Goal: Task Accomplishment & Management: Complete application form

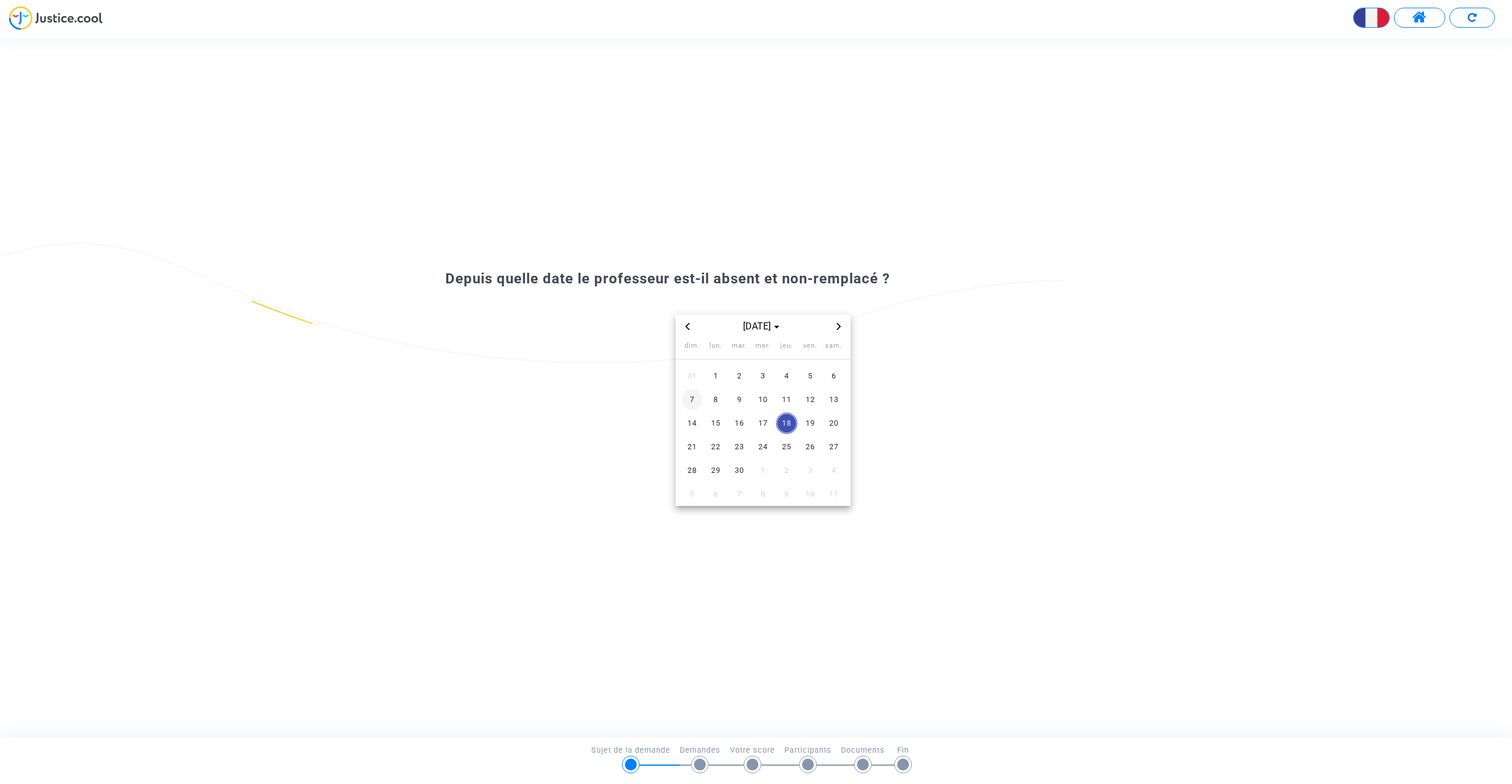
click at [687, 393] on span "7" at bounding box center [692, 399] width 22 height 22
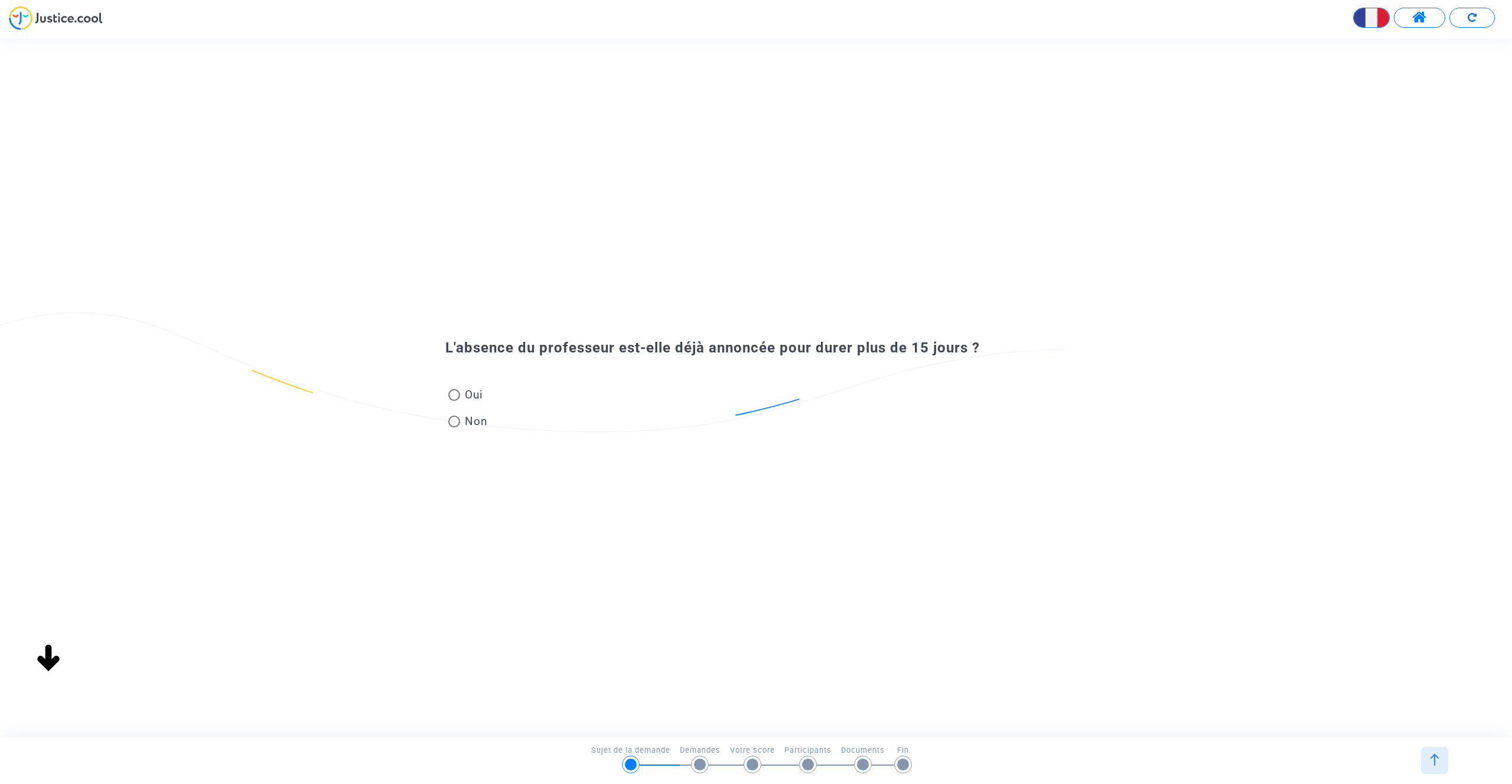
click at [457, 395] on span at bounding box center [454, 394] width 12 height 12
click at [454, 401] on input "Oui" at bounding box center [453, 401] width 1 height 1
radio input "true"
click at [457, 396] on span at bounding box center [454, 394] width 12 height 12
click at [454, 401] on input "Oui" at bounding box center [453, 401] width 1 height 1
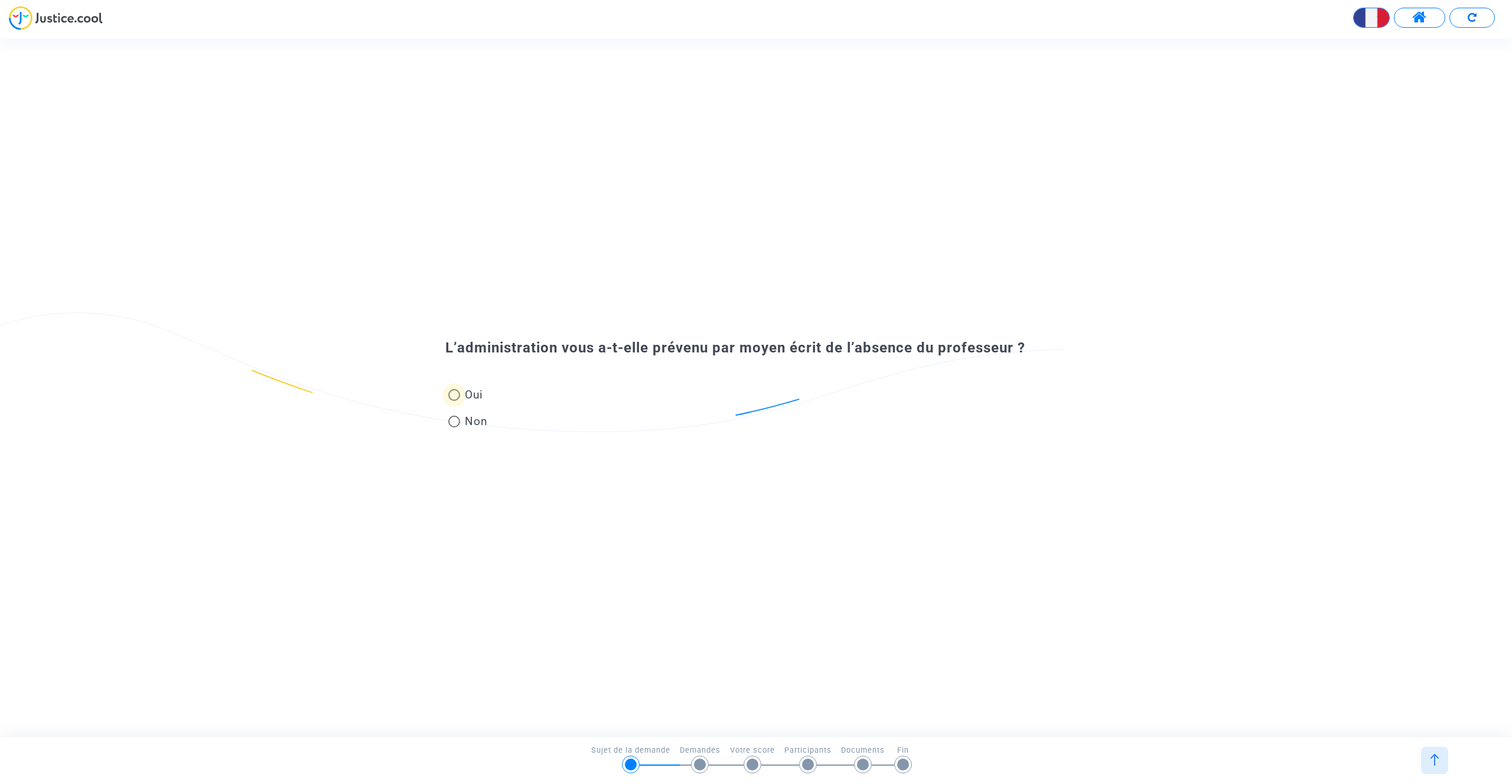
radio input "true"
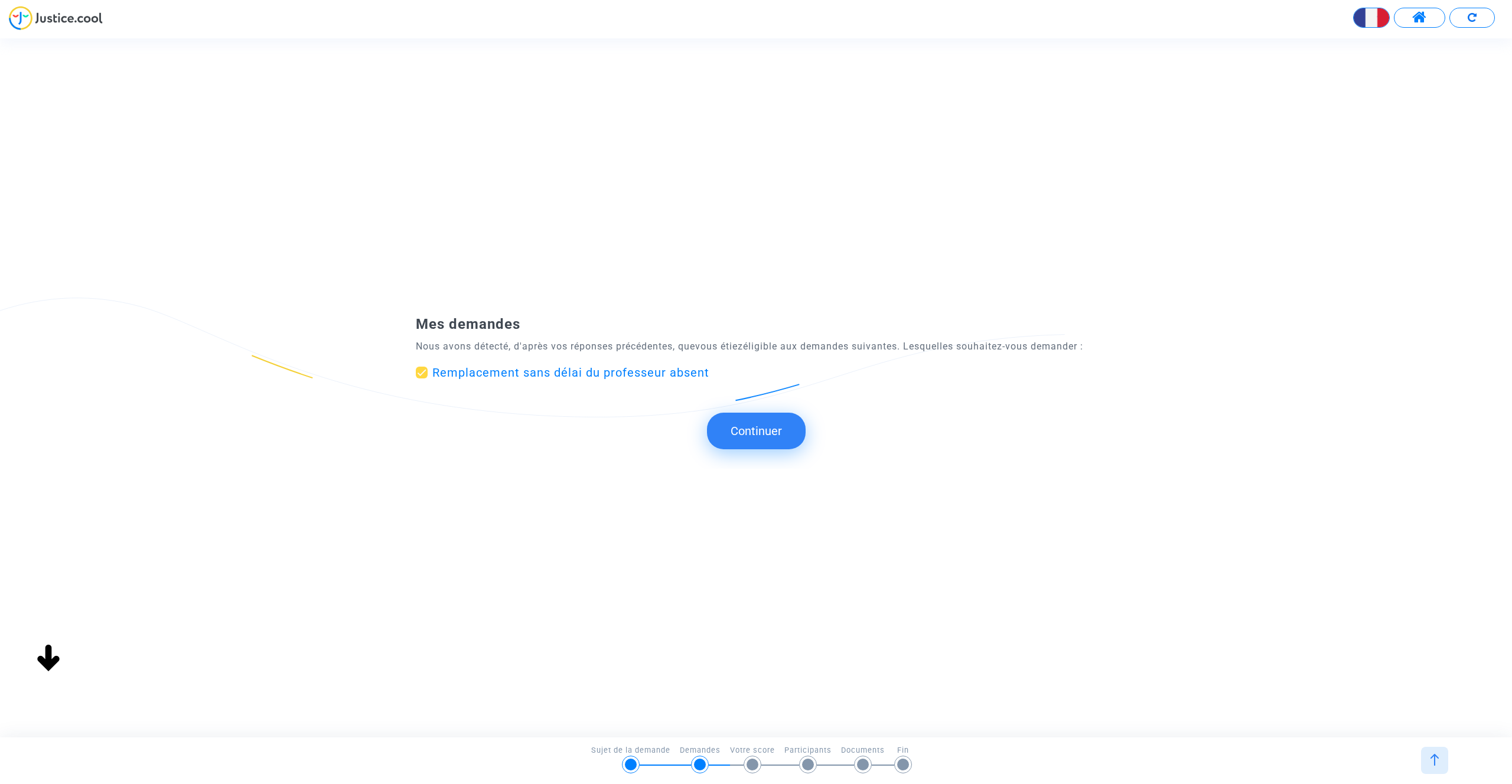
click at [769, 427] on button "Continuer" at bounding box center [756, 431] width 99 height 37
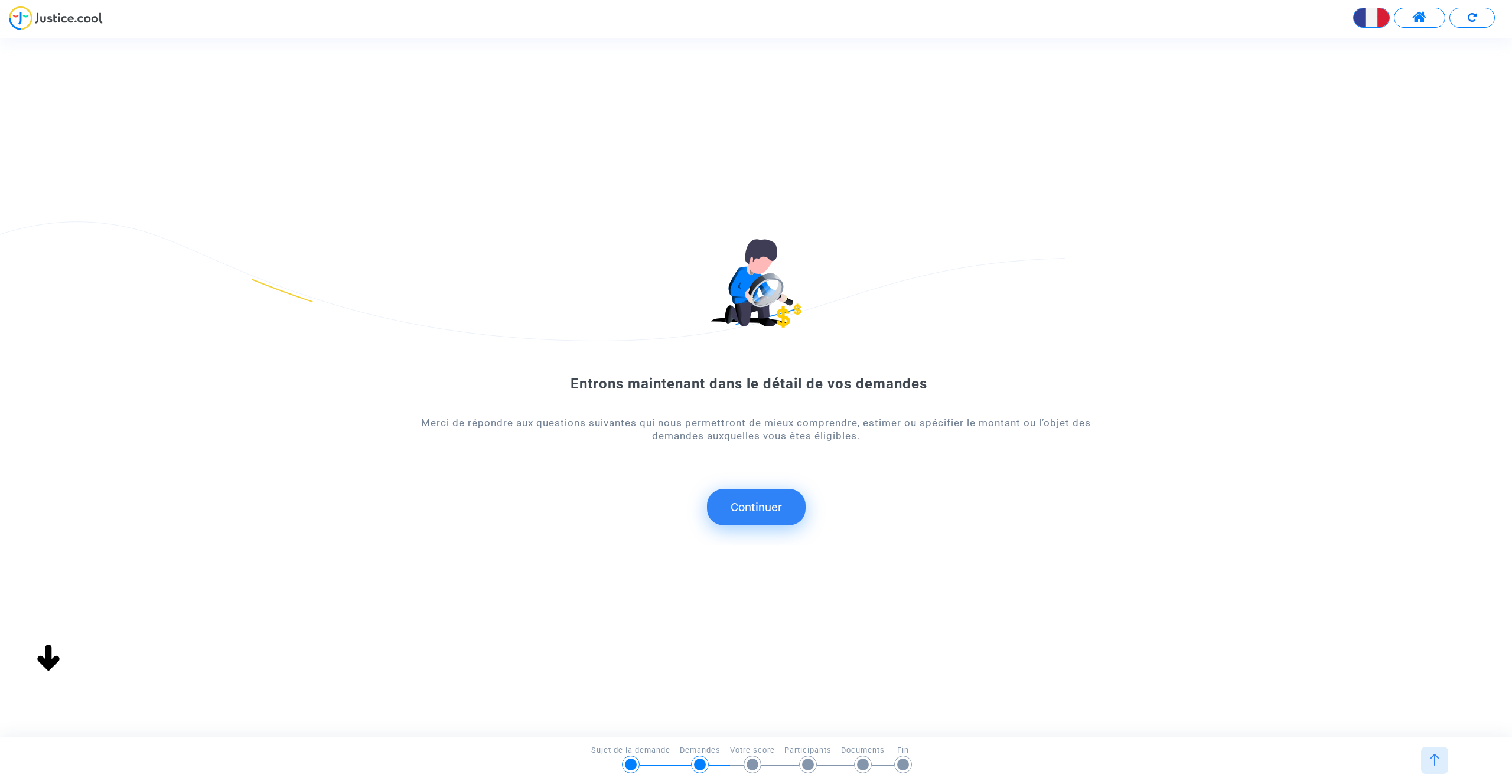
click at [767, 507] on button "Continuer" at bounding box center [756, 507] width 99 height 37
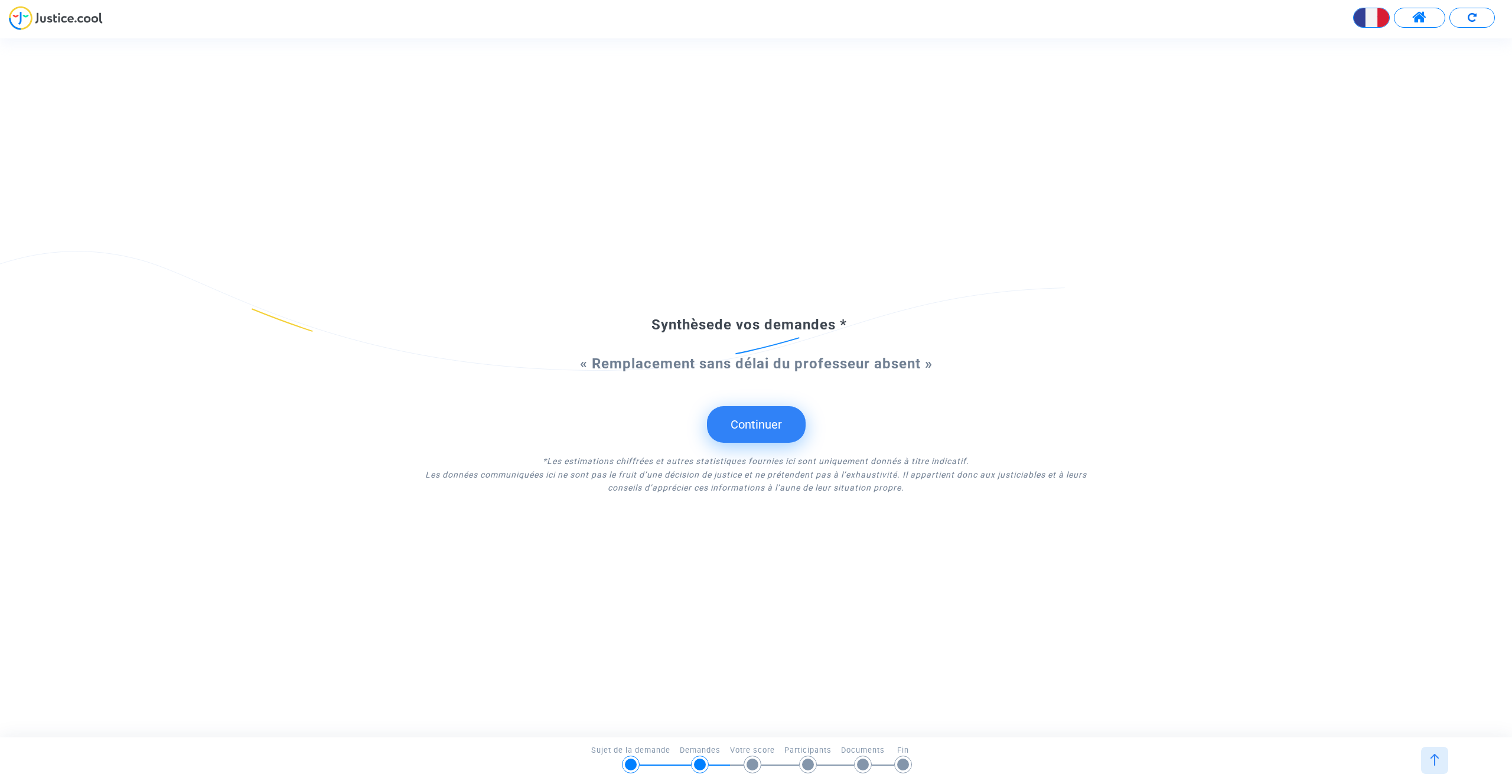
click at [769, 422] on button "Continuer" at bounding box center [756, 425] width 99 height 37
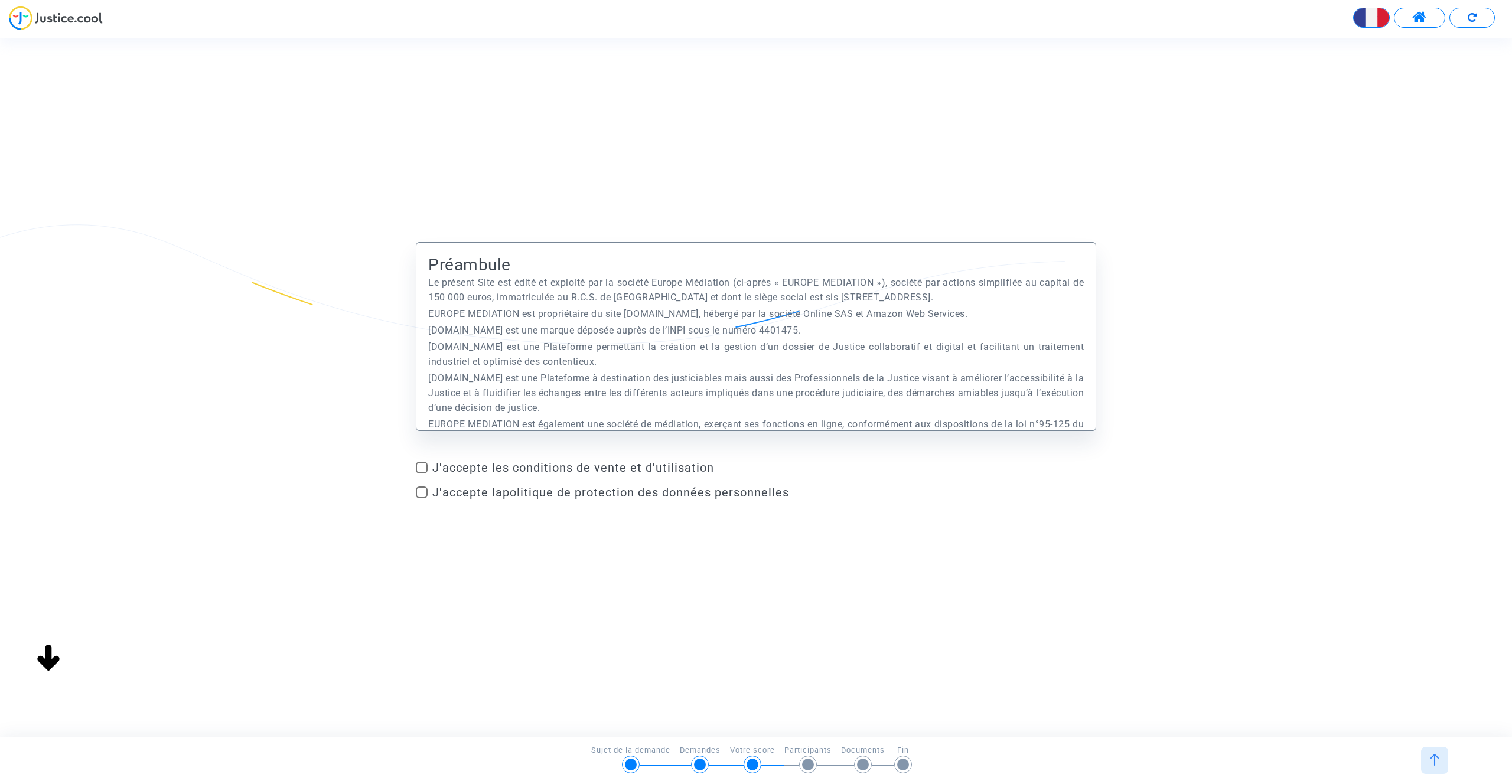
click at [462, 467] on span "J'accepte les conditions de vente et d'utilisation" at bounding box center [764, 467] width 663 height 14
click at [422, 473] on input "J'accepte les conditions de vente et d'utilisation" at bounding box center [421, 473] width 1 height 1
checkbox input "true"
click at [451, 495] on span "J'accepte la politique de protection des données personnelles" at bounding box center [610, 492] width 357 height 14
click at [422, 498] on input "J'accepte la politique de protection des données personnelles" at bounding box center [421, 498] width 1 height 1
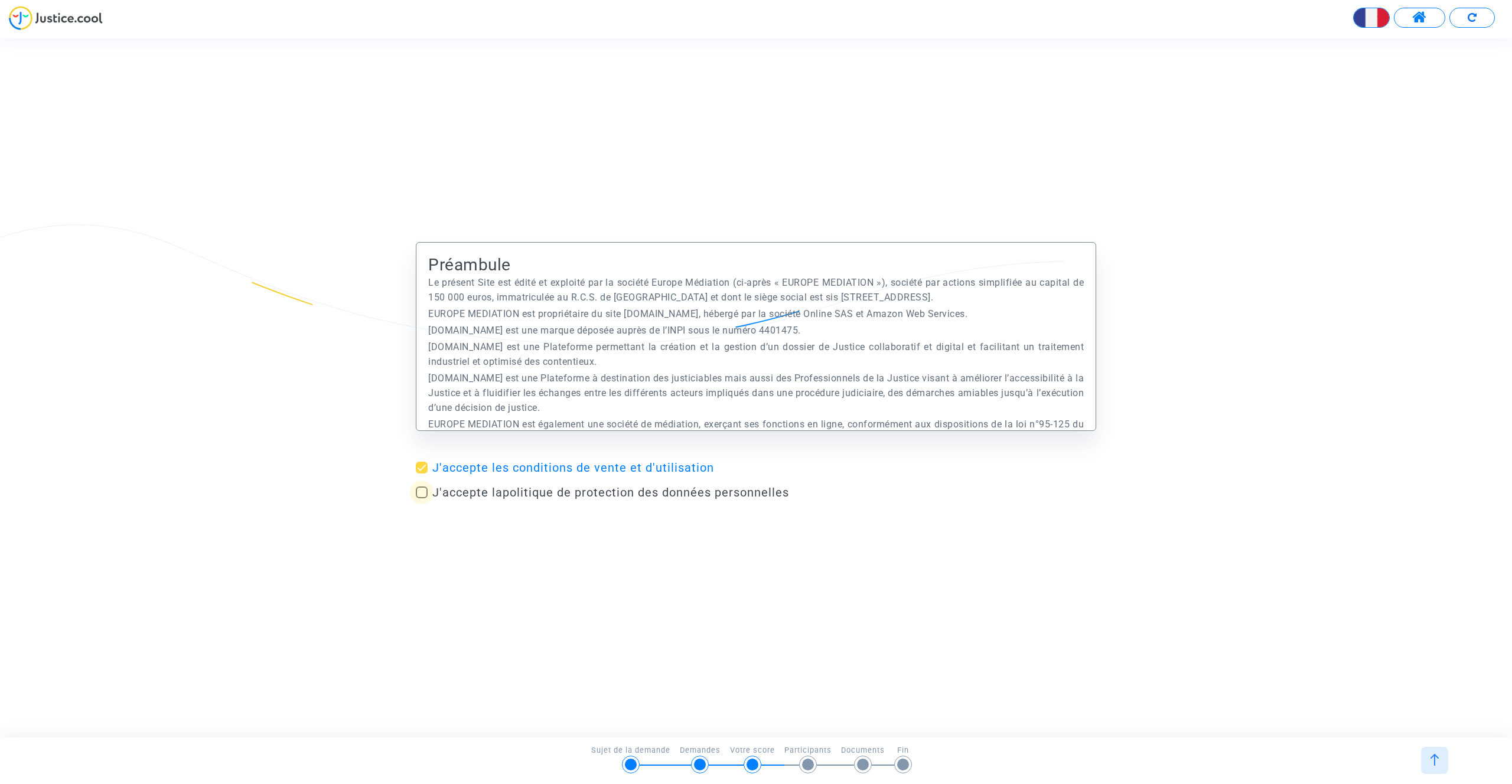
checkbox input "true"
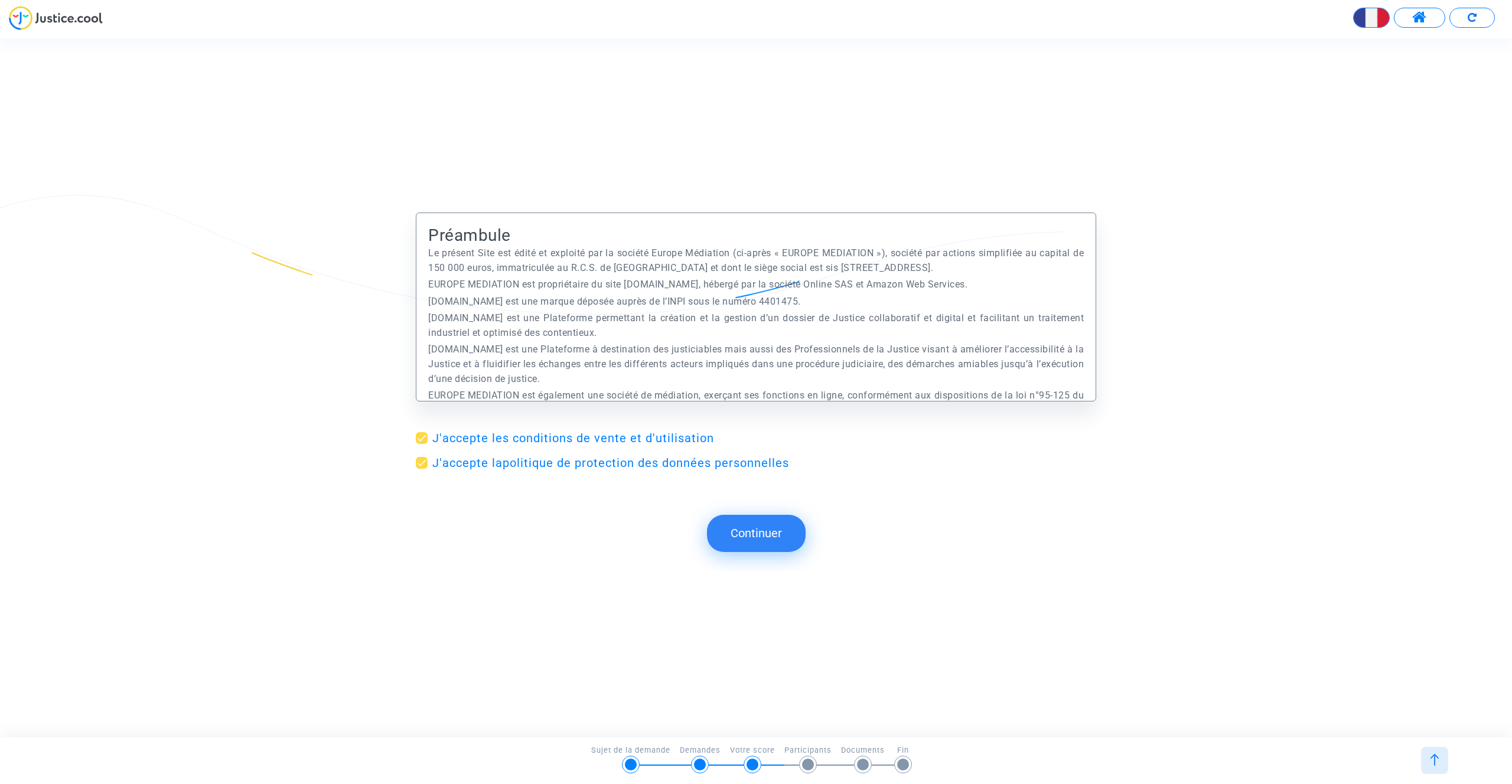
click at [757, 532] on button "Continuer" at bounding box center [756, 533] width 99 height 37
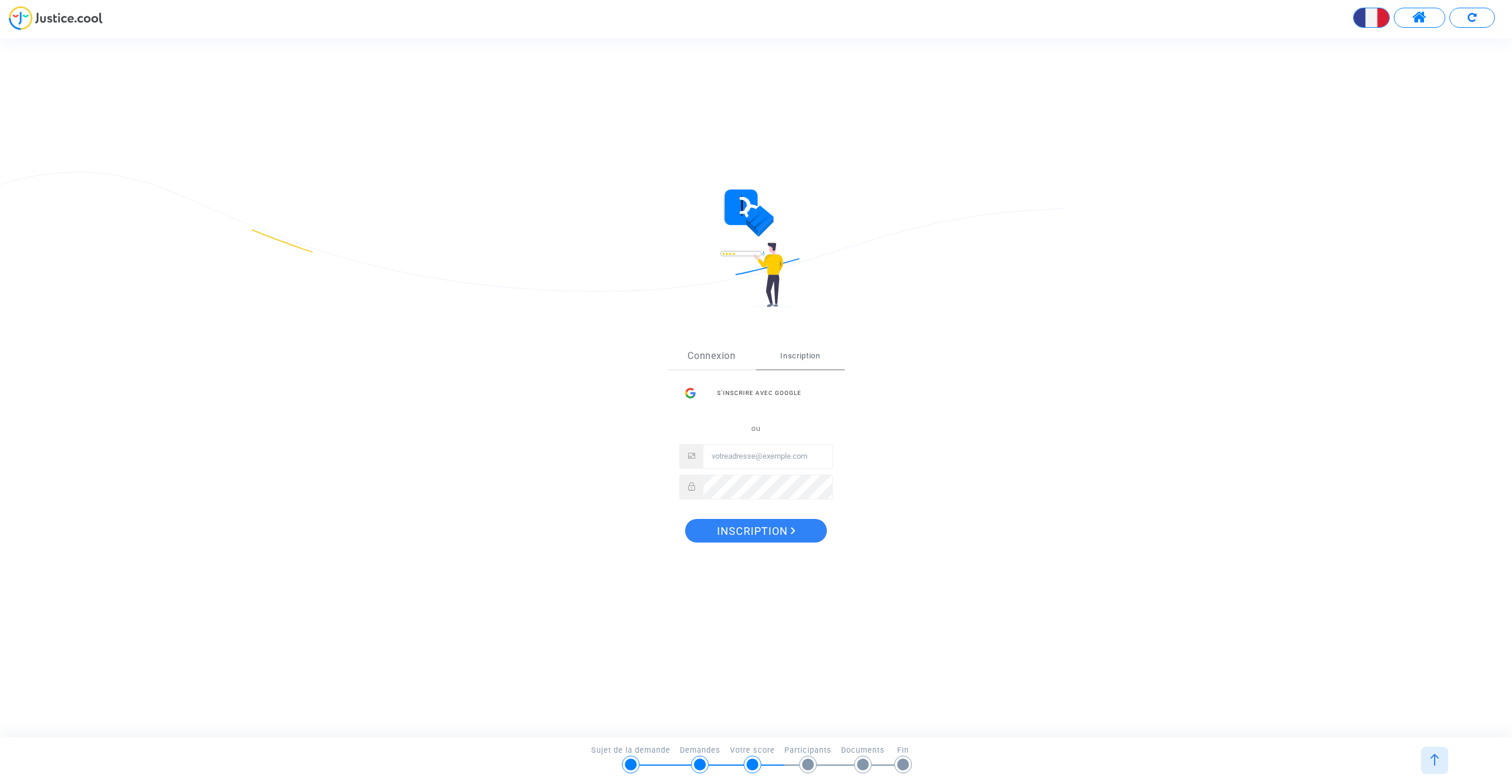
click at [722, 358] on link "Connexion" at bounding box center [711, 356] width 88 height 26
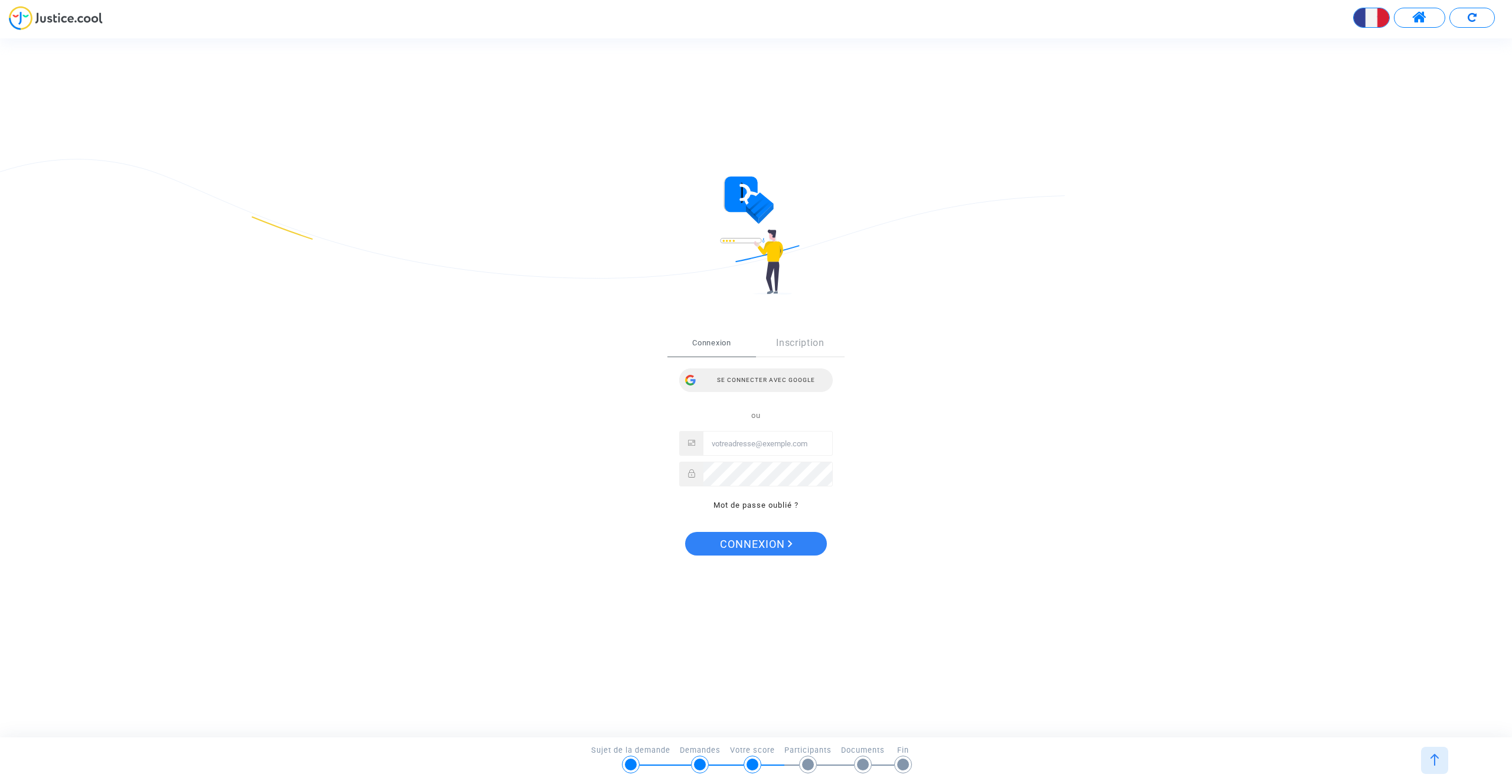
click at [746, 382] on div "Se connecter avec Google" at bounding box center [756, 379] width 153 height 23
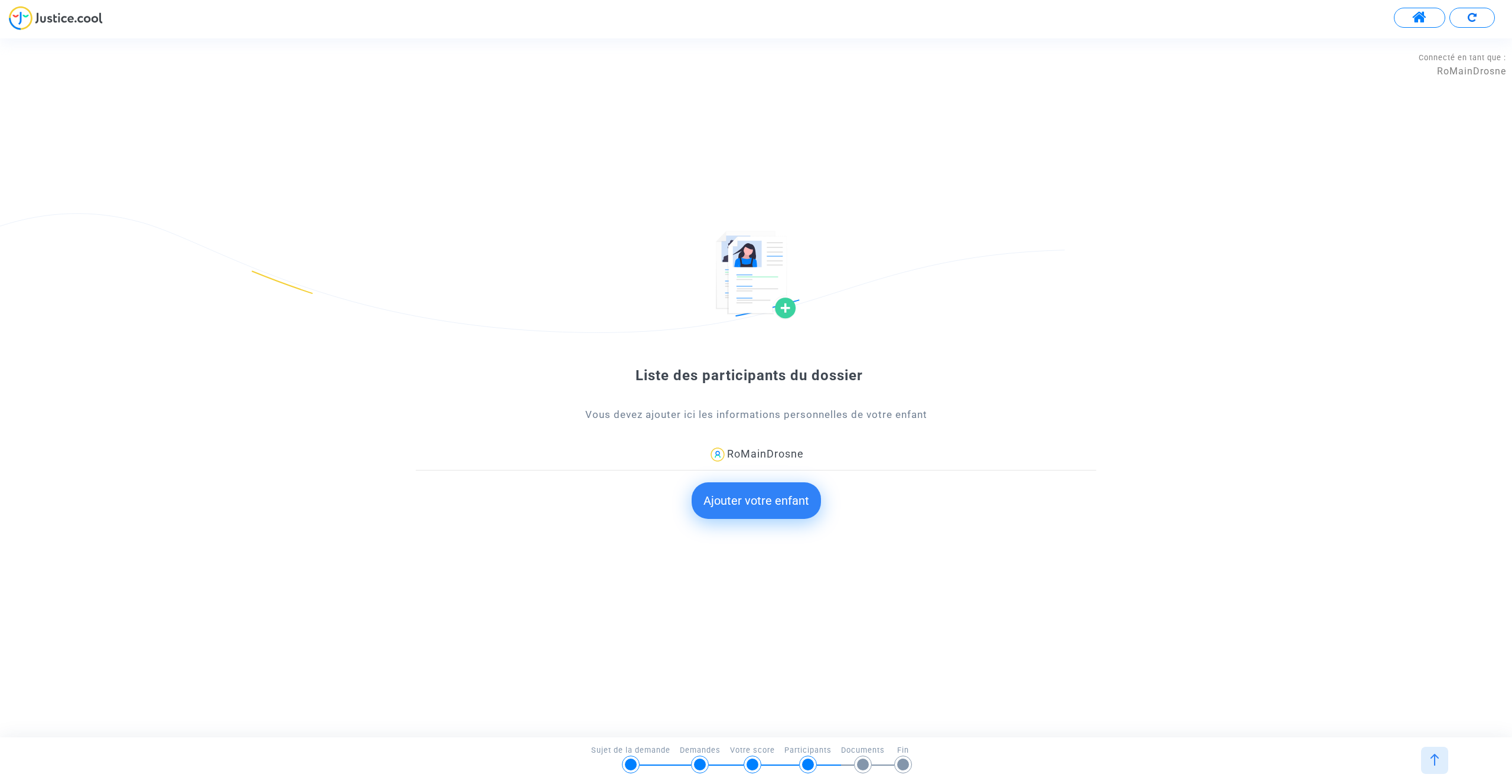
click at [744, 498] on button "Ajouter votre enfant" at bounding box center [756, 500] width 129 height 37
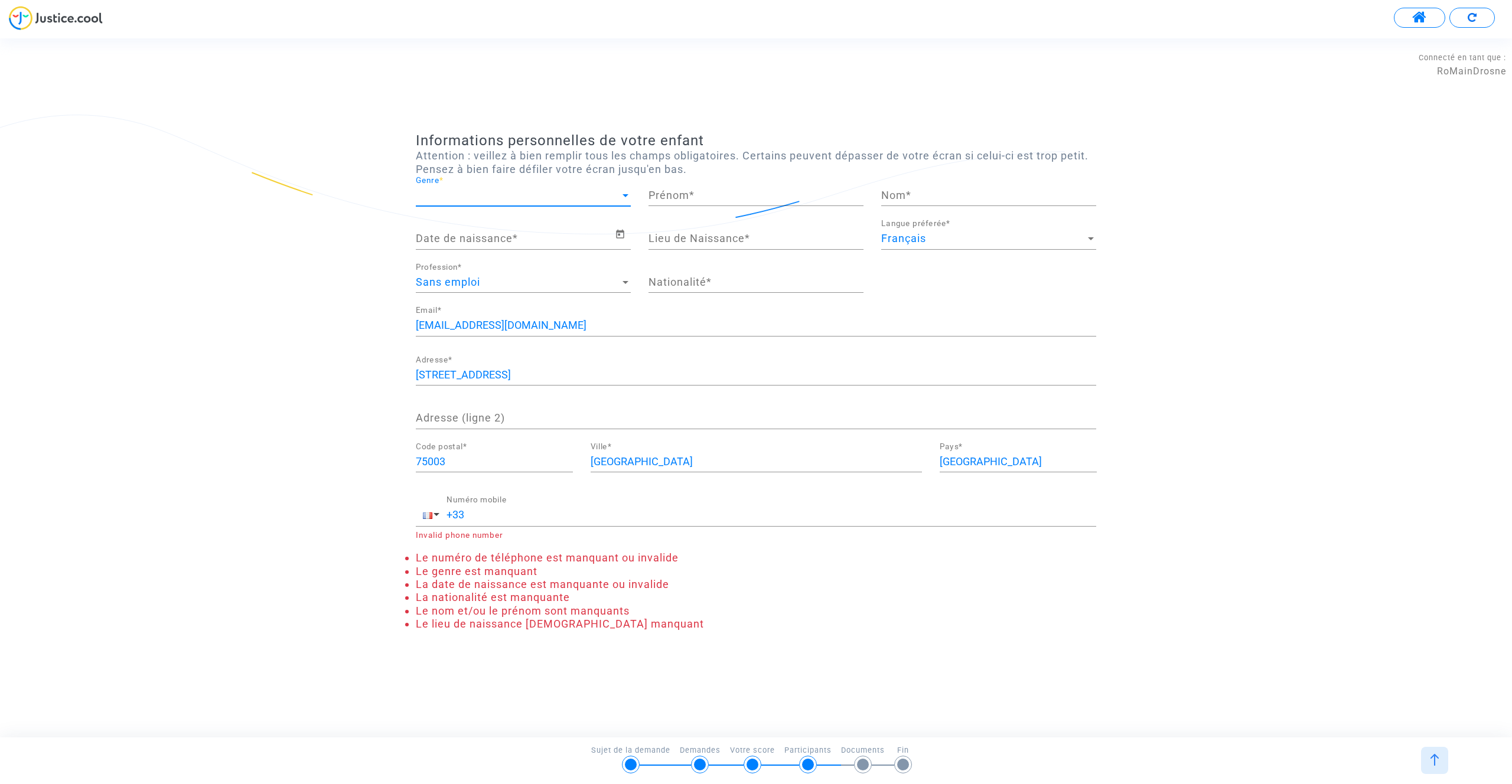
click at [456, 195] on span "Genre" at bounding box center [517, 195] width 205 height 12
click at [385, 156] on div at bounding box center [756, 392] width 1512 height 784
click at [625, 196] on div at bounding box center [625, 196] width 6 height 3
click at [574, 196] on span "Madame" at bounding box center [523, 196] width 215 height 32
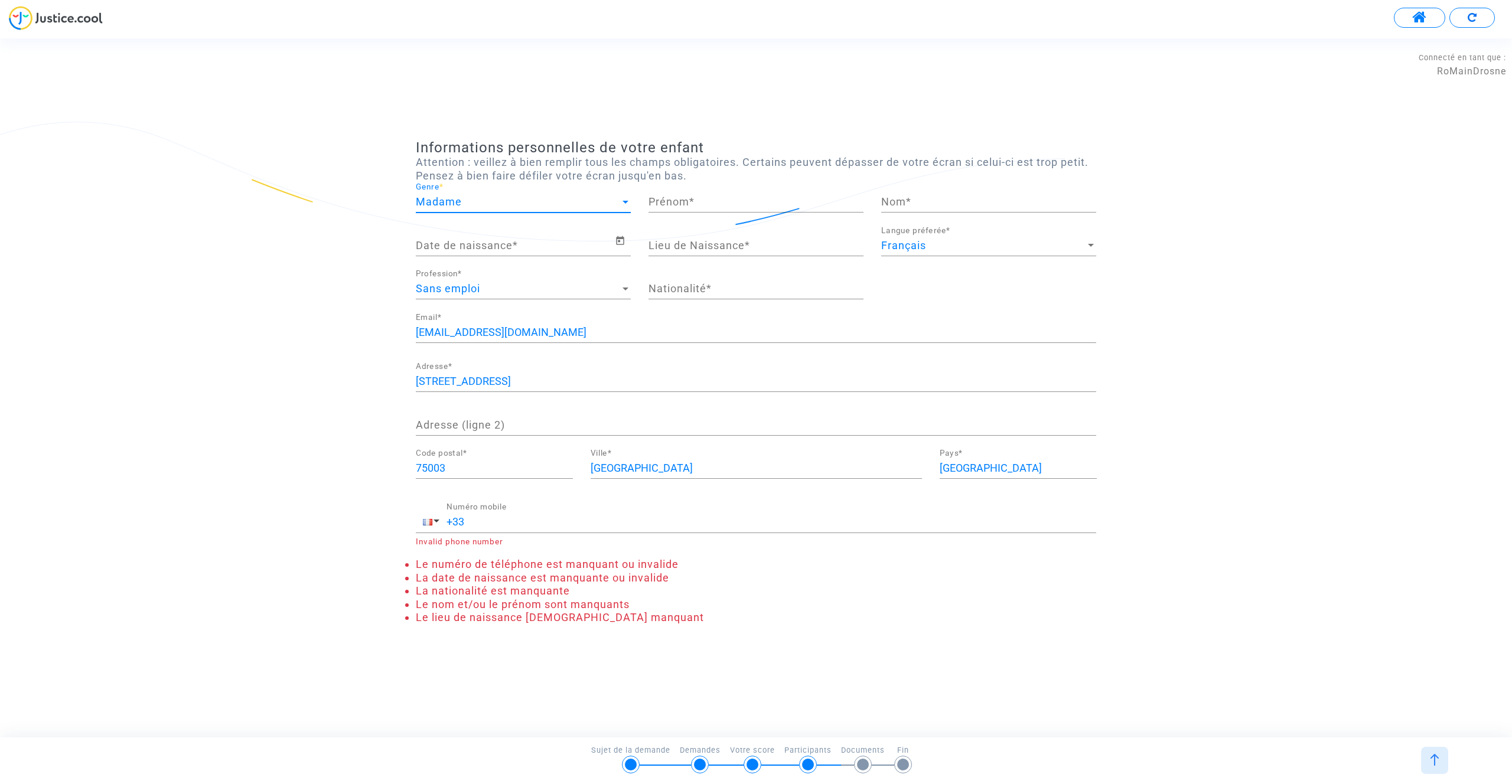
click at [691, 203] on input "Prénom *" at bounding box center [756, 201] width 215 height 12
type input "[PERSON_NAME]"
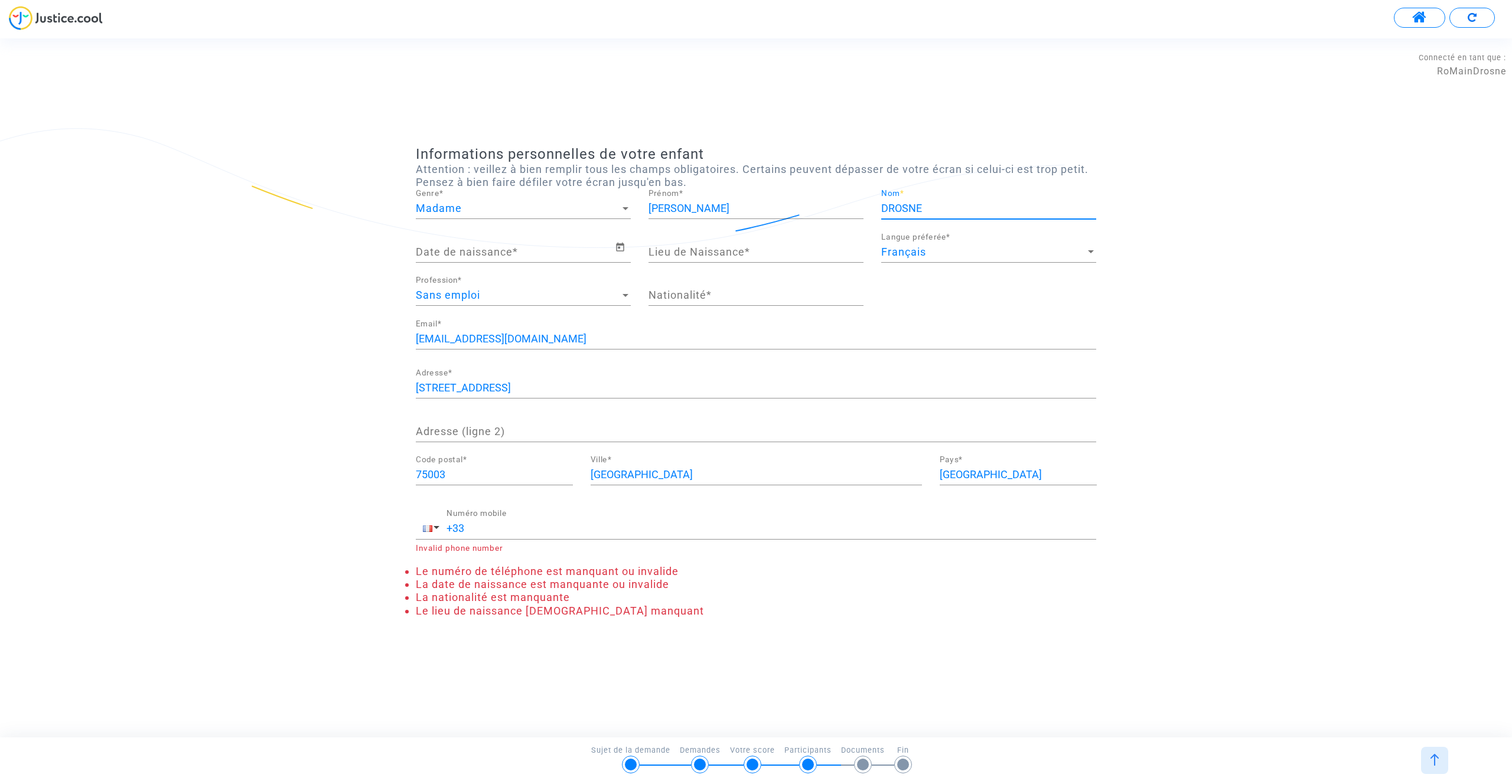
type input "DROSNE"
click at [444, 257] on input "Date de naissance *" at bounding box center [515, 252] width 199 height 12
click at [604, 251] on input "Date de naissance *" at bounding box center [515, 252] width 199 height 12
click at [622, 244] on icon "Open calendar" at bounding box center [620, 247] width 8 height 9
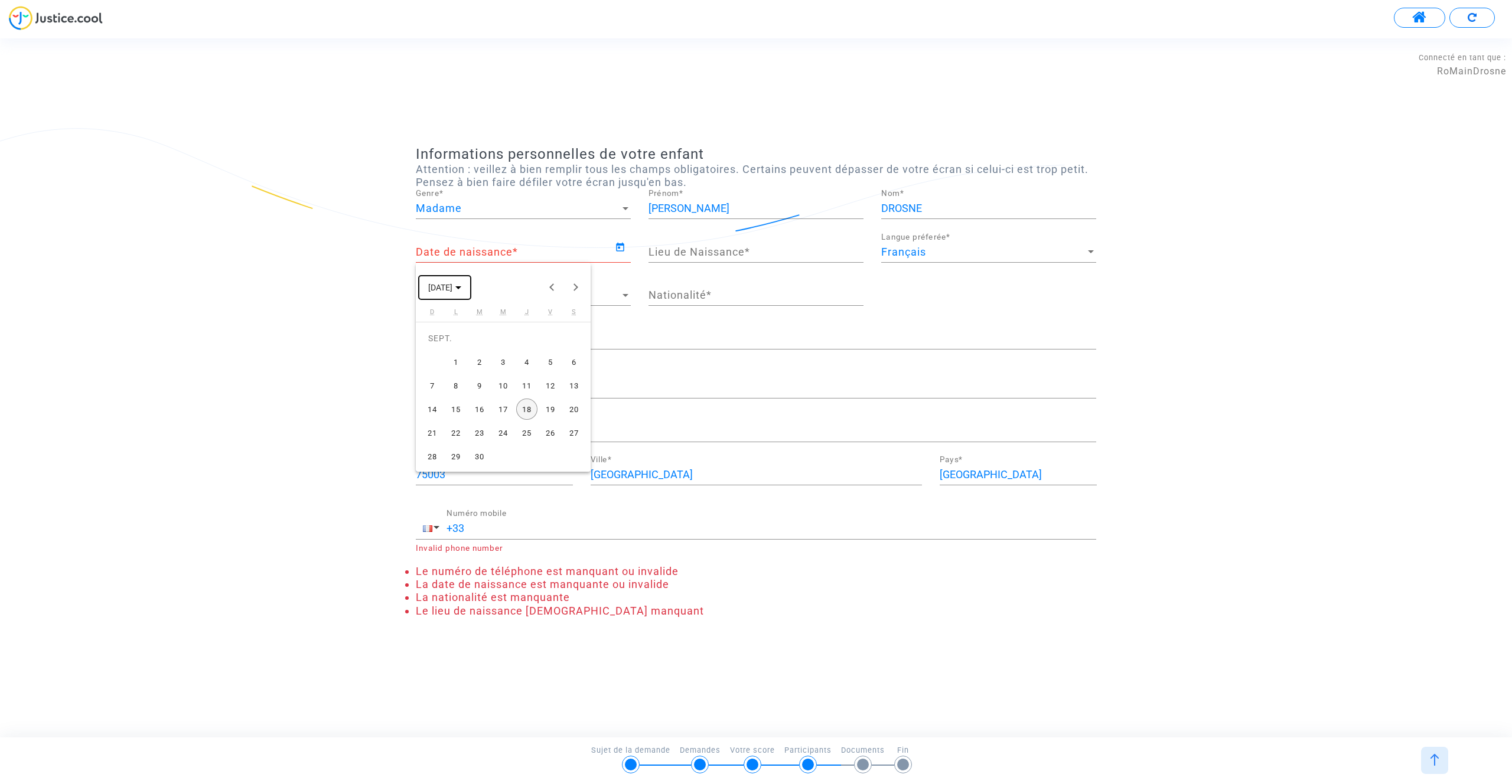
click at [461, 288] on icon "Choose month and year" at bounding box center [458, 288] width 6 height 3
click at [550, 282] on button "Previous 24 years" at bounding box center [552, 287] width 23 height 23
click at [558, 418] on div "2011" at bounding box center [565, 418] width 37 height 22
click at [438, 391] on div "SEPT." at bounding box center [441, 394] width 37 height 22
click at [526, 432] on div "29" at bounding box center [526, 432] width 22 height 22
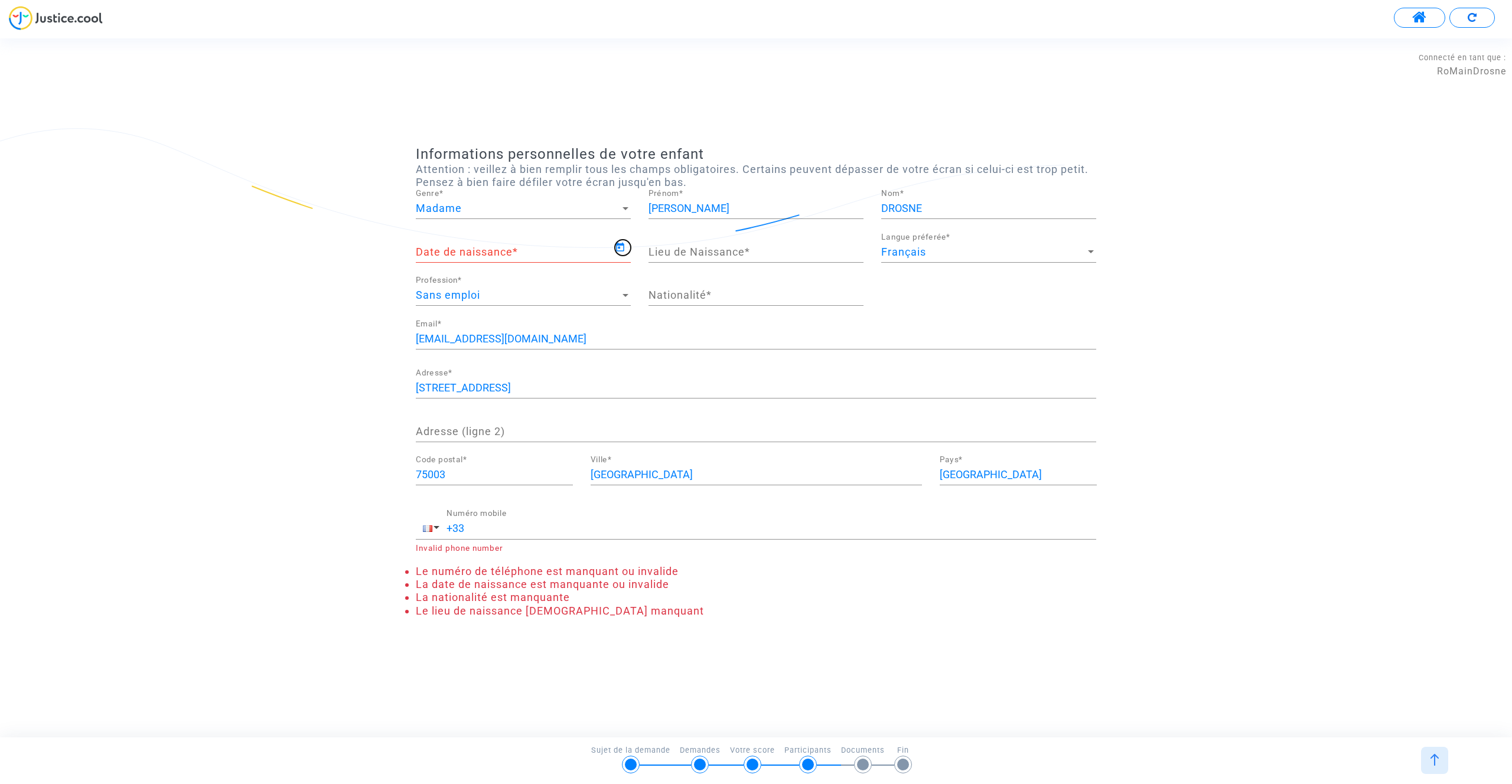
type input "[DATE]"
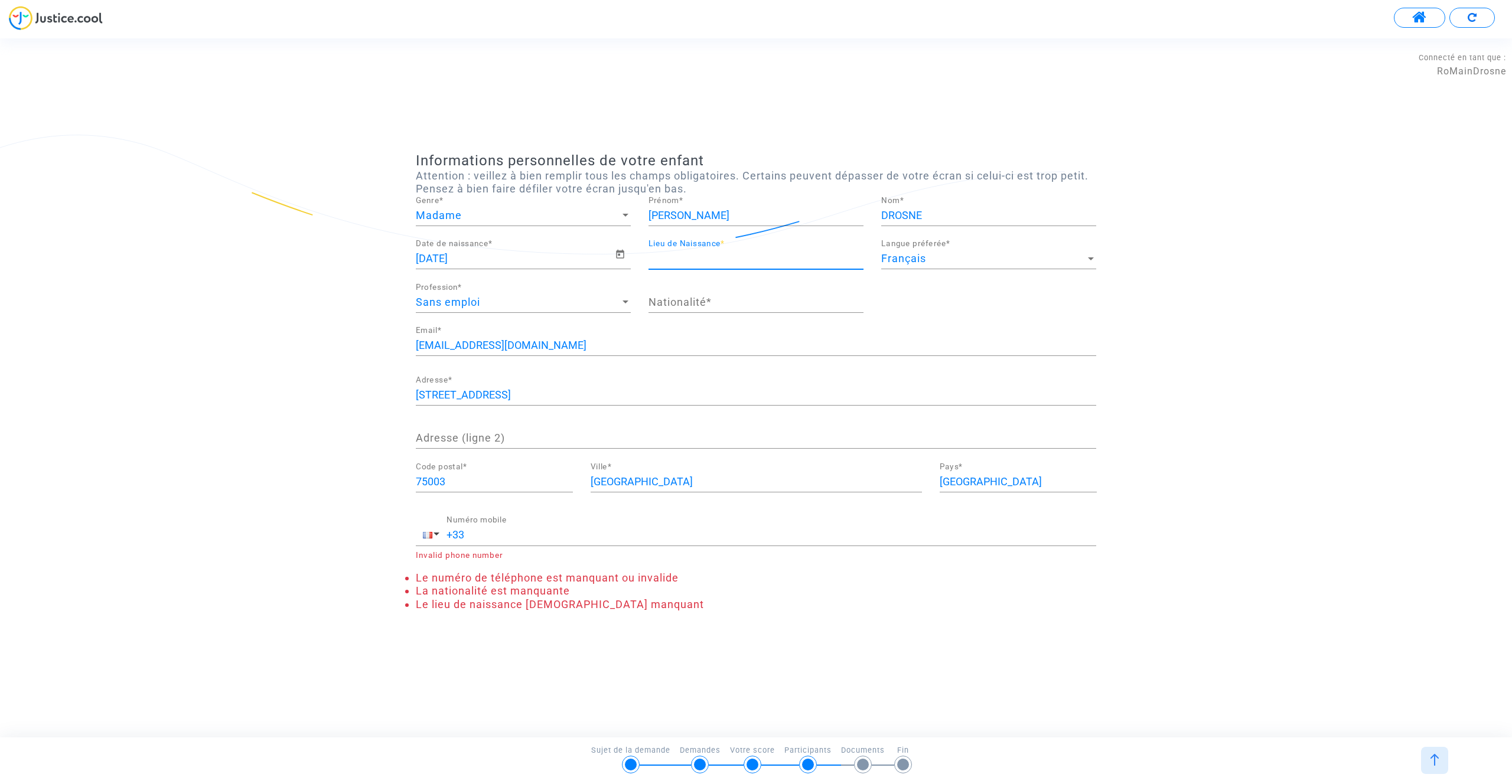
click at [731, 261] on input "Lieu de Naissance *" at bounding box center [756, 258] width 215 height 12
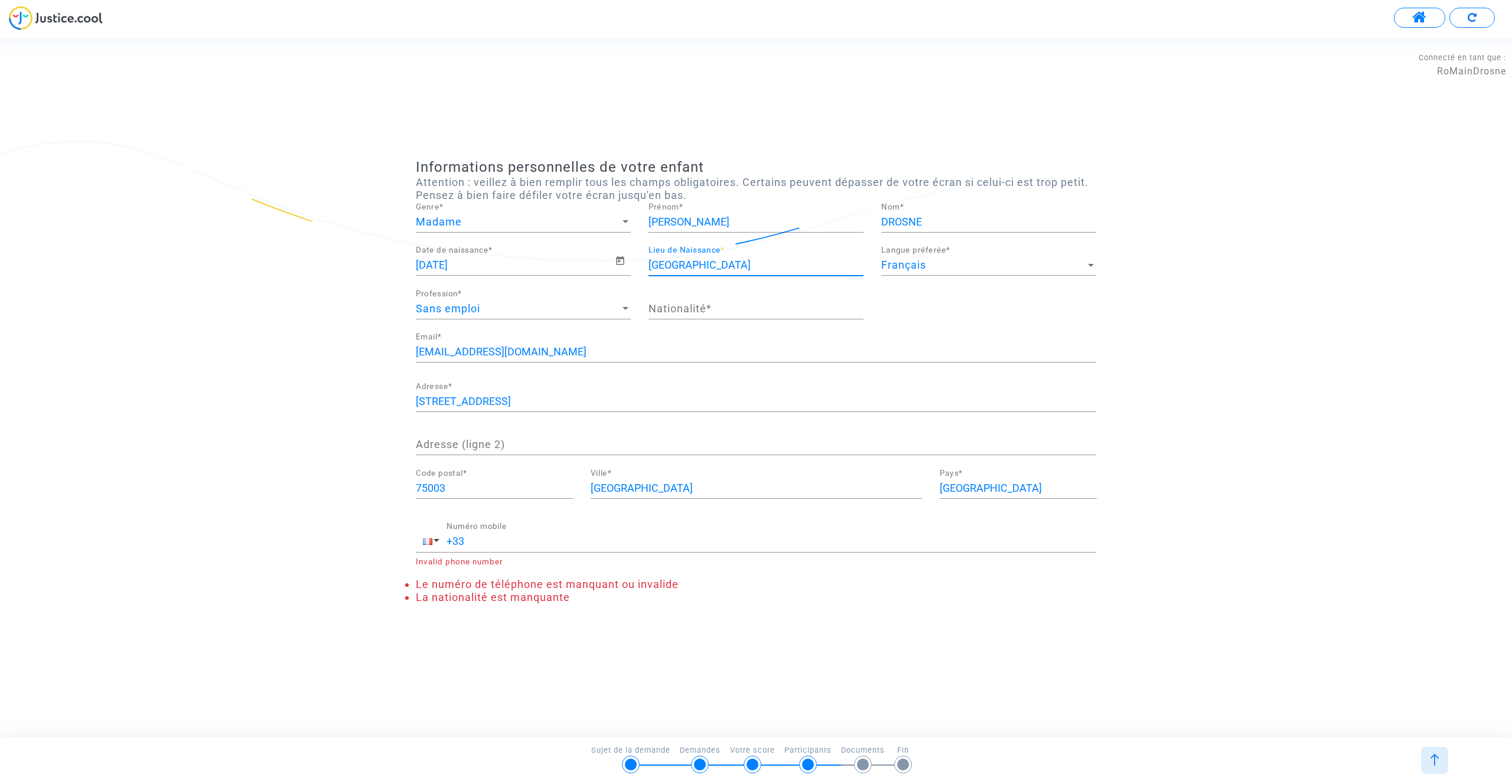
type input "[GEOGRAPHIC_DATA]"
click at [567, 303] on div "Sans emploi" at bounding box center [517, 309] width 205 height 12
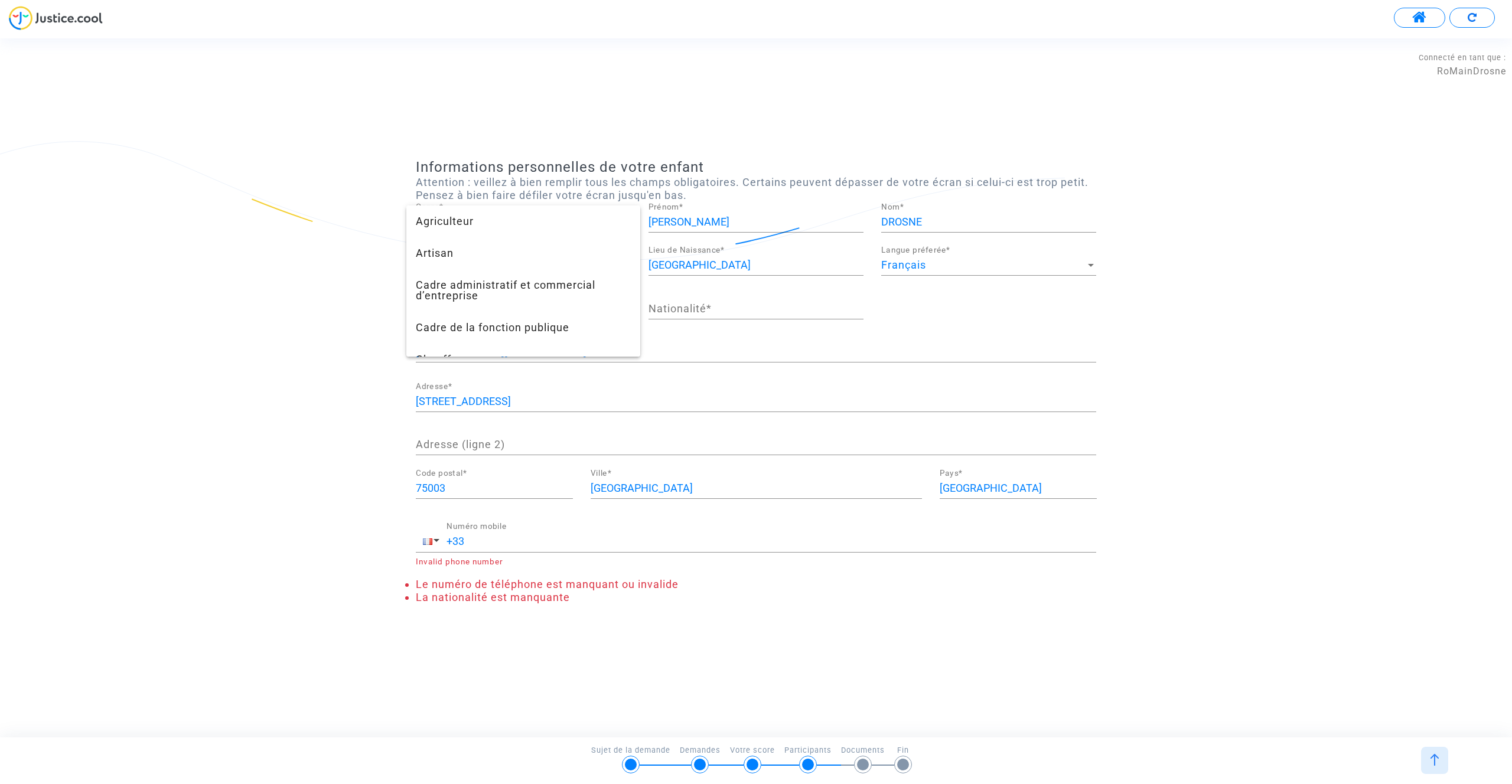
scroll to position [869, 0]
click at [323, 299] on div at bounding box center [756, 392] width 1512 height 784
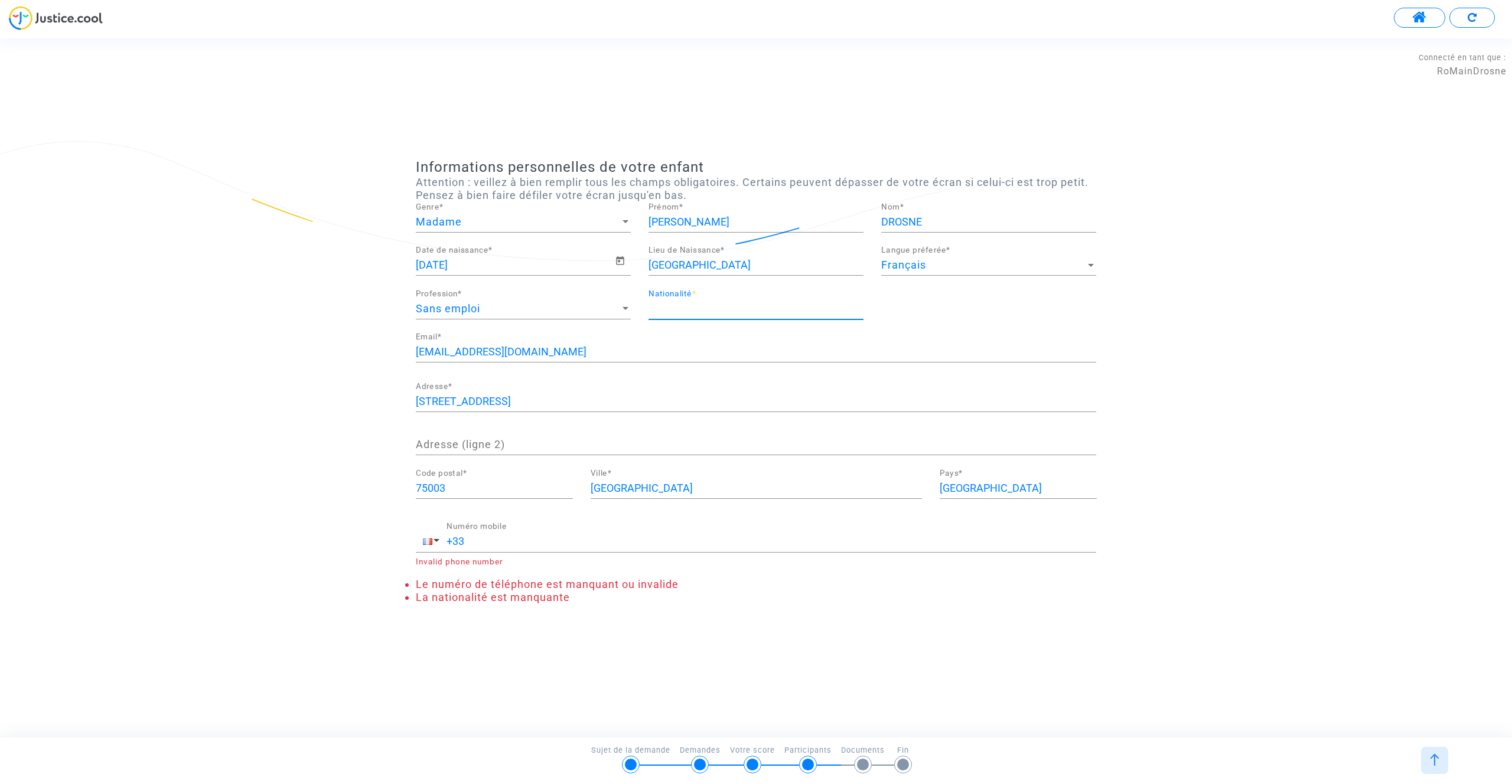
click at [675, 309] on input "Nationalité *" at bounding box center [756, 309] width 215 height 12
click at [322, 340] on div "Informations personnelles de votre enfant Attention : veillez à bien remplir to…" at bounding box center [756, 387] width 1512 height 458
type input "française"
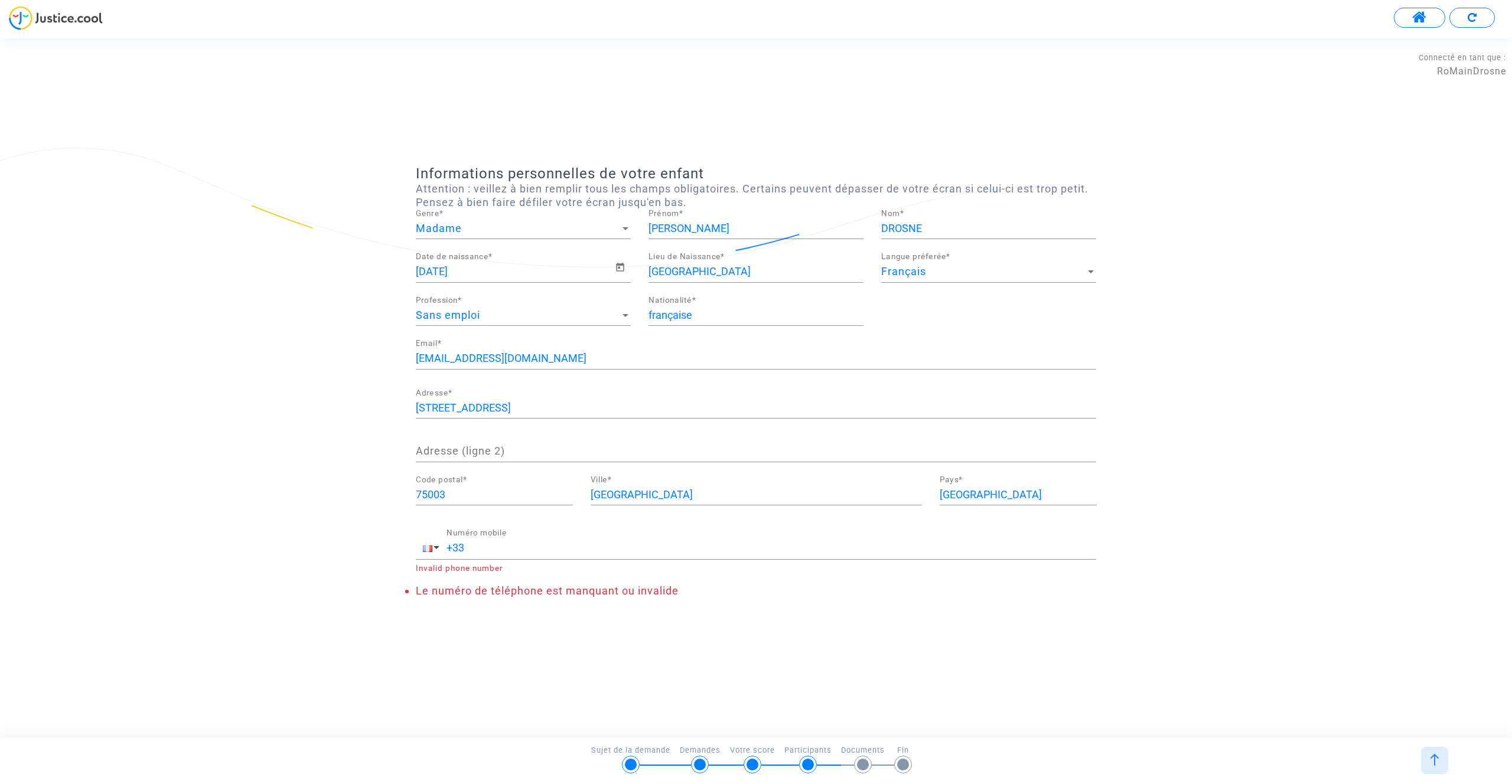
click at [471, 363] on input "[EMAIL_ADDRESS][DOMAIN_NAME]" at bounding box center [756, 358] width 680 height 12
click at [458, 412] on input "[STREET_ADDRESS]" at bounding box center [756, 407] width 680 height 12
type input "[STREET_ADDRESS]"
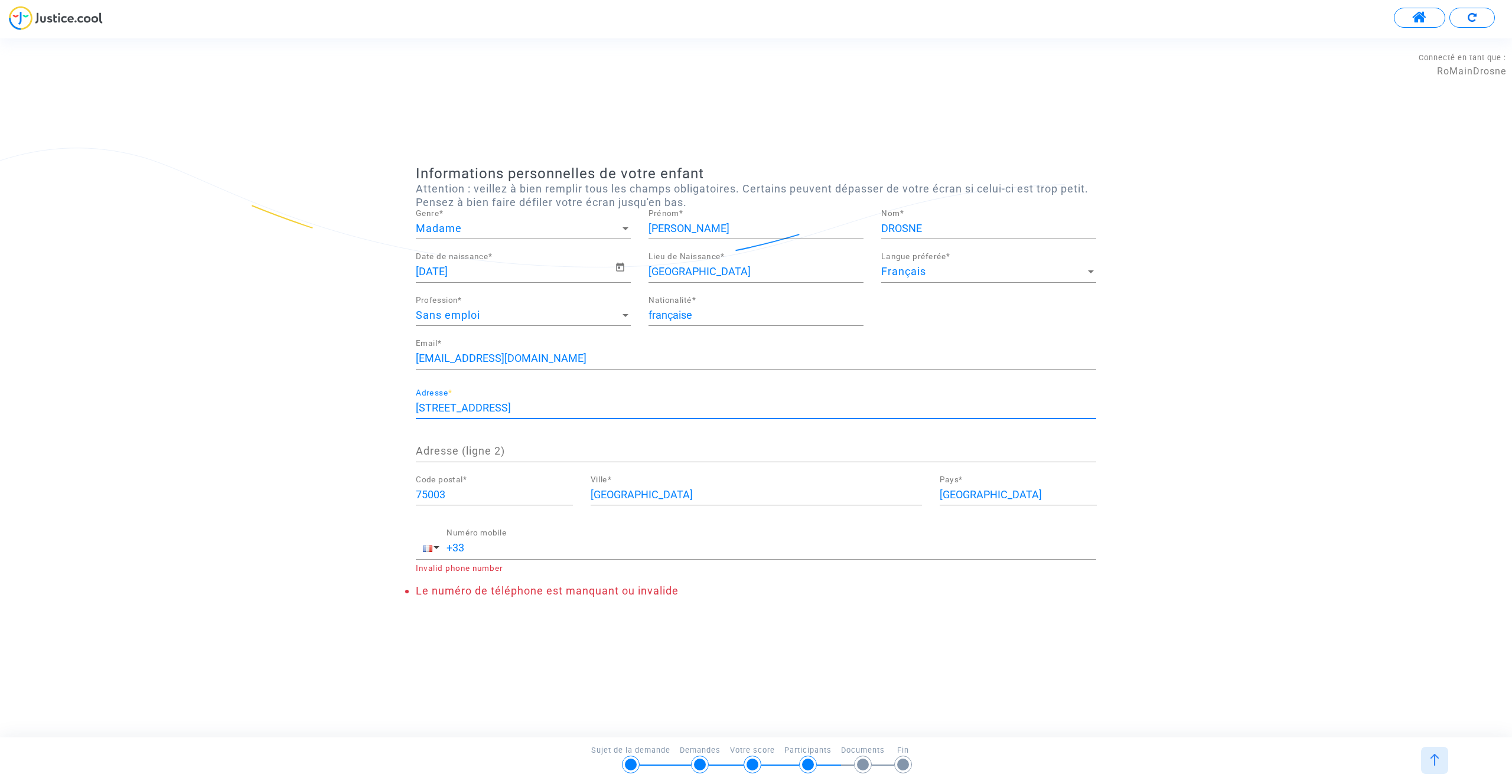
click at [493, 549] on input "+33" at bounding box center [772, 548] width 650 height 12
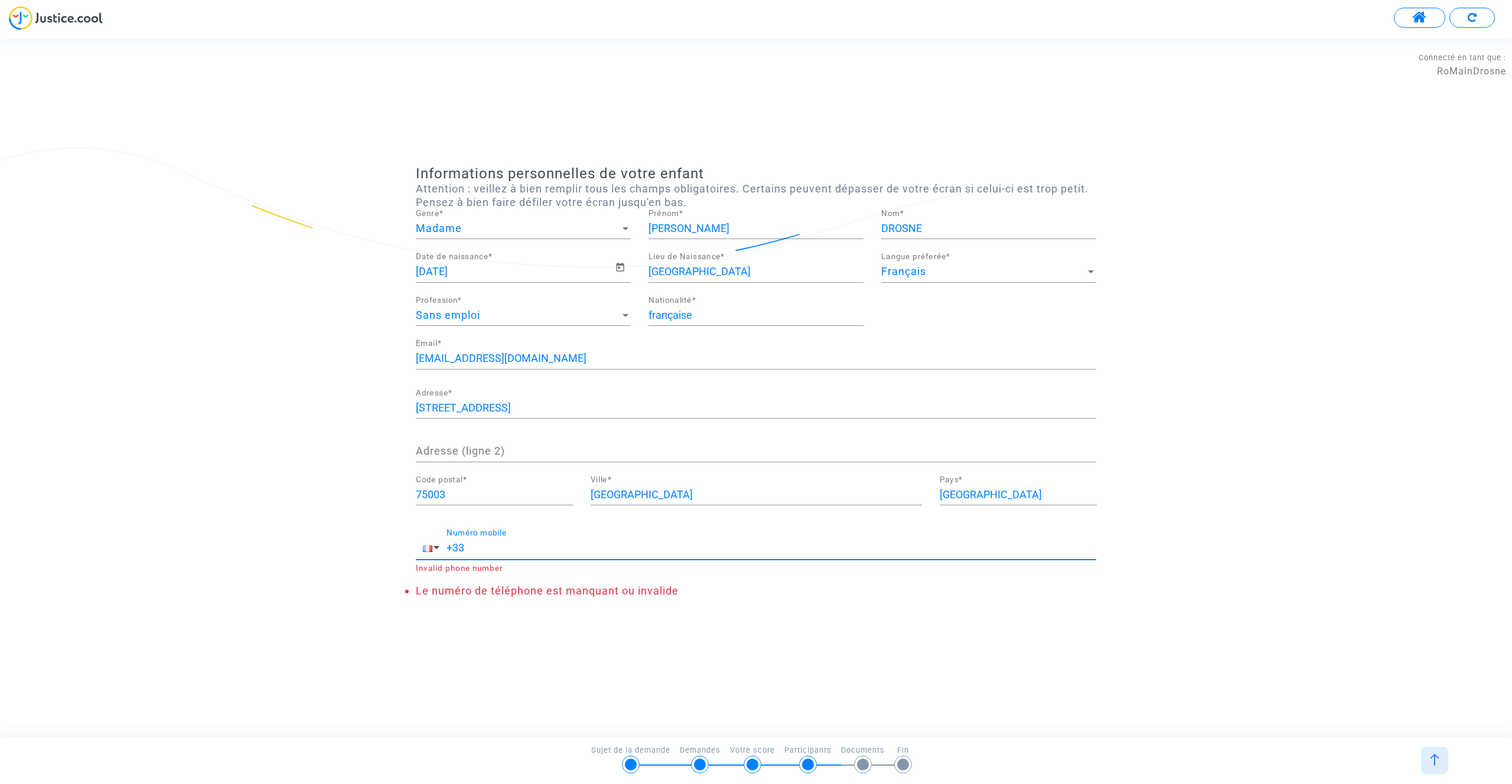
type input "[PHONE_NUMBER]"
click at [461, 492] on input "75003" at bounding box center [494, 495] width 157 height 12
type input "L"
type input "94170"
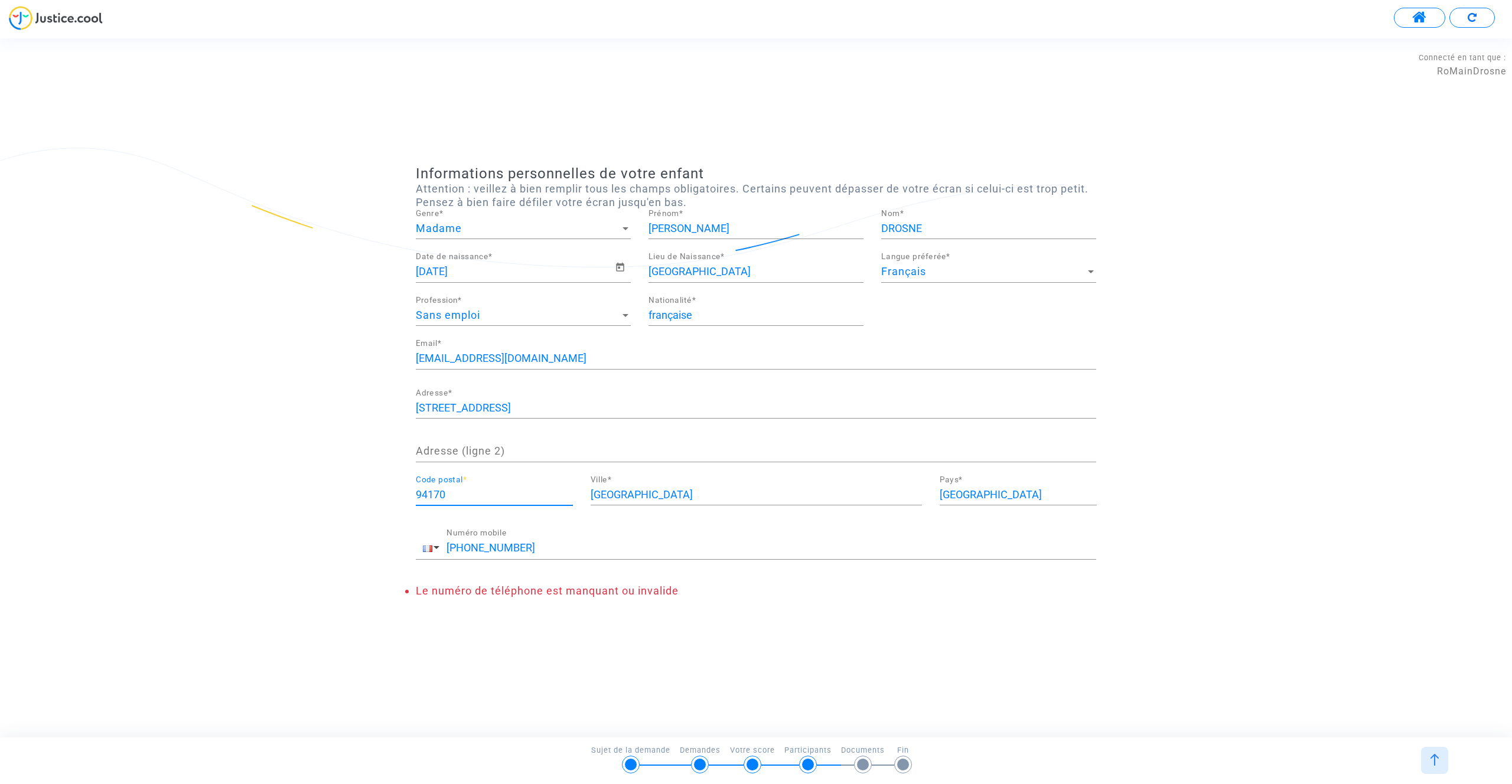
click at [643, 502] on div "Paris Ville *" at bounding box center [756, 491] width 331 height 30
click at [637, 498] on input "[GEOGRAPHIC_DATA]" at bounding box center [756, 495] width 331 height 12
click at [608, 493] on input "Le perreux sur marne" at bounding box center [756, 495] width 331 height 12
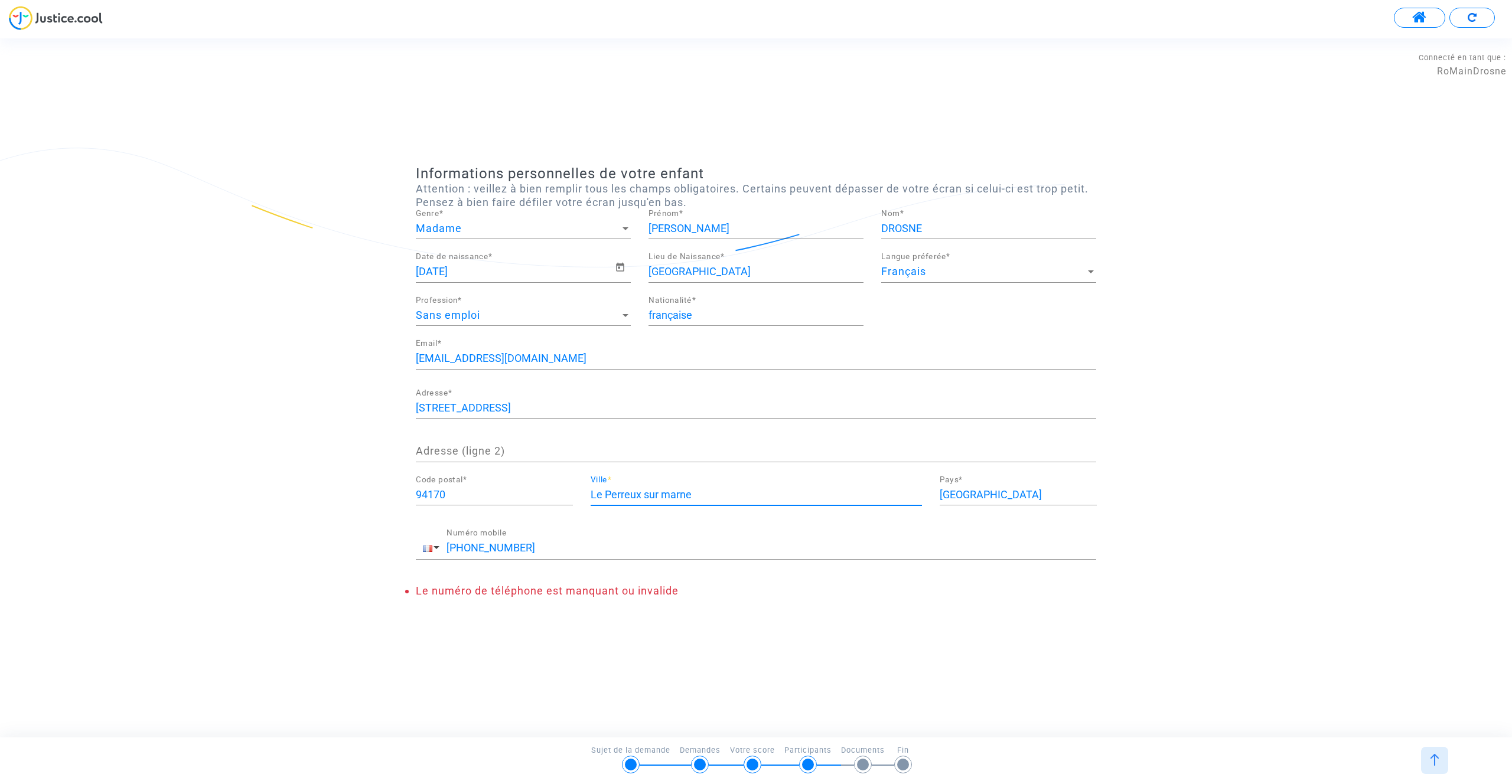
click at [668, 493] on input "Le Perreux sur marne" at bounding box center [756, 495] width 331 height 12
type input "Le Perreux sur Marne"
click at [993, 593] on li "Le numéro de téléphone est manquant ou invalide" at bounding box center [756, 591] width 680 height 13
click at [1188, 345] on div "Informations personnelles de votre enfant Attention : veillez à bien remplir to…" at bounding box center [756, 387] width 1512 height 444
click at [524, 554] on div "[PHONE_NUMBER] Numéro mobile" at bounding box center [772, 544] width 650 height 30
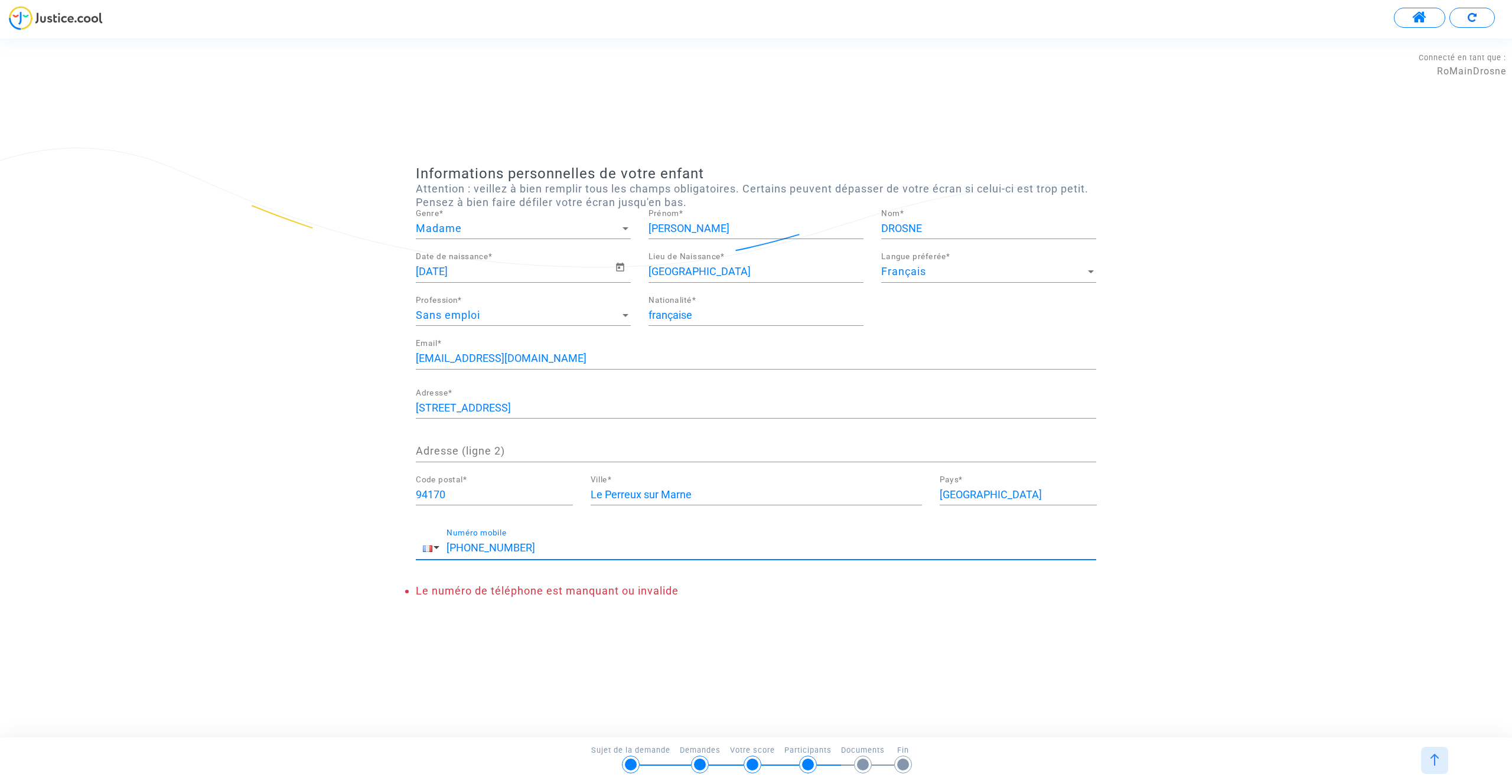
click at [475, 552] on input "[PHONE_NUMBER]" at bounding box center [772, 548] width 650 height 12
click at [549, 633] on div "Informations personnelles de votre enfant Attention : veillez à bien remplir to…" at bounding box center [756, 387] width 1512 height 698
click at [463, 549] on input "[PHONE_NUMBER]" at bounding box center [772, 548] width 650 height 12
click at [507, 659] on div "Informations personnelles de votre enfant Attention : veillez à bien remplir to…" at bounding box center [756, 387] width 1512 height 698
click at [451, 547] on input "0662451364" at bounding box center [771, 548] width 651 height 12
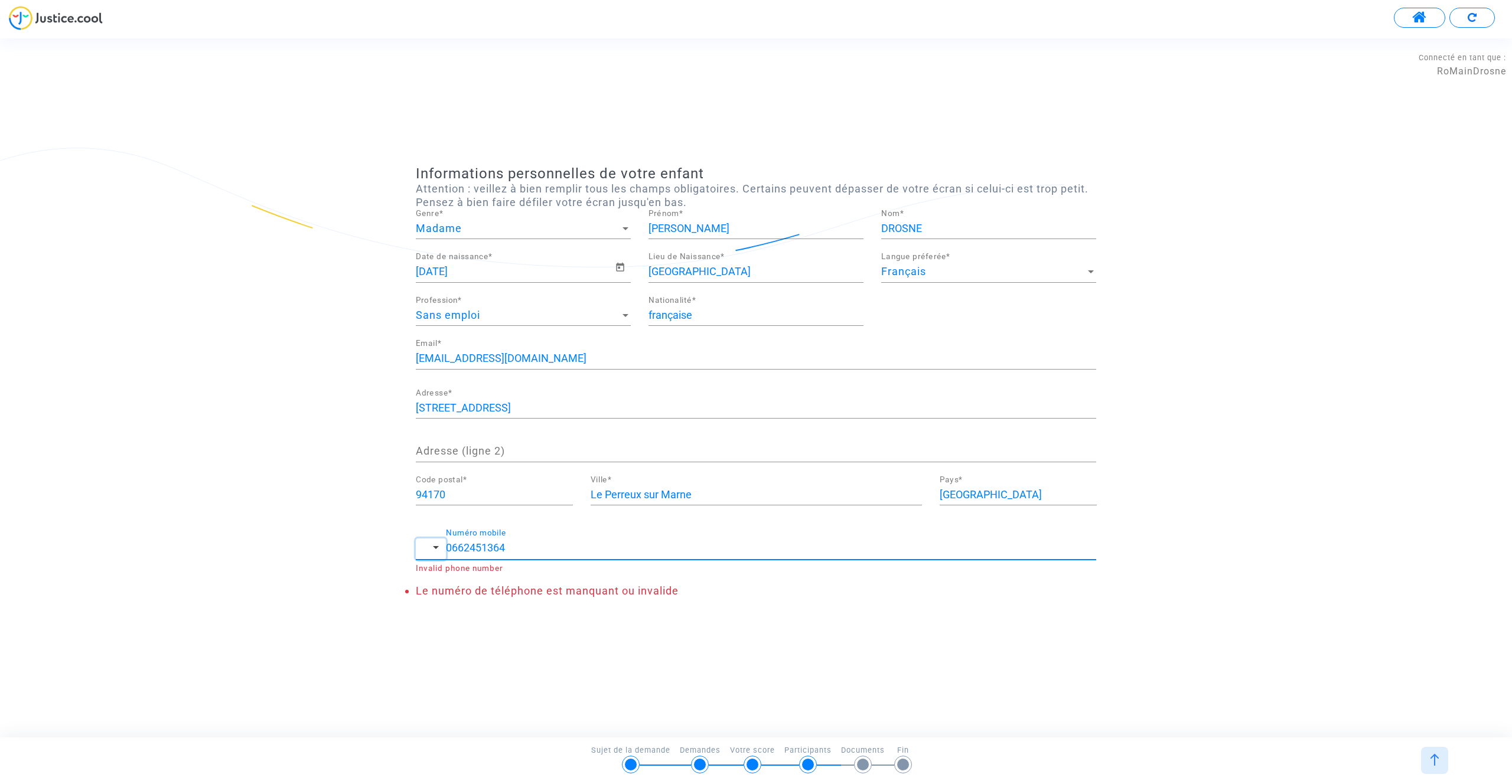
click at [436, 548] on span "button" at bounding box center [436, 548] width 6 height 3
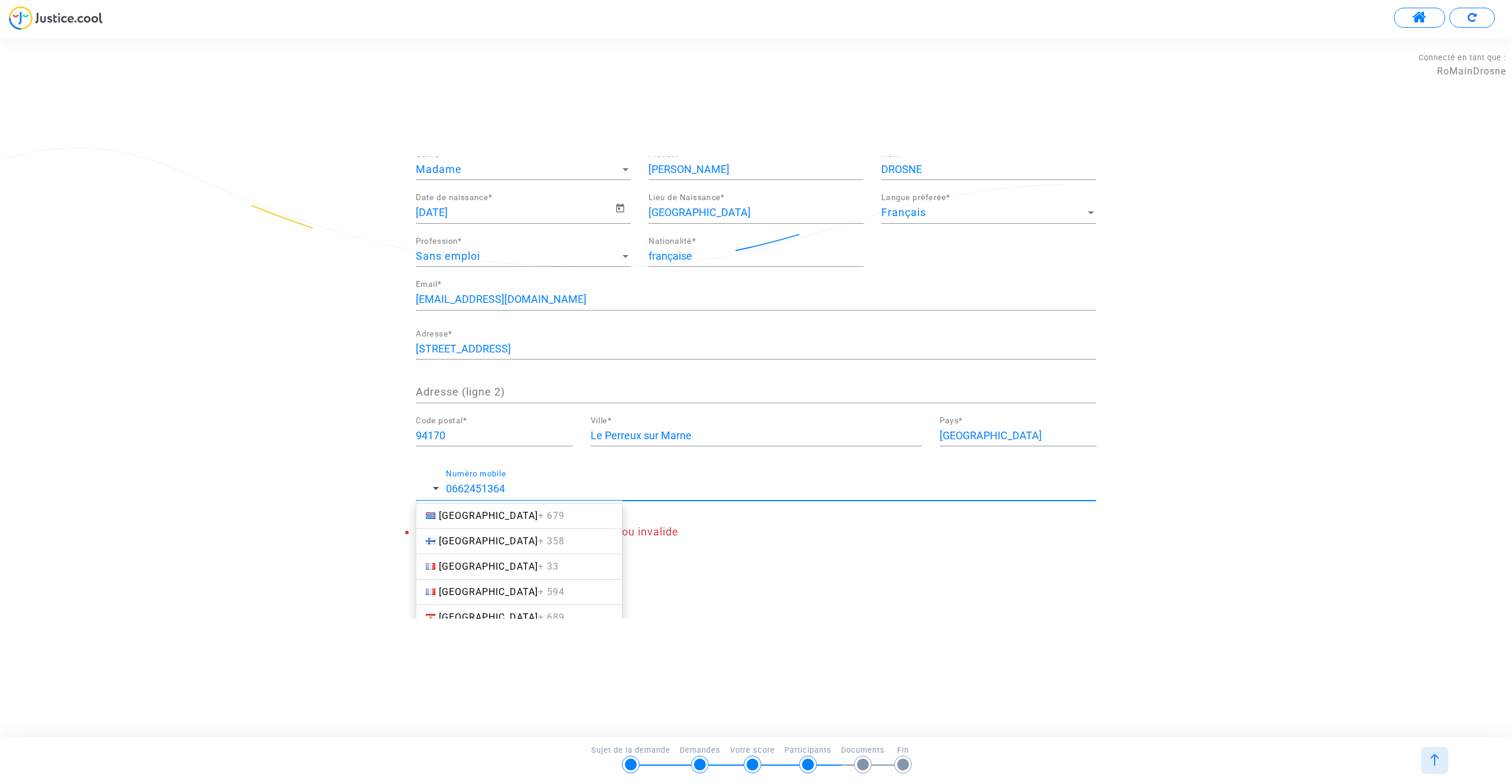
scroll to position [1749, 0]
click at [511, 565] on link "France + 33" at bounding box center [519, 566] width 207 height 26
type input "[PHONE_NUMBER]"
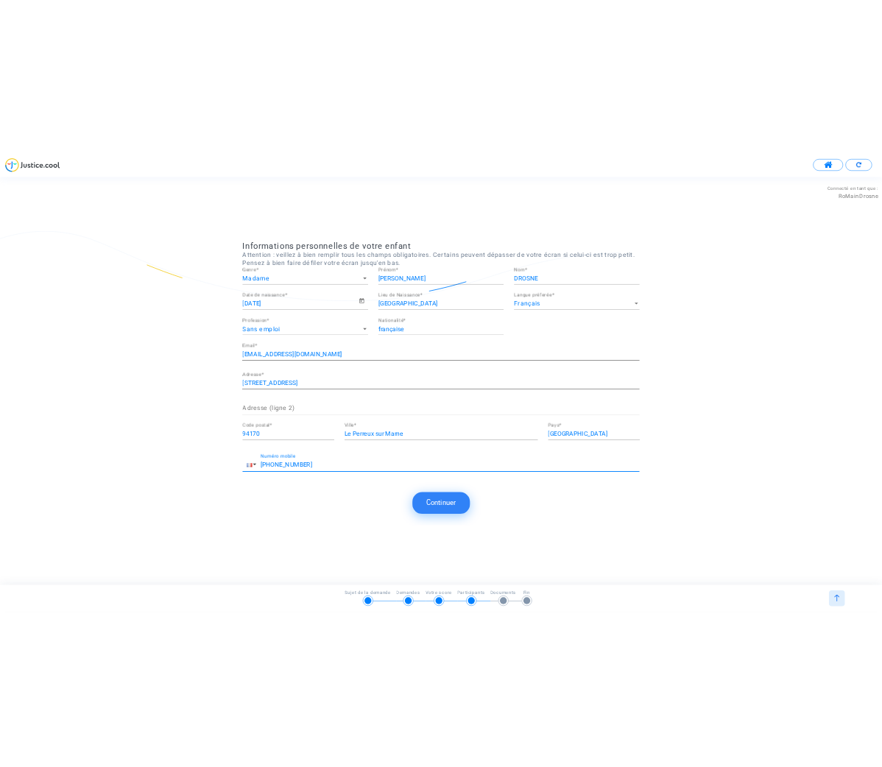
scroll to position [0, 0]
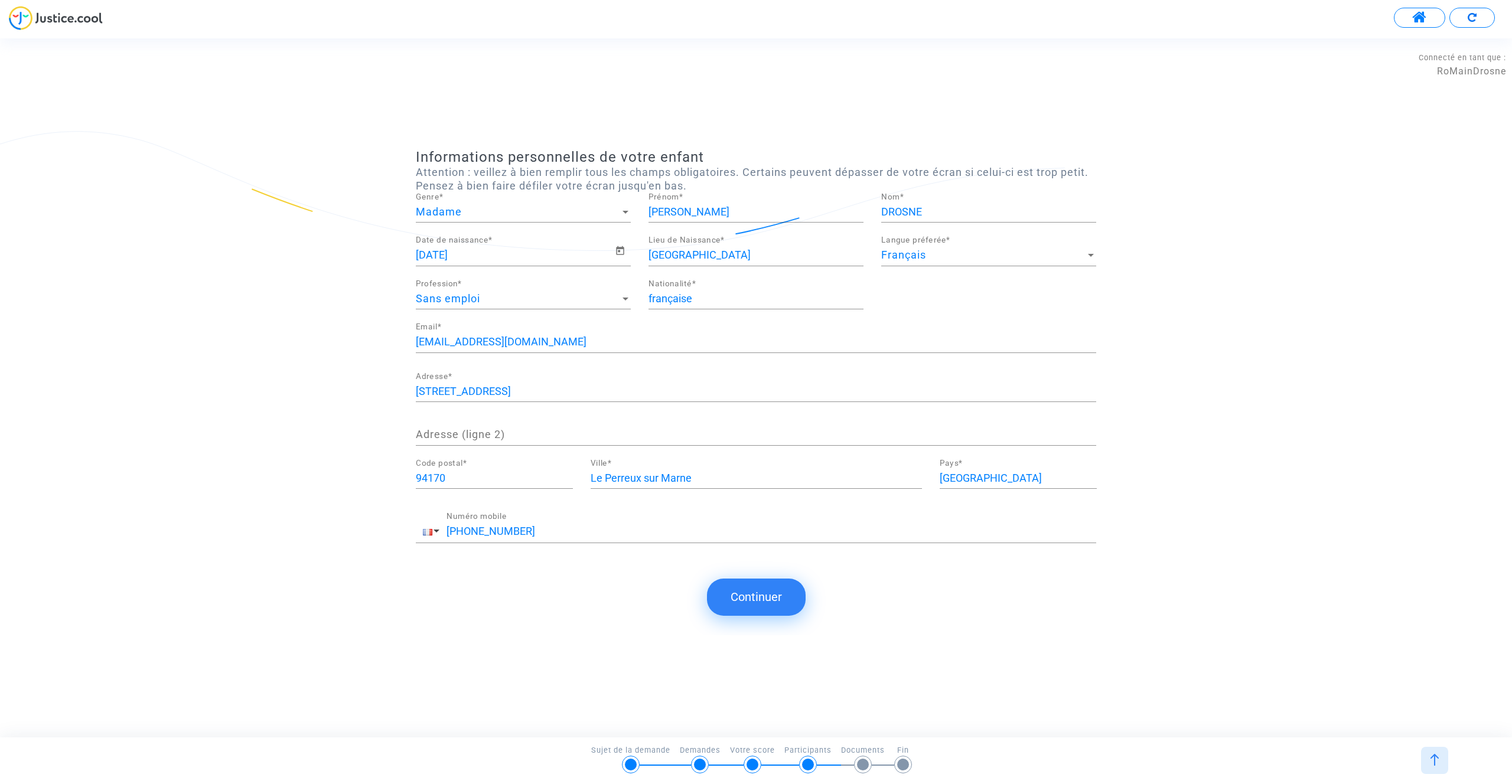
click at [745, 596] on button "Continuer" at bounding box center [756, 596] width 99 height 37
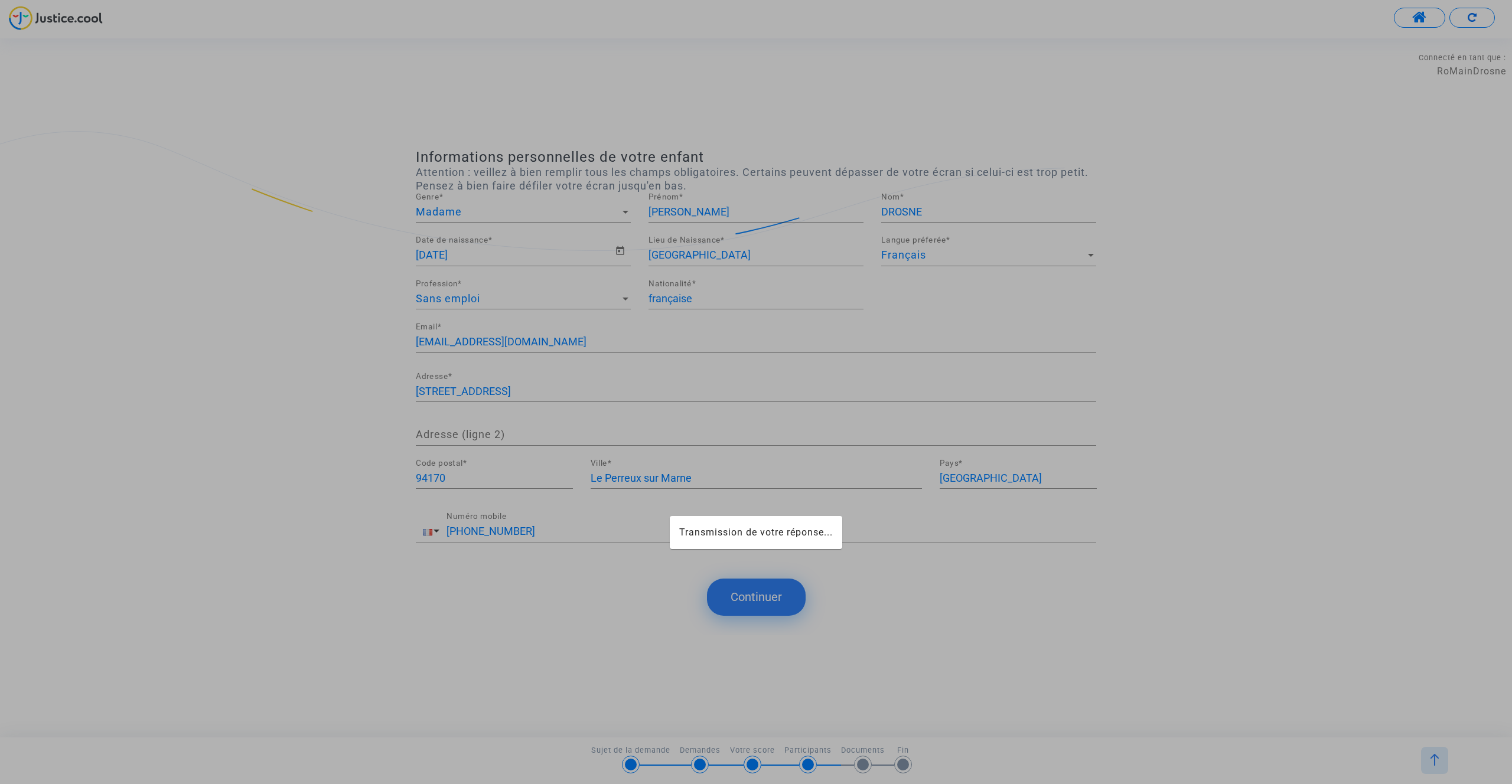
click at [745, 596] on button "Continuer" at bounding box center [756, 596] width 99 height 37
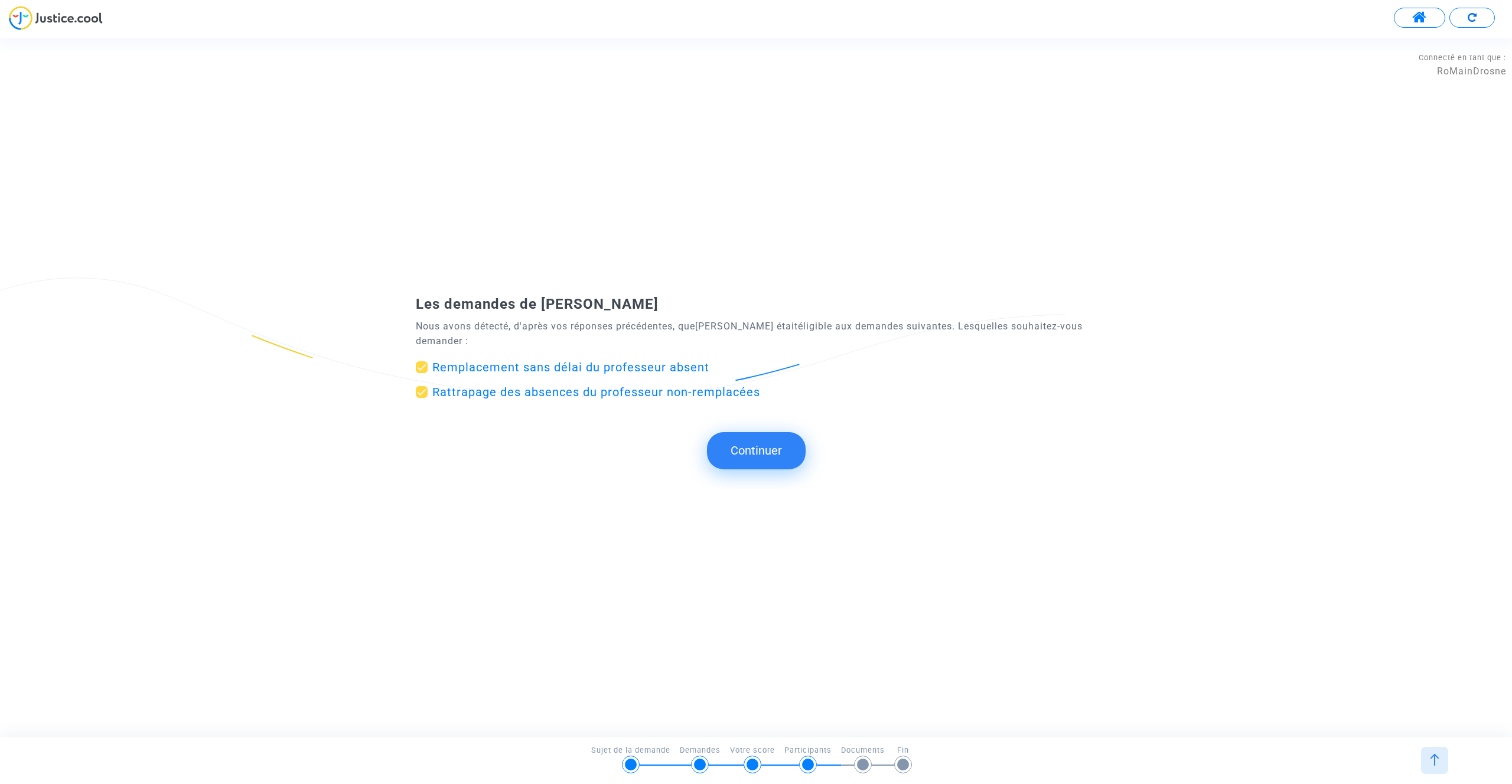
click at [756, 452] on button "Continuer" at bounding box center [756, 451] width 99 height 37
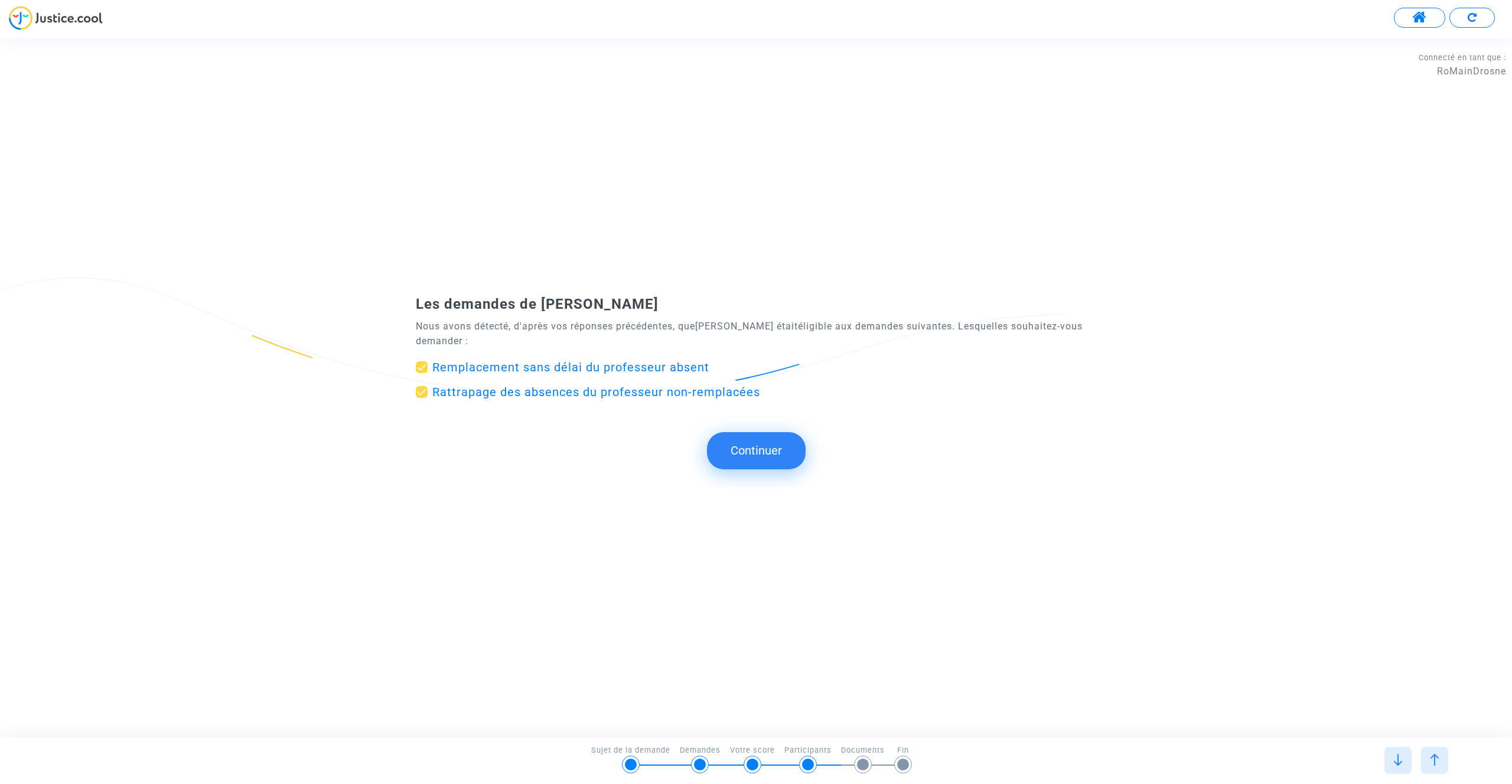
click at [753, 455] on button "Continuer" at bounding box center [756, 451] width 99 height 37
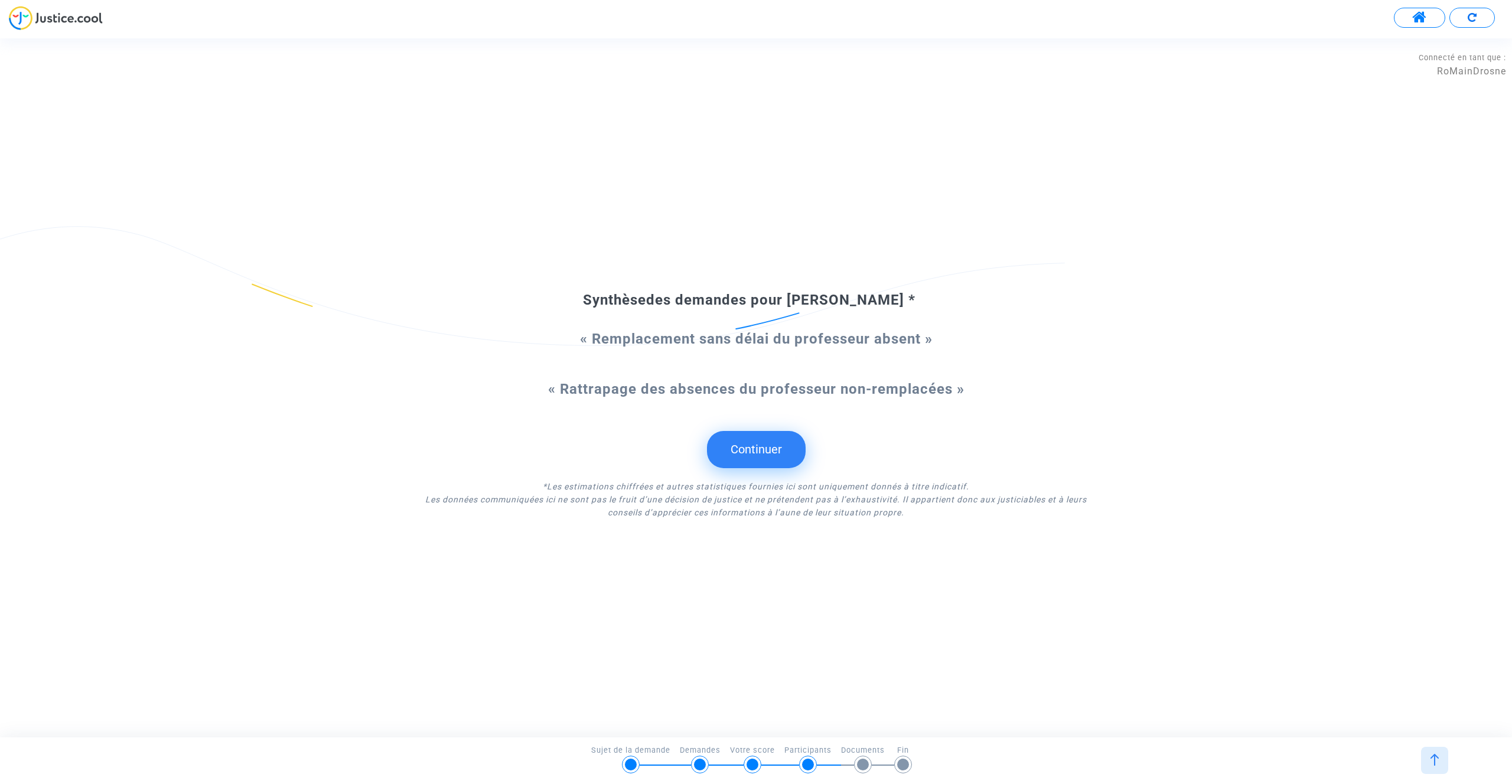
click at [744, 453] on button "Continuer" at bounding box center [756, 449] width 99 height 37
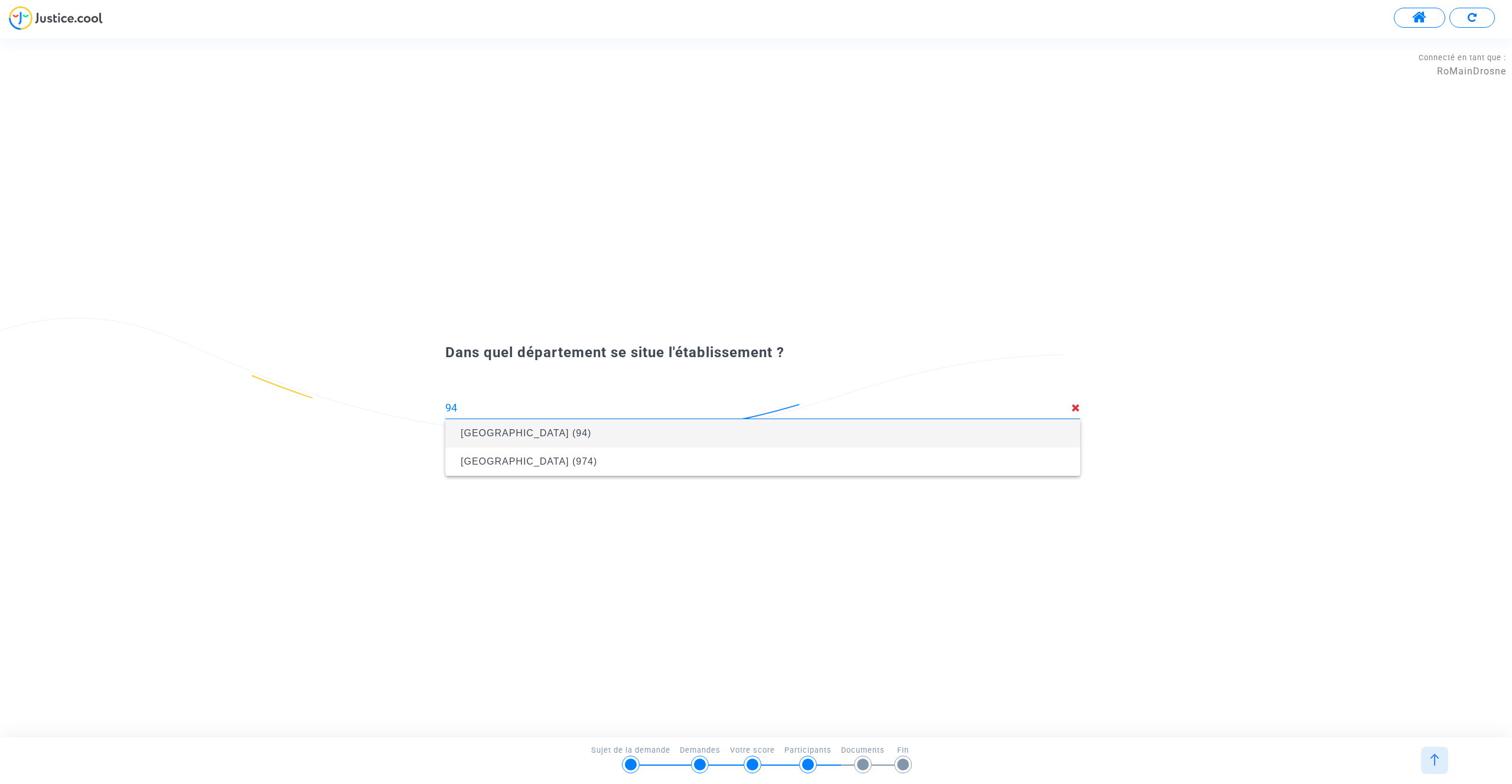
click at [516, 428] on span "[GEOGRAPHIC_DATA] (94)" at bounding box center [525, 433] width 131 height 10
type input "[GEOGRAPHIC_DATA] (94)"
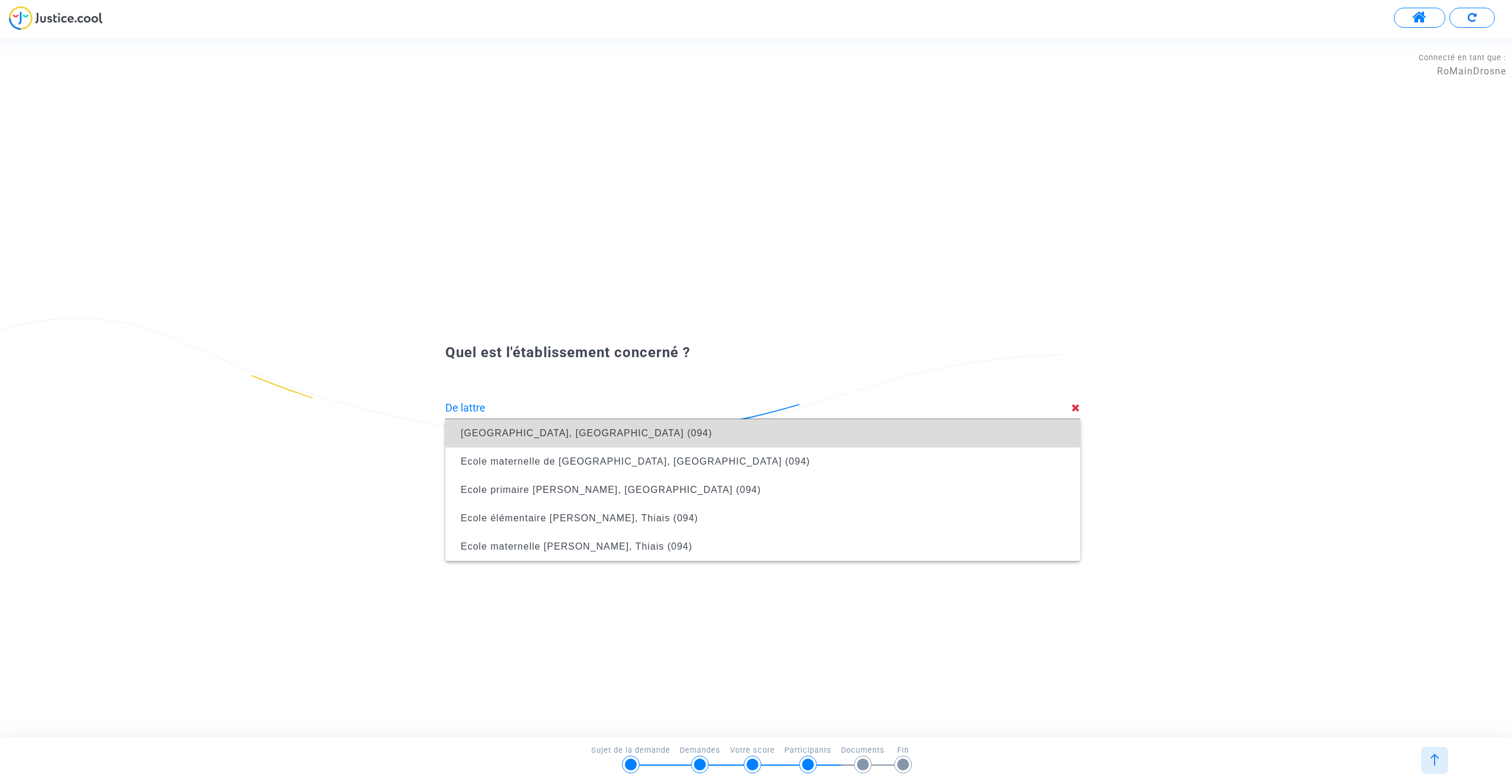
click at [554, 433] on span "[GEOGRAPHIC_DATA], [GEOGRAPHIC_DATA] (094)" at bounding box center [586, 433] width 252 height 10
type input "[GEOGRAPHIC_DATA], [GEOGRAPHIC_DATA] (094)"
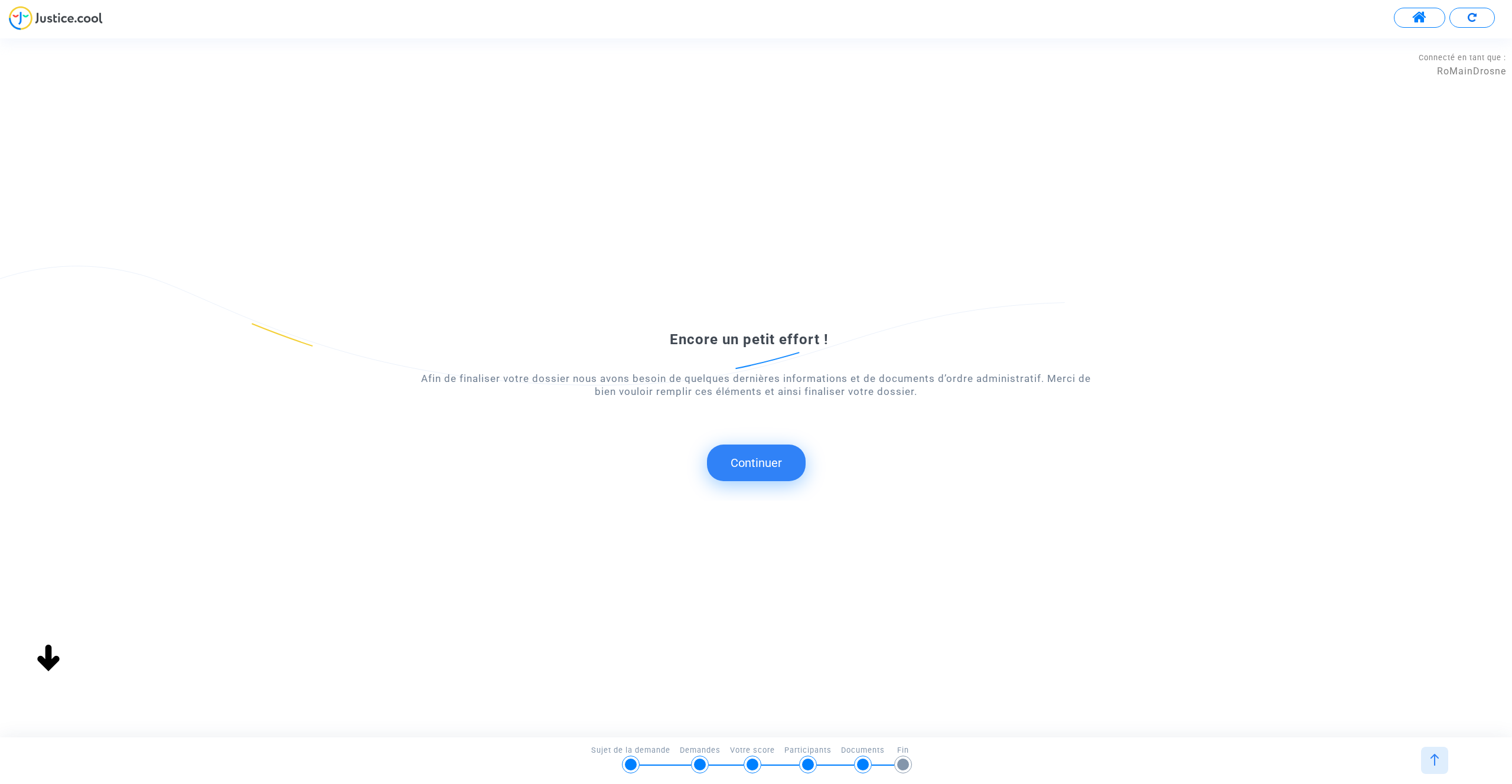
click at [1432, 756] on img at bounding box center [1434, 759] width 12 height 12
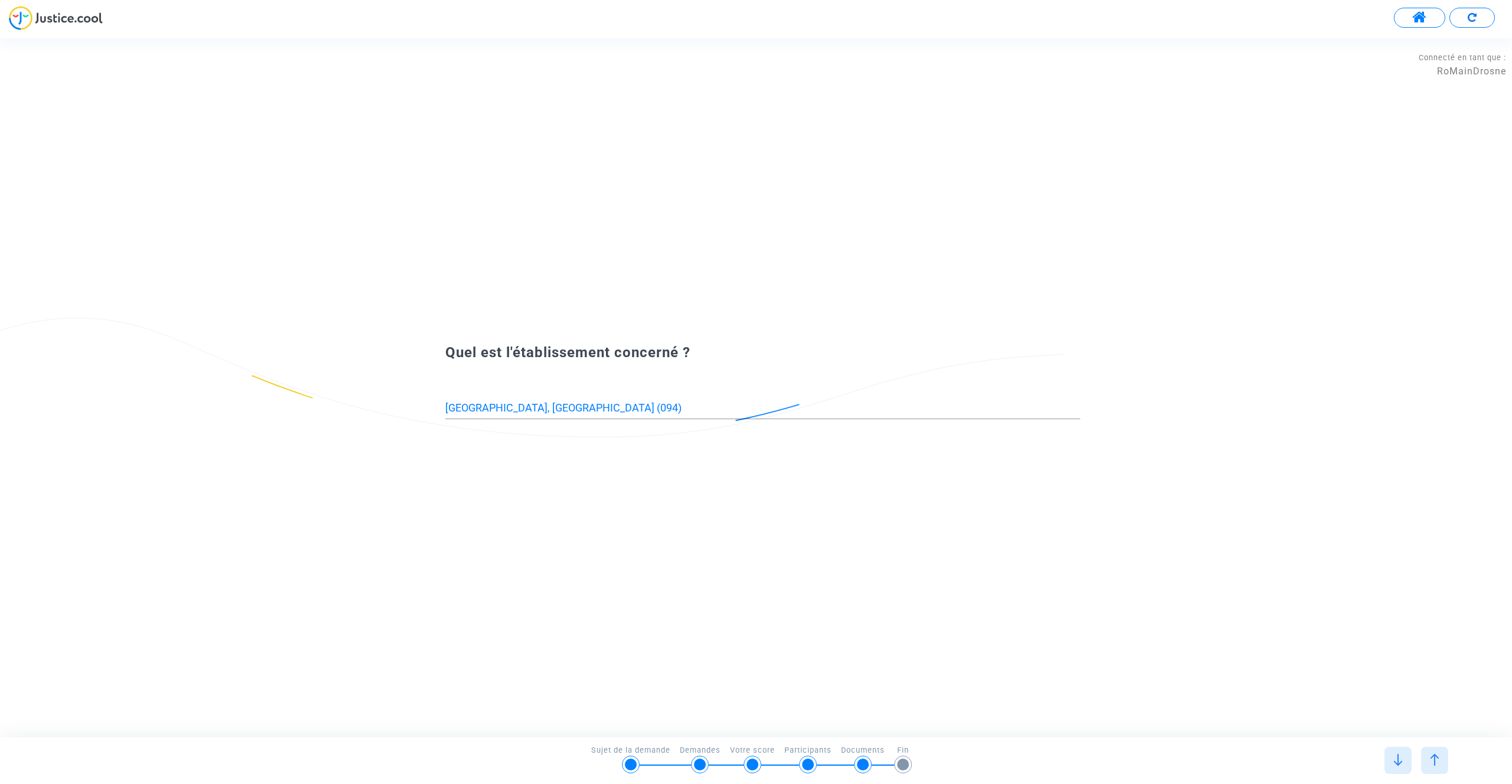
click at [1432, 756] on img at bounding box center [1434, 759] width 12 height 12
click at [1396, 758] on img at bounding box center [1397, 759] width 12 height 12
click at [1400, 755] on img at bounding box center [1397, 759] width 12 height 12
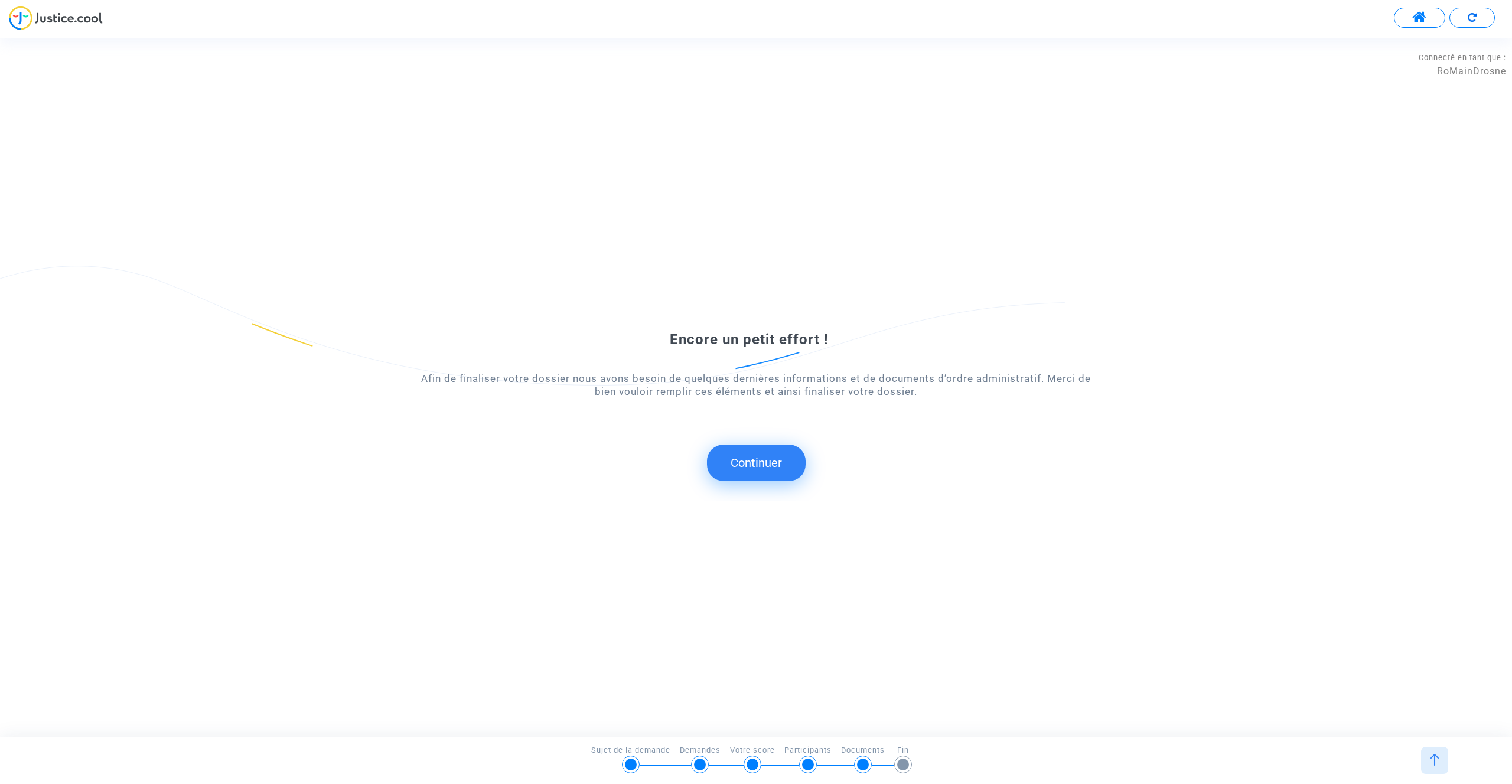
click at [752, 462] on button "Continuer" at bounding box center [756, 463] width 99 height 37
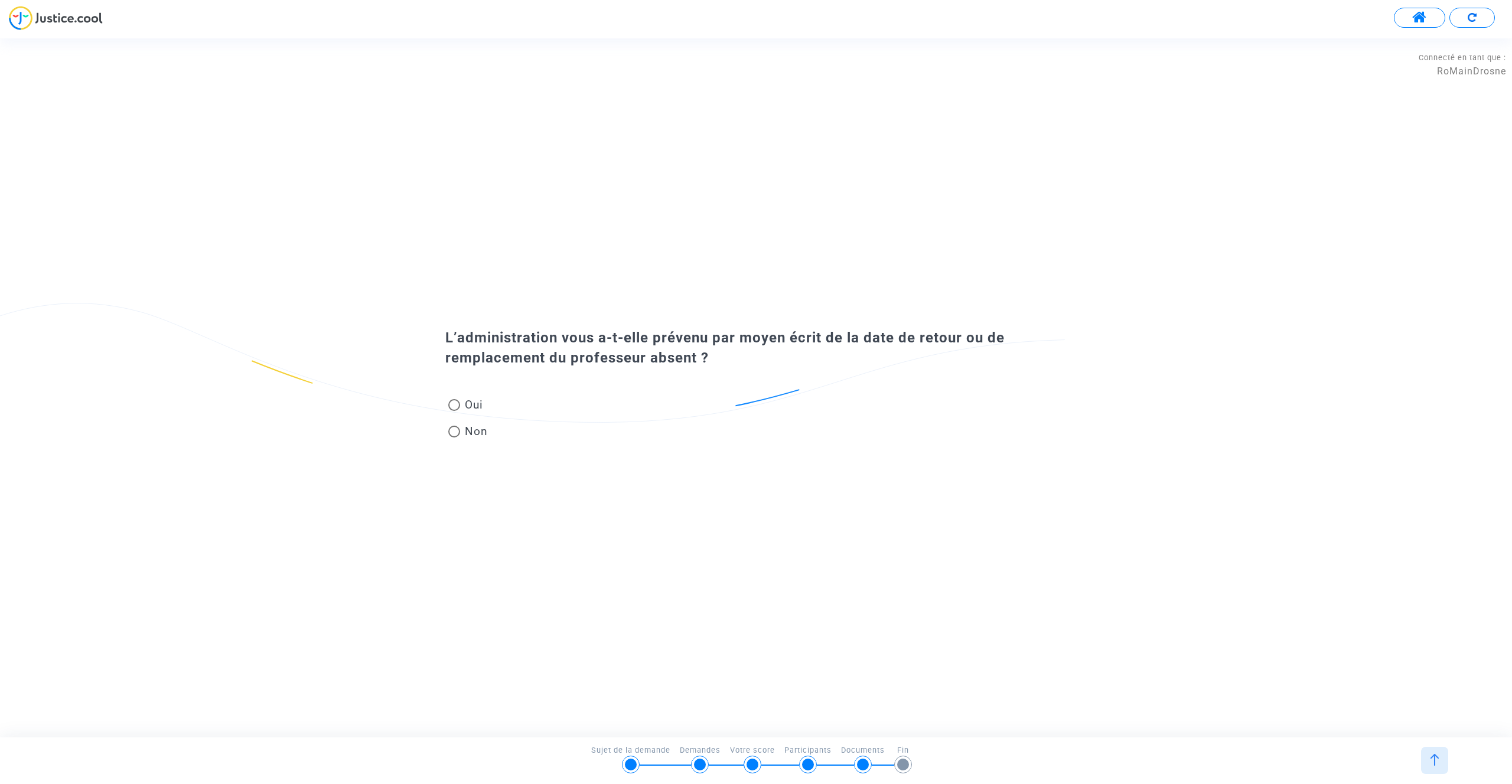
click at [456, 407] on span at bounding box center [454, 405] width 12 height 12
click at [454, 410] on input "Oui" at bounding box center [453, 410] width 1 height 1
radio input "true"
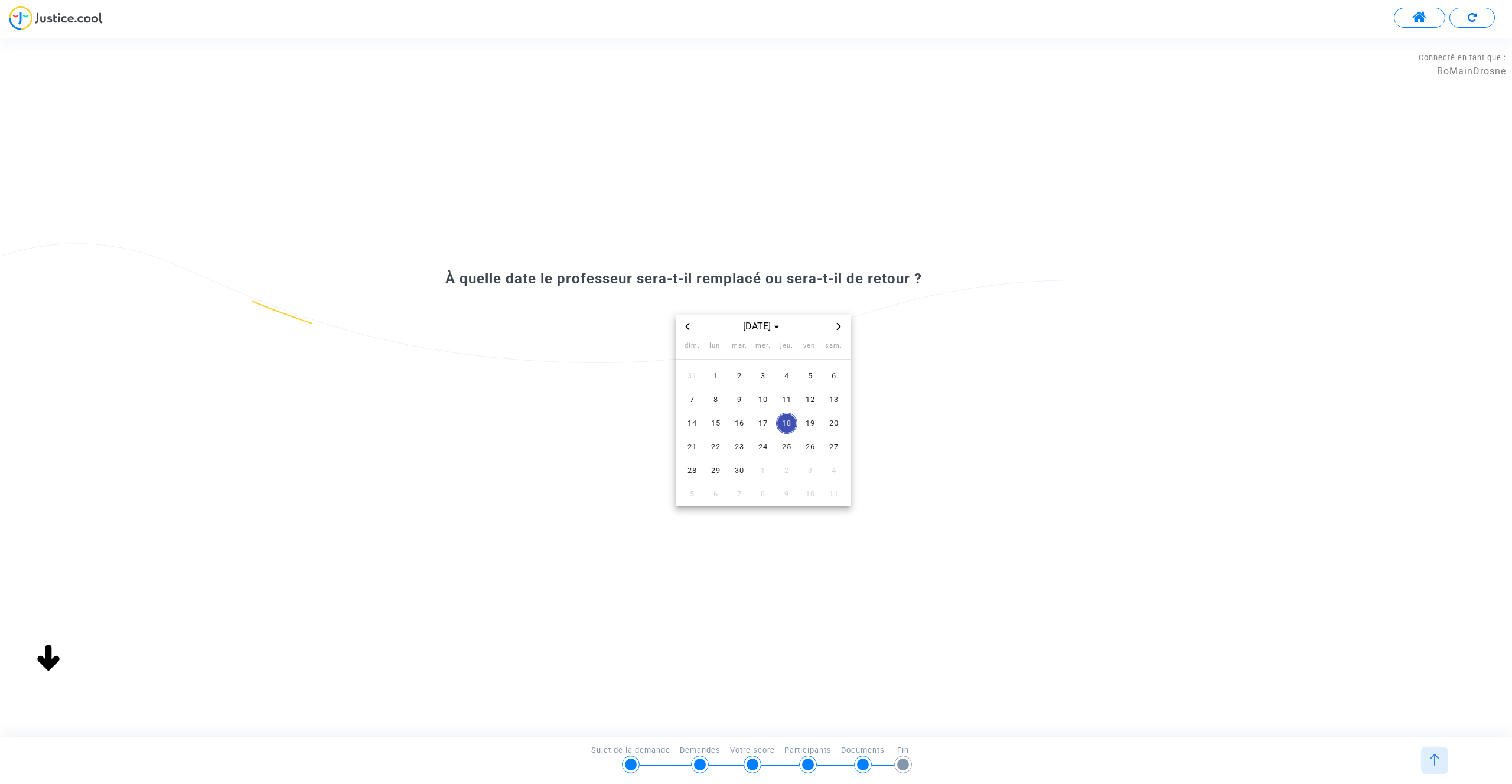
click at [1432, 754] on img at bounding box center [1434, 759] width 12 height 12
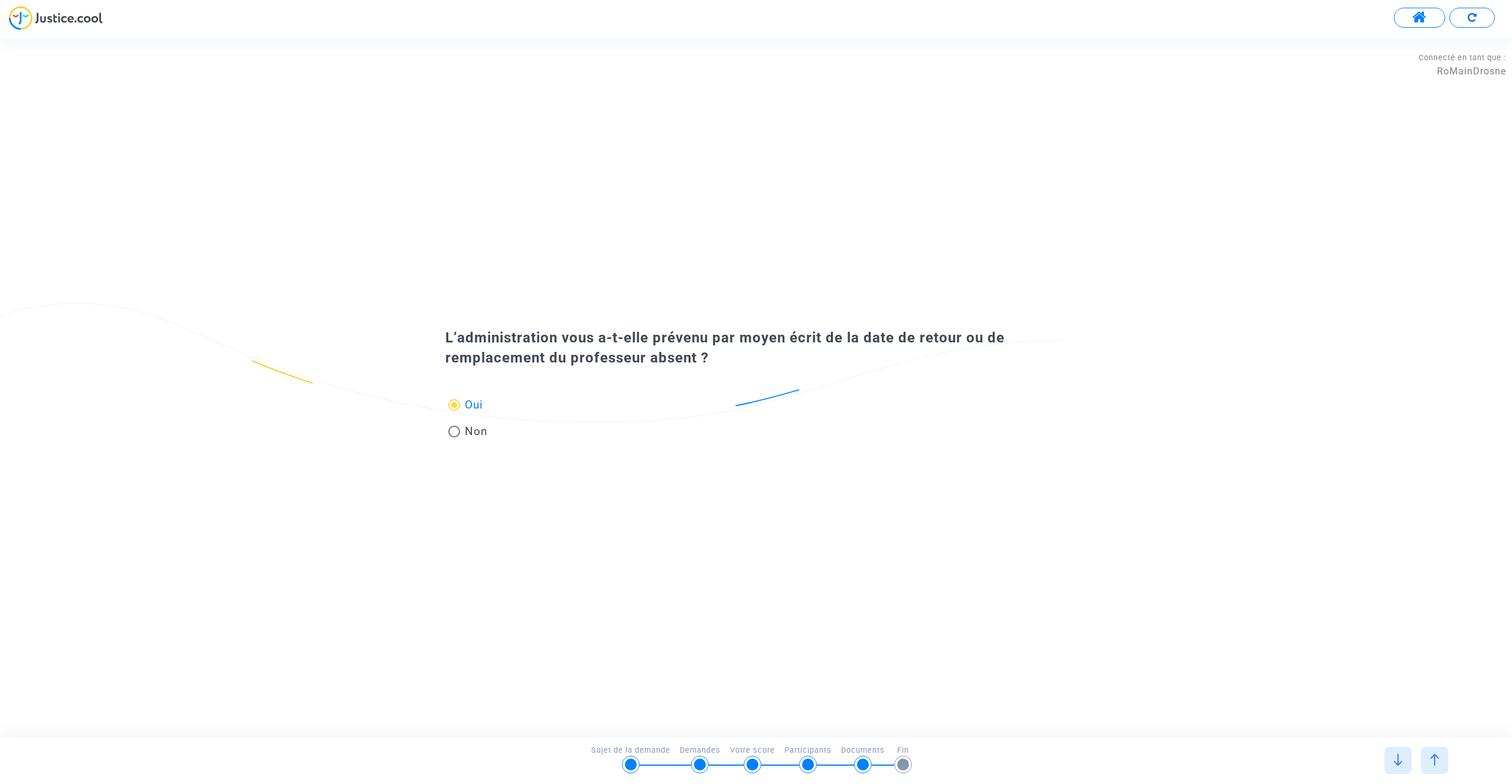
click at [1395, 764] on img at bounding box center [1397, 759] width 12 height 12
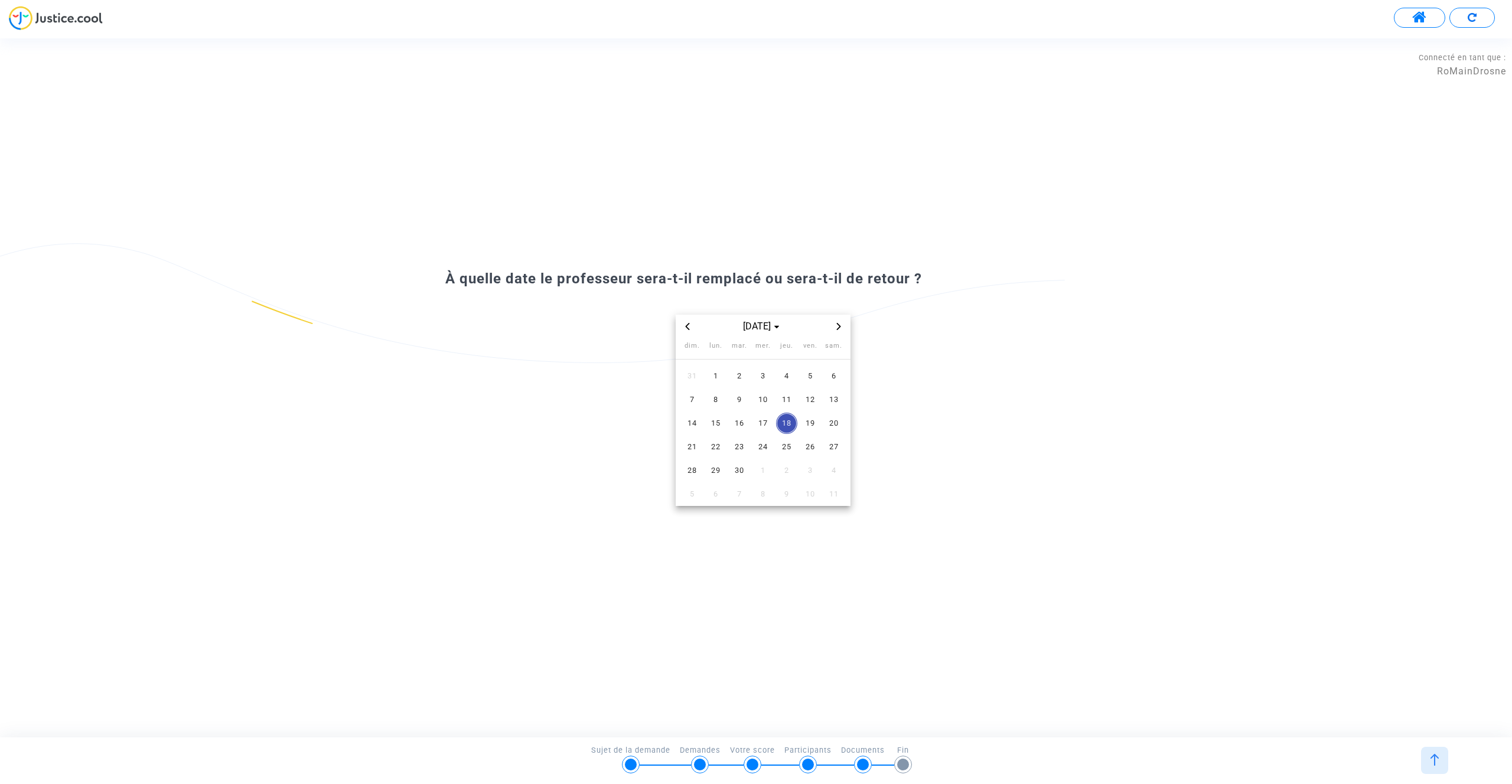
click at [876, 398] on div "[DATE] dim. lun. mar. mer. jeu. ven. sam. 31 1 2 3 4 5 6 7 8 9 10 11 12 13 14 1…" at bounding box center [762, 410] width 634 height 192
click at [842, 329] on span "Next month" at bounding box center [839, 326] width 14 height 14
click at [782, 471] on span "30" at bounding box center [786, 470] width 22 height 22
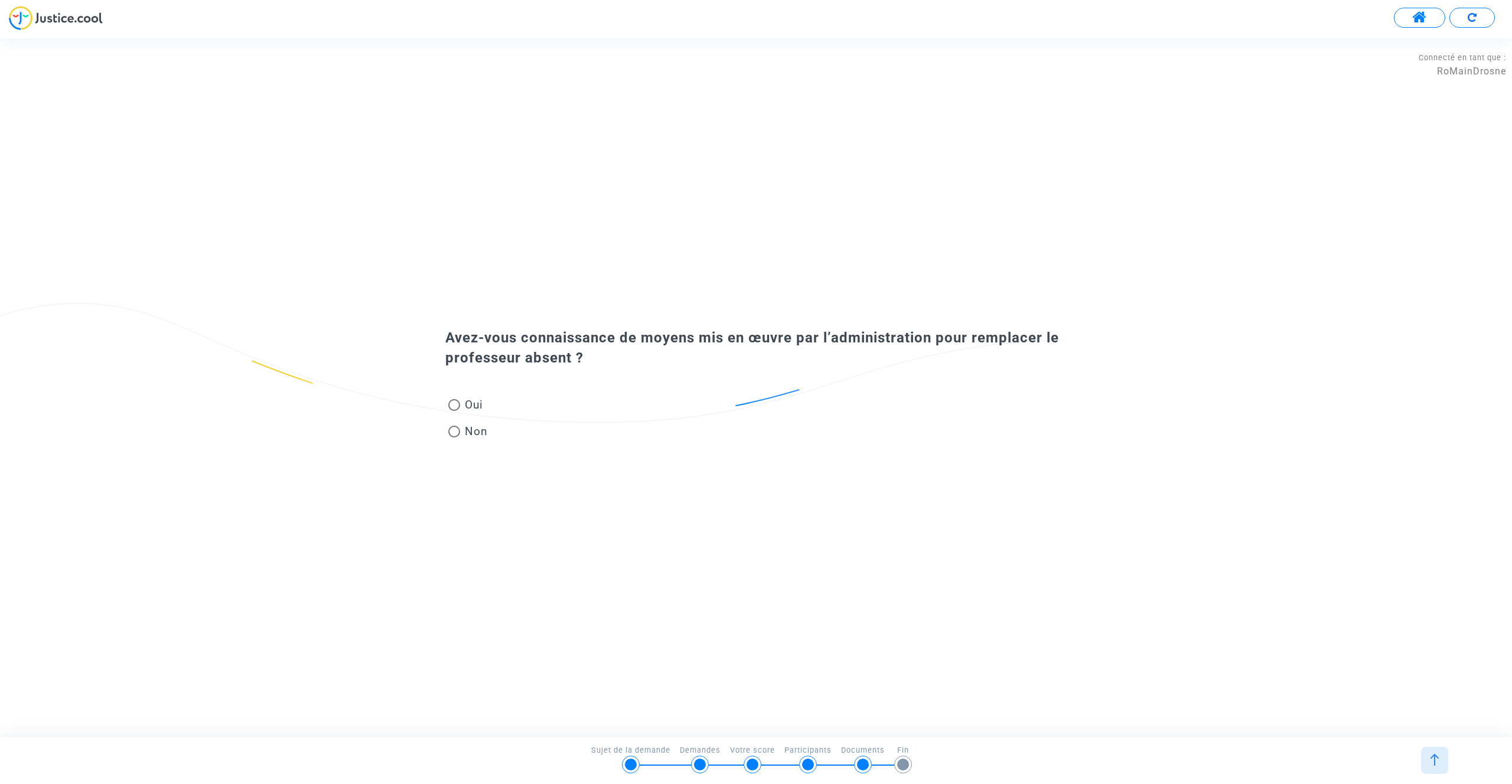
click at [449, 437] on span at bounding box center [454, 431] width 12 height 12
click at [453, 438] on input "Non" at bounding box center [453, 438] width 1 height 1
radio input "true"
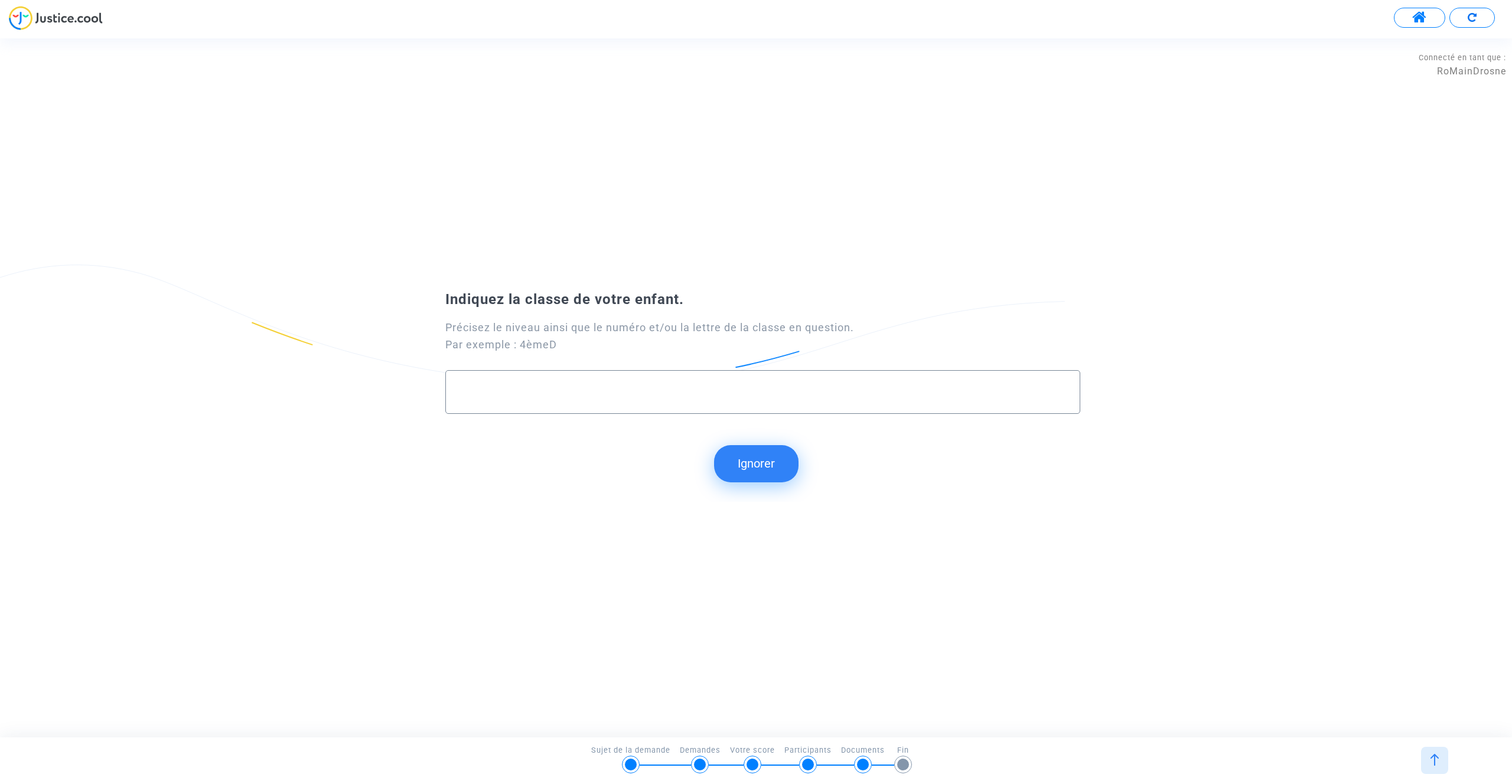
click at [569, 393] on input "text" at bounding box center [763, 391] width 610 height 14
type input "3eme7"
click at [750, 457] on button "Continuer" at bounding box center [756, 463] width 99 height 37
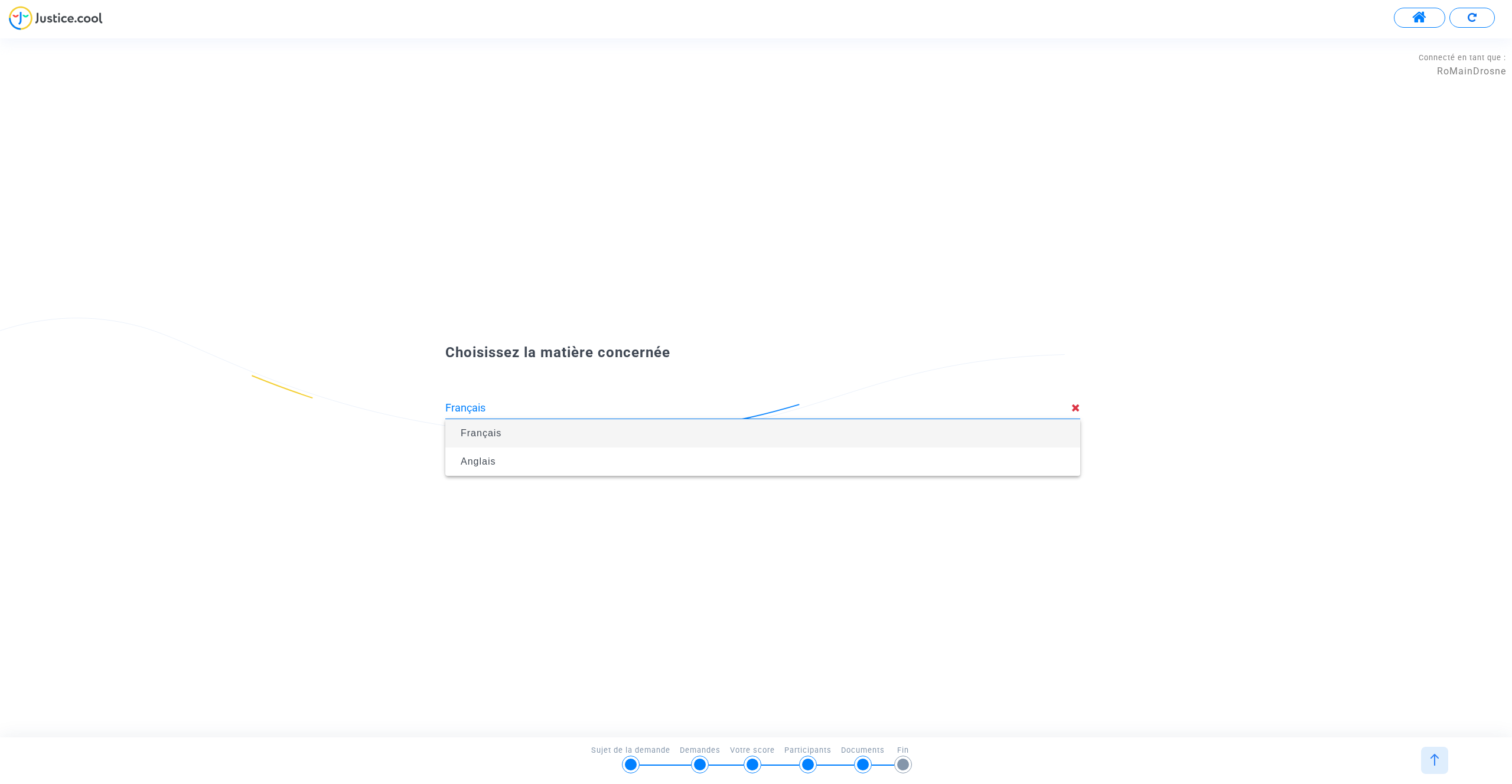
type input "Français"
click at [491, 432] on span "Français" at bounding box center [480, 433] width 41 height 10
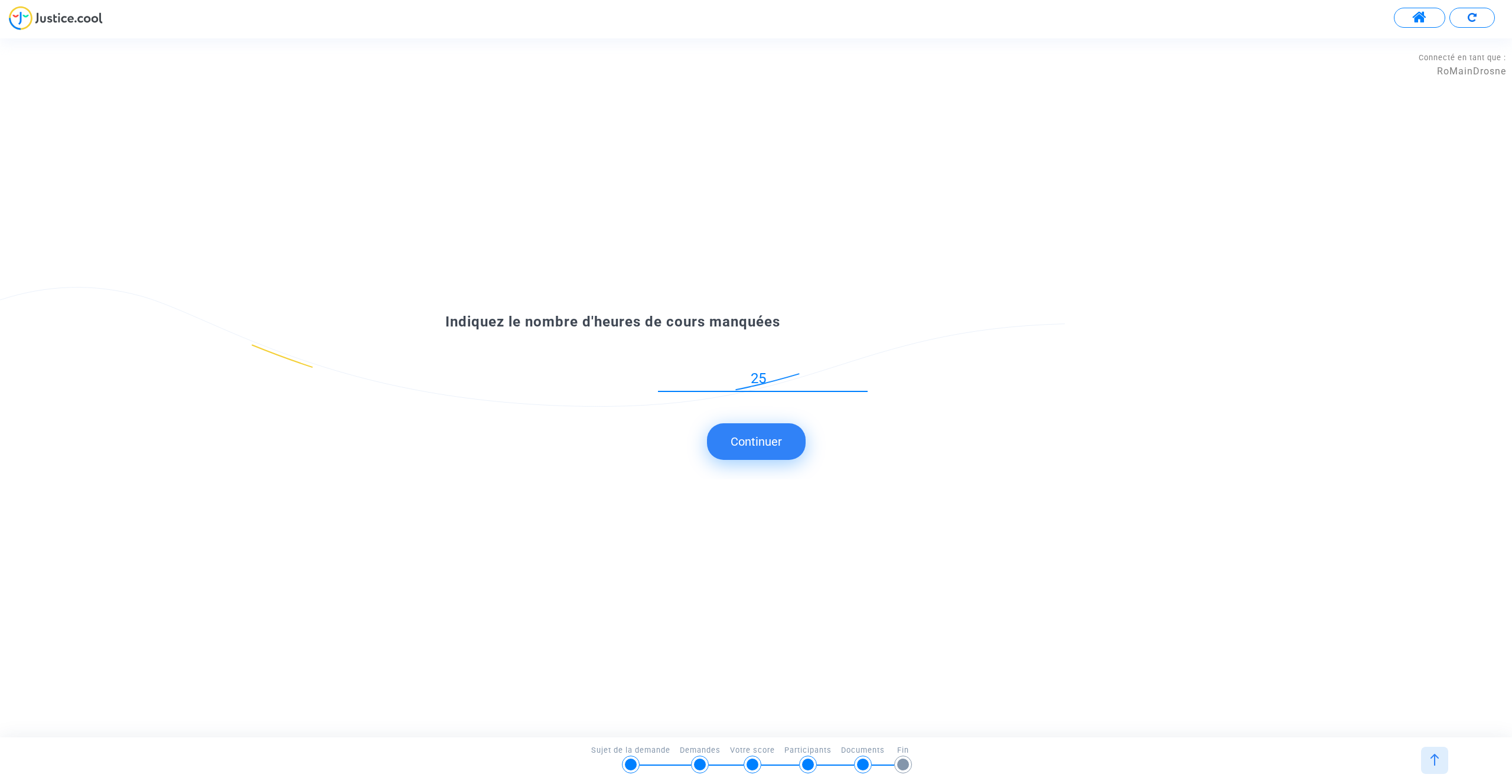
type input "25"
click at [758, 440] on button "Continuer" at bounding box center [756, 442] width 99 height 37
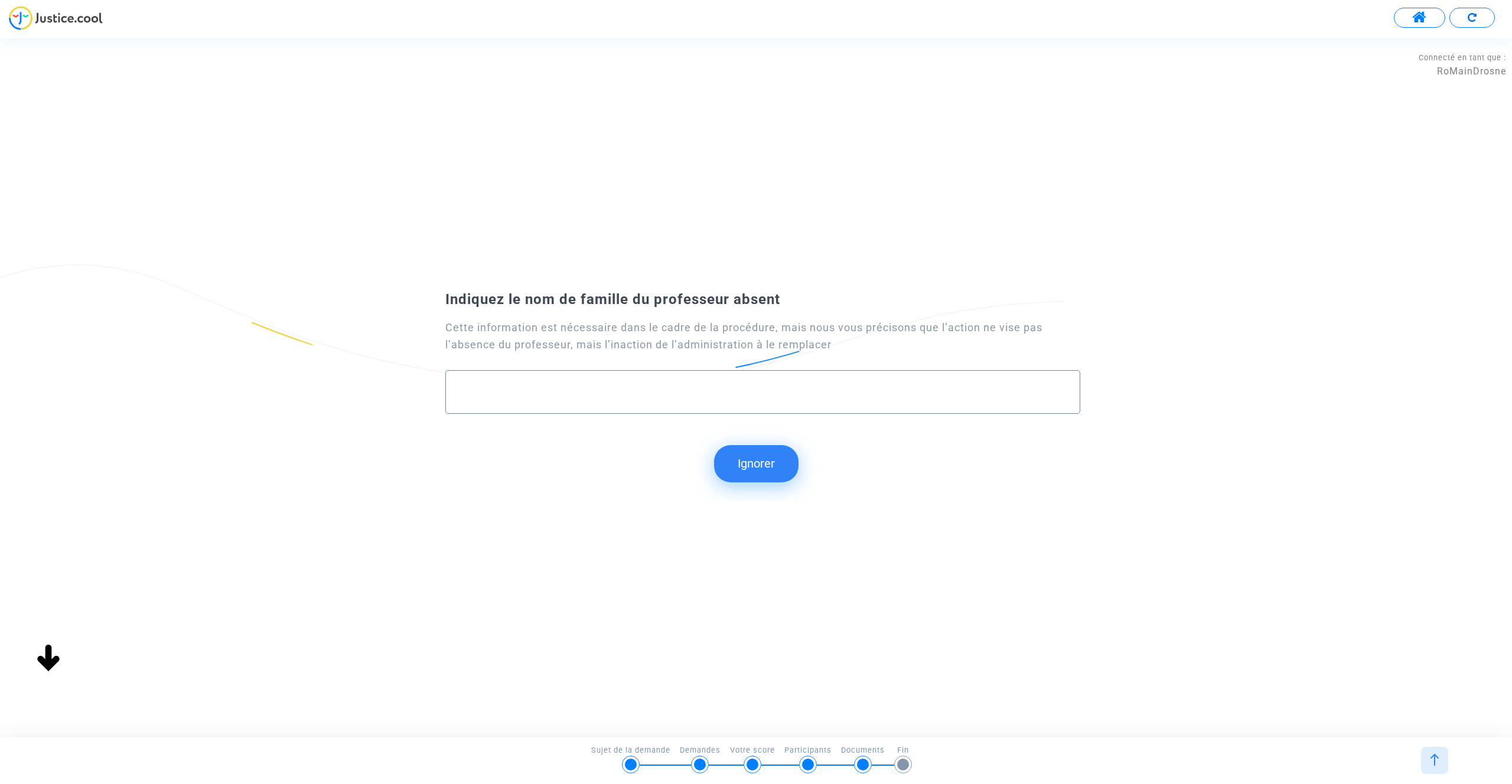
click at [1436, 758] on img at bounding box center [1434, 759] width 12 height 12
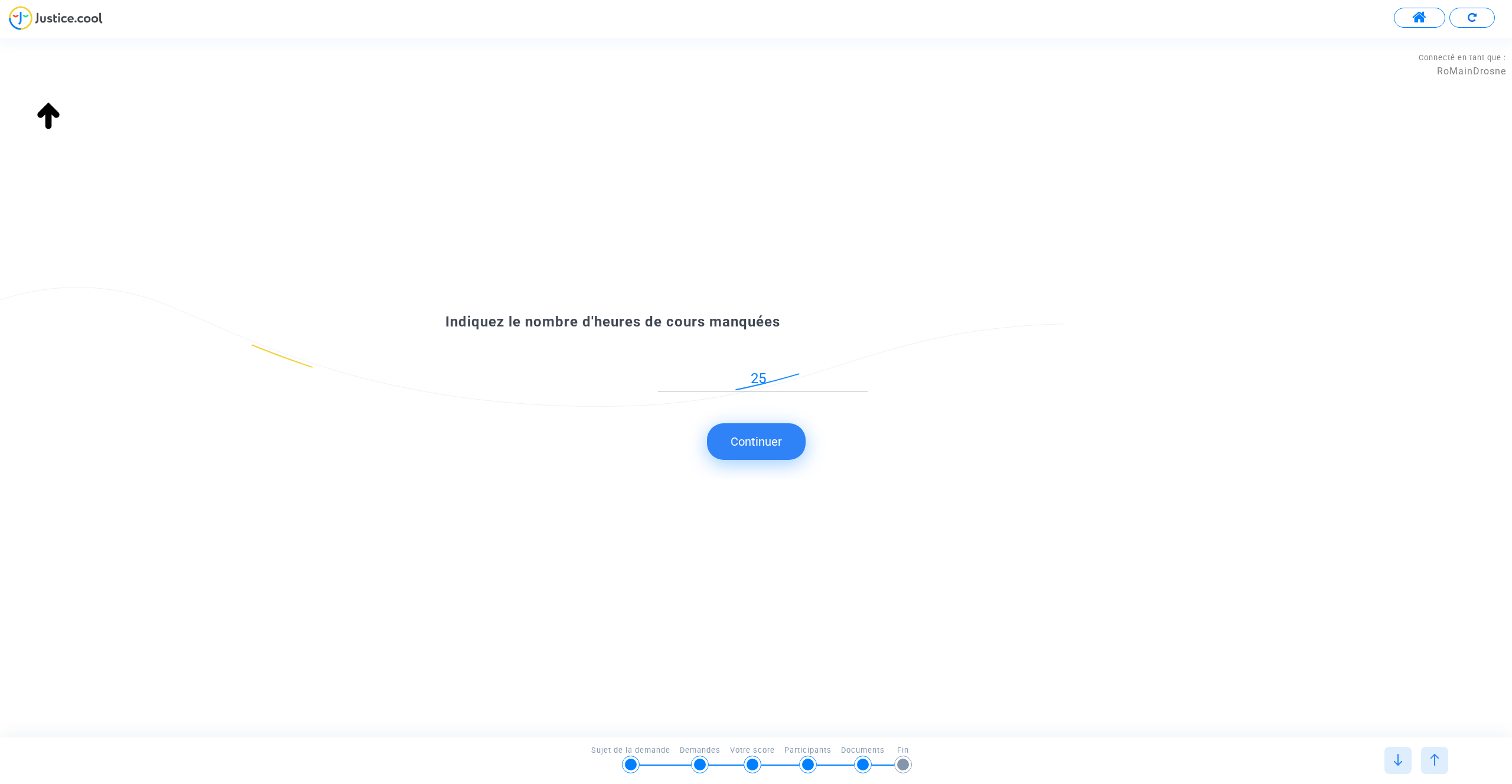
click at [1436, 758] on img at bounding box center [1434, 759] width 12 height 12
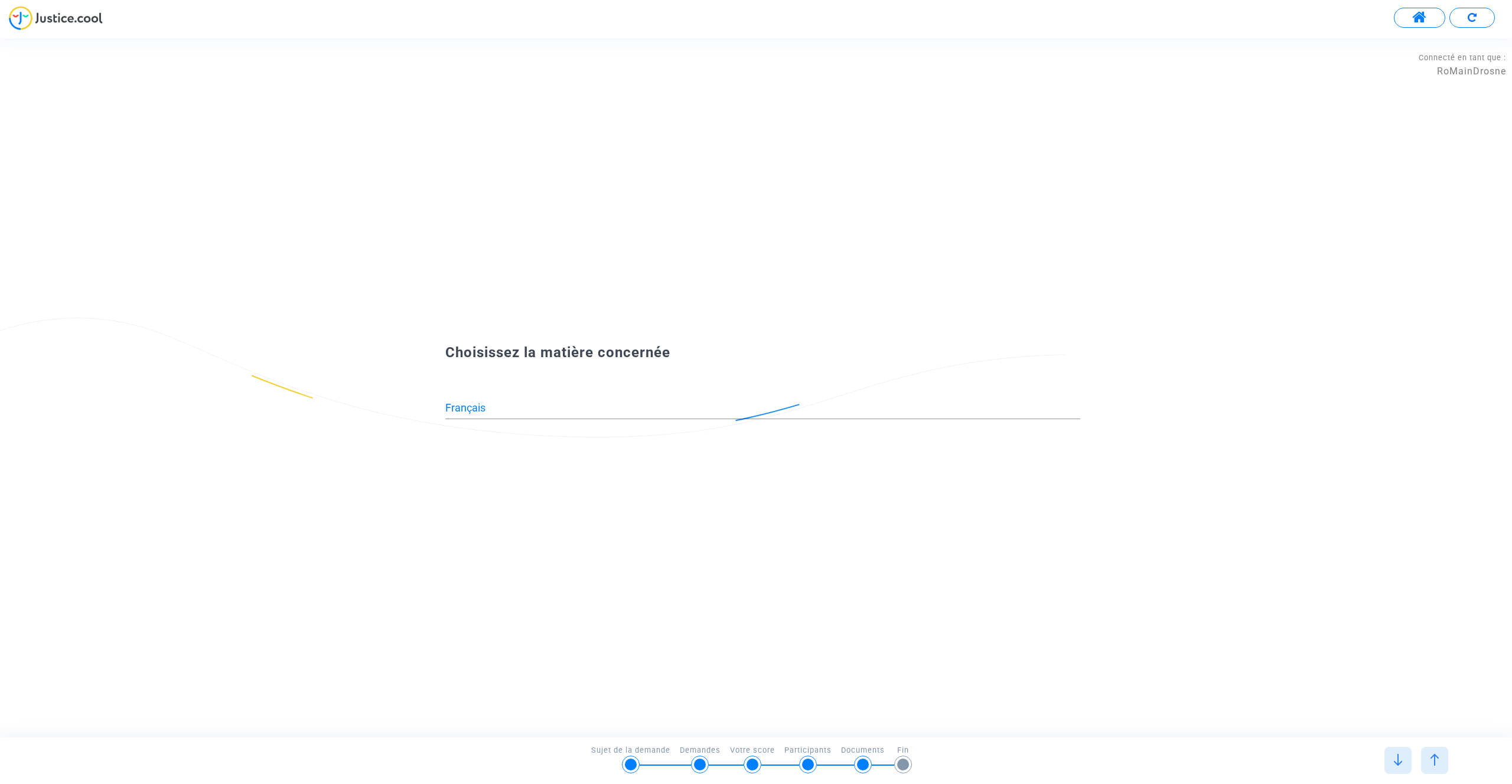
click at [1398, 749] on div at bounding box center [1398, 760] width 27 height 27
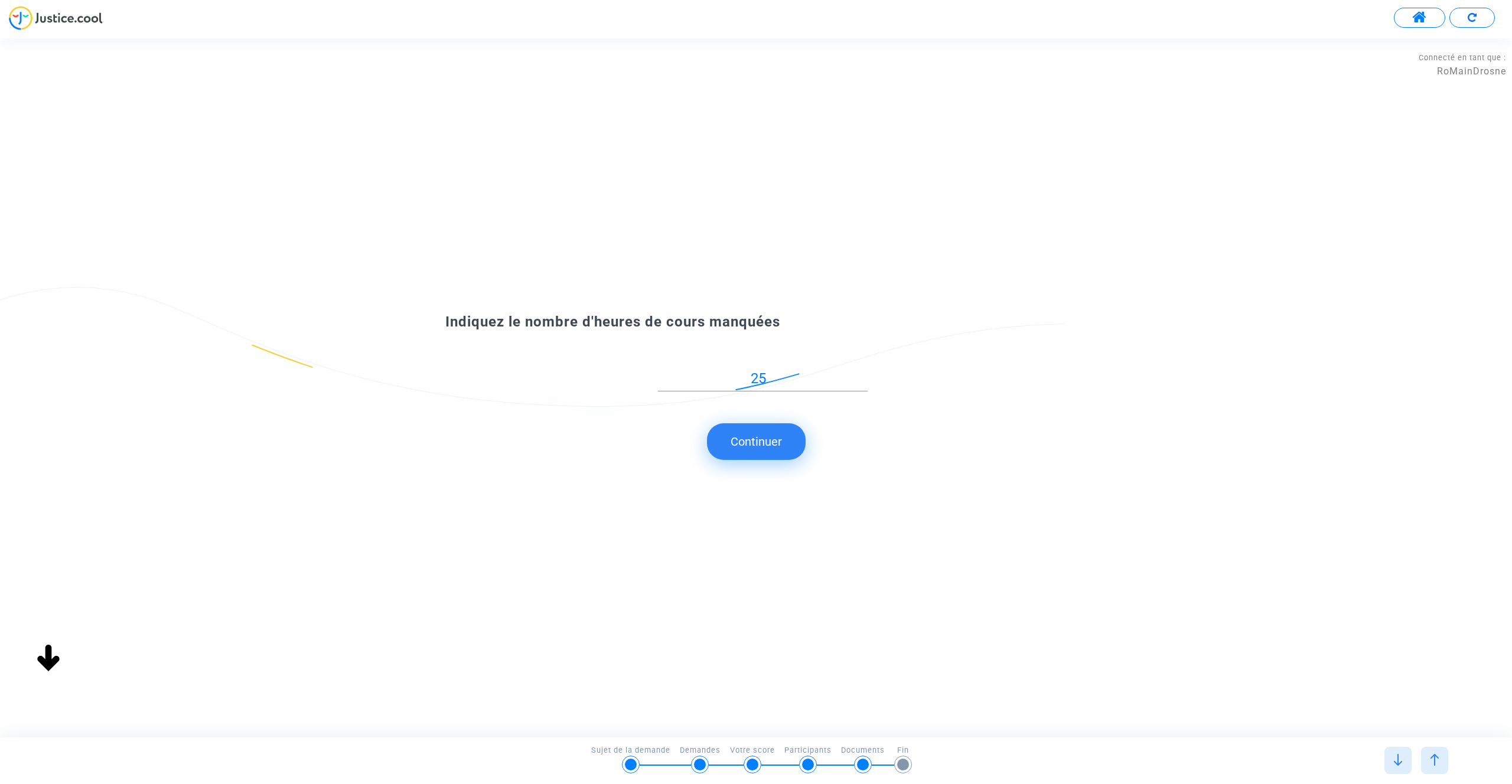
click at [1387, 753] on div at bounding box center [1398, 760] width 27 height 27
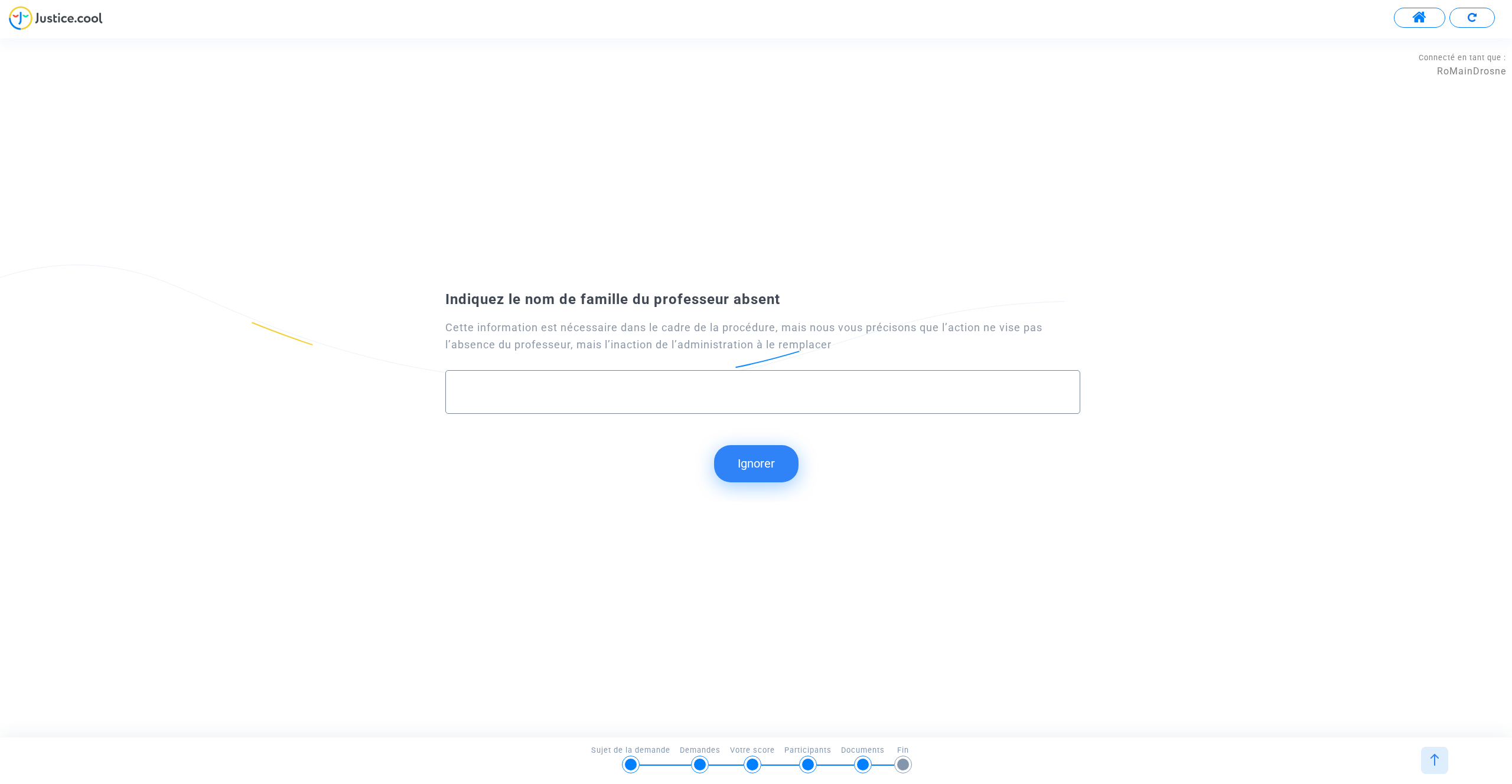
click at [761, 460] on button "Ignorer" at bounding box center [756, 463] width 84 height 37
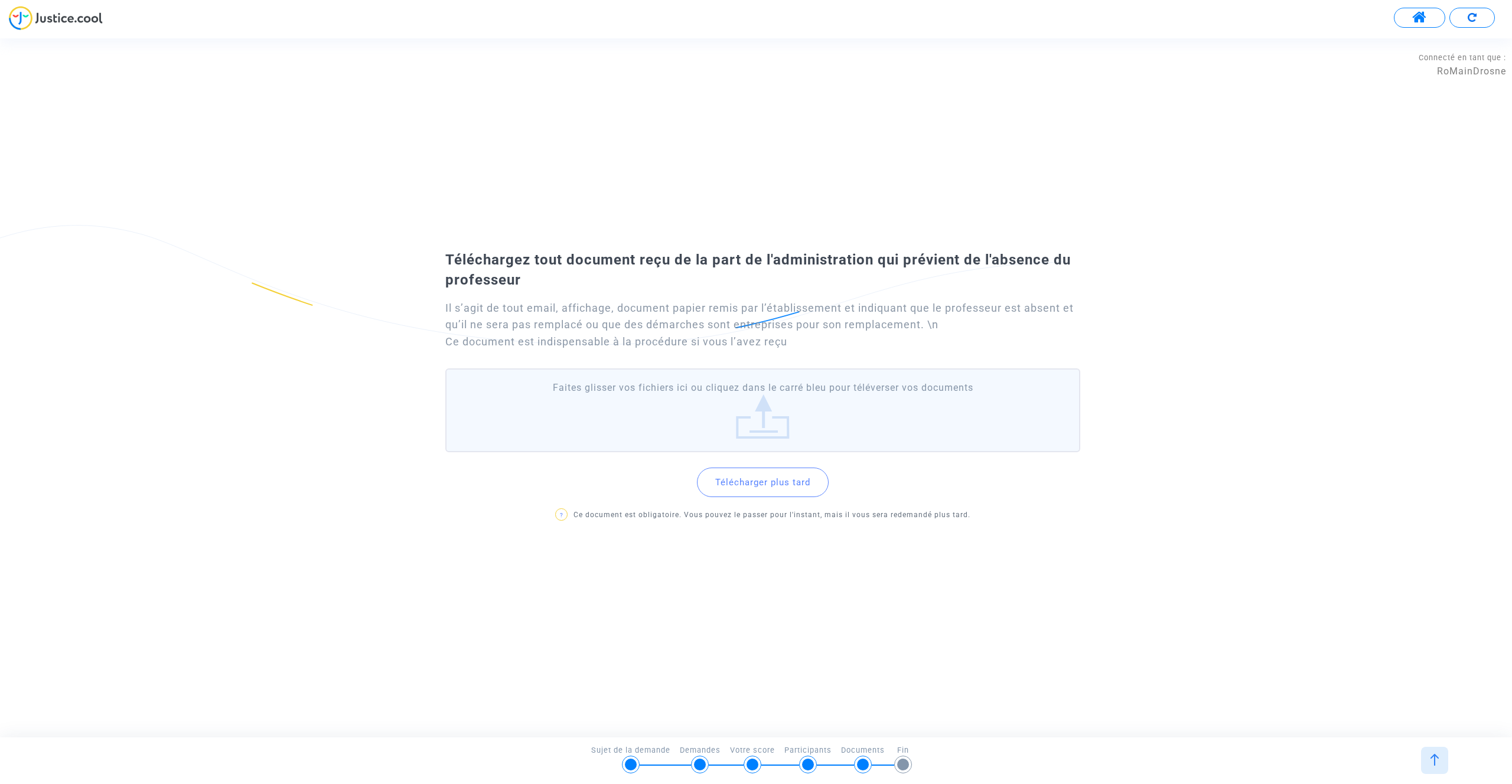
click at [788, 484] on button "Télécharger plus tard" at bounding box center [763, 482] width 132 height 30
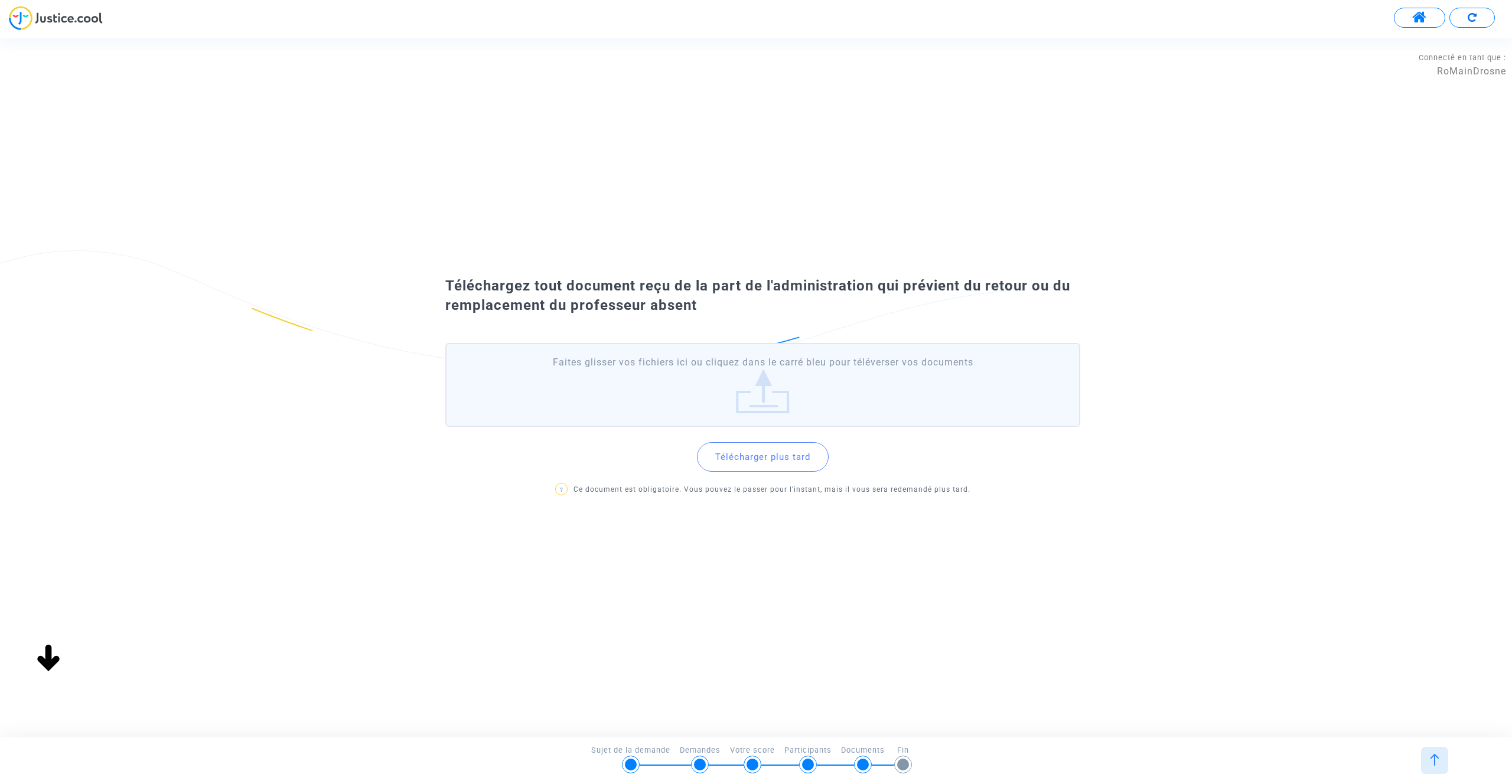
click at [784, 483] on div "Téléchargez tout document reçu de la part de l'administration qui prévient du r…" at bounding box center [756, 387] width 1512 height 698
click at [742, 453] on button "Télécharger plus tard" at bounding box center [763, 456] width 132 height 30
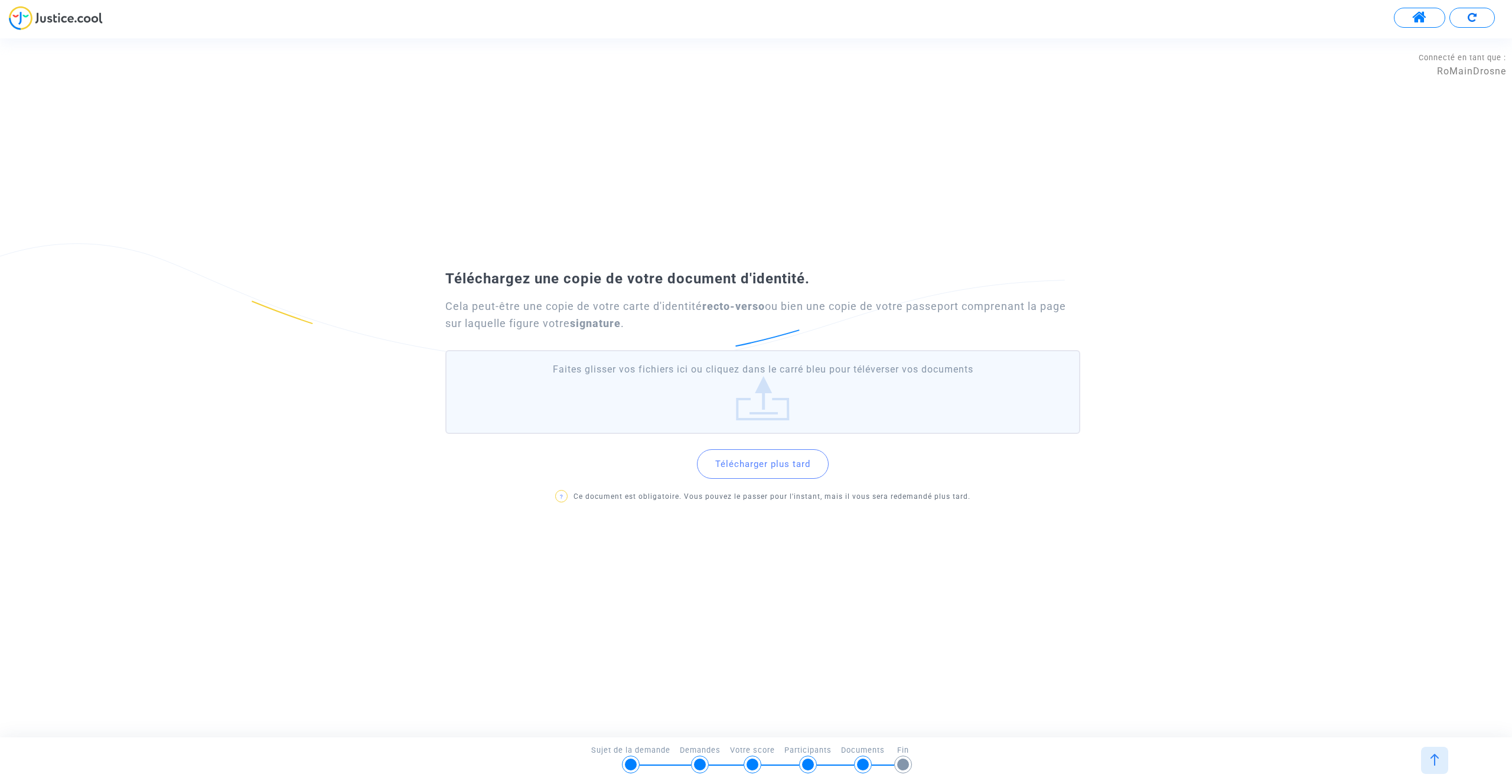
click at [758, 457] on button "Télécharger plus tard" at bounding box center [763, 463] width 132 height 30
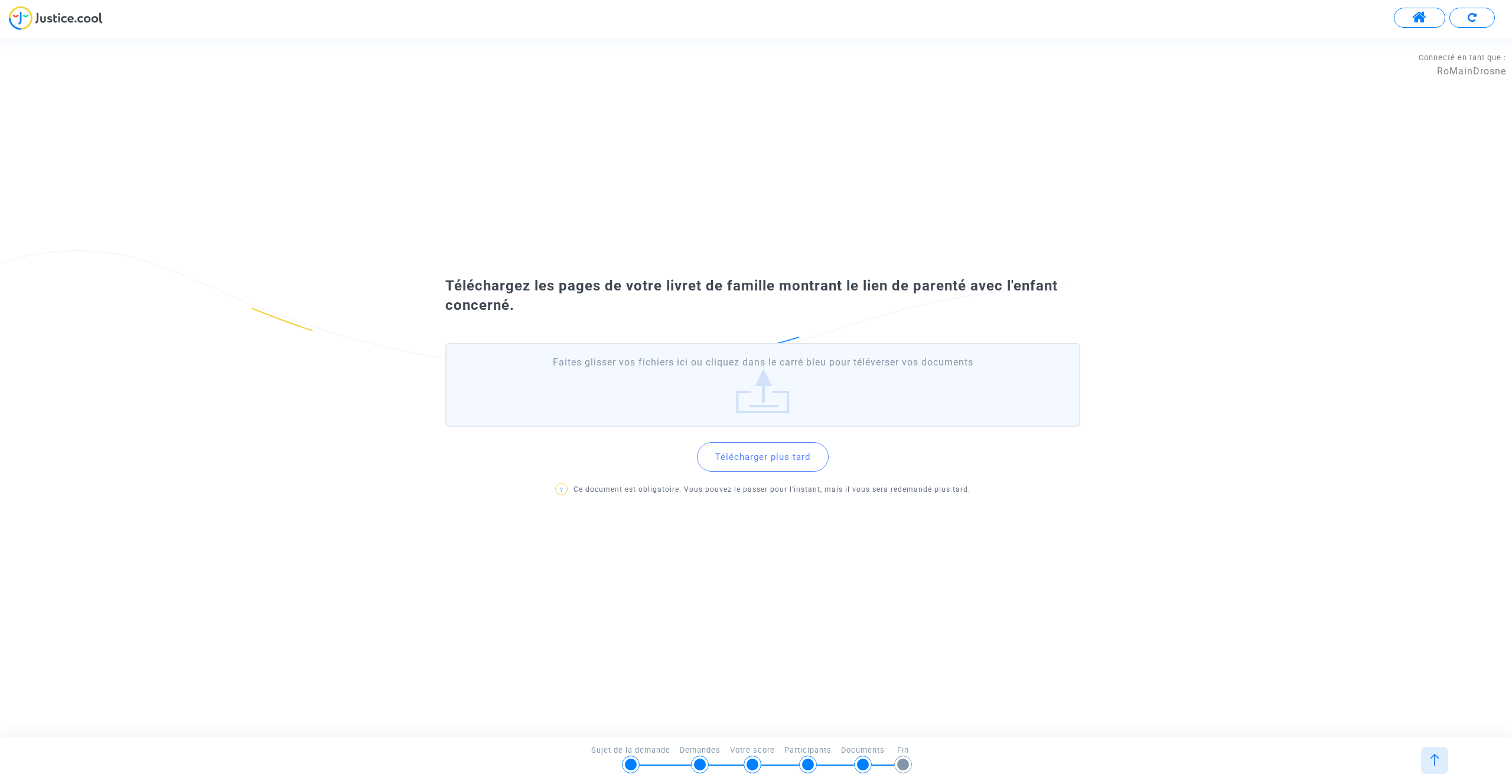
click at [793, 458] on button "Télécharger plus tard" at bounding box center [763, 456] width 132 height 30
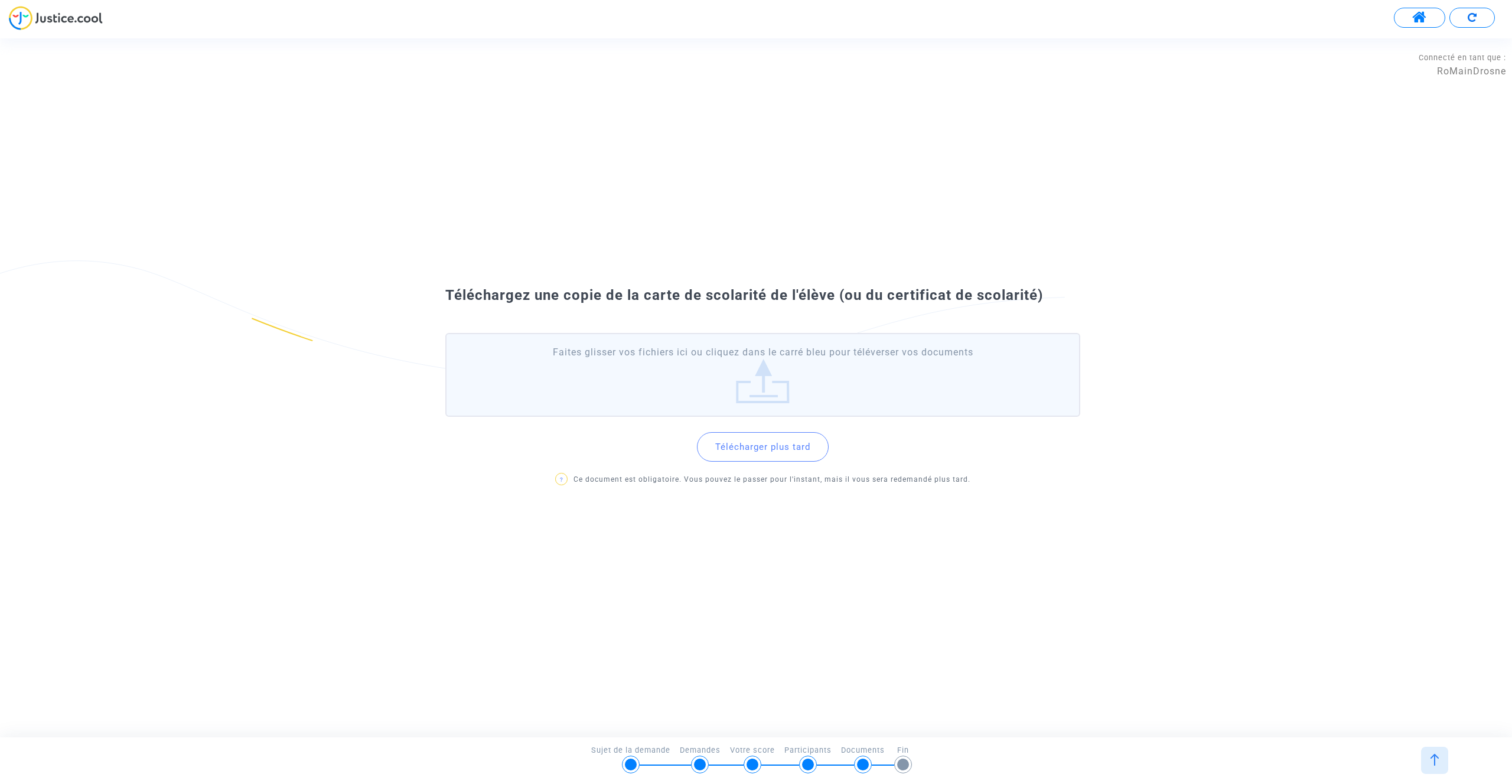
click at [772, 454] on button "Télécharger plus tard" at bounding box center [763, 447] width 132 height 30
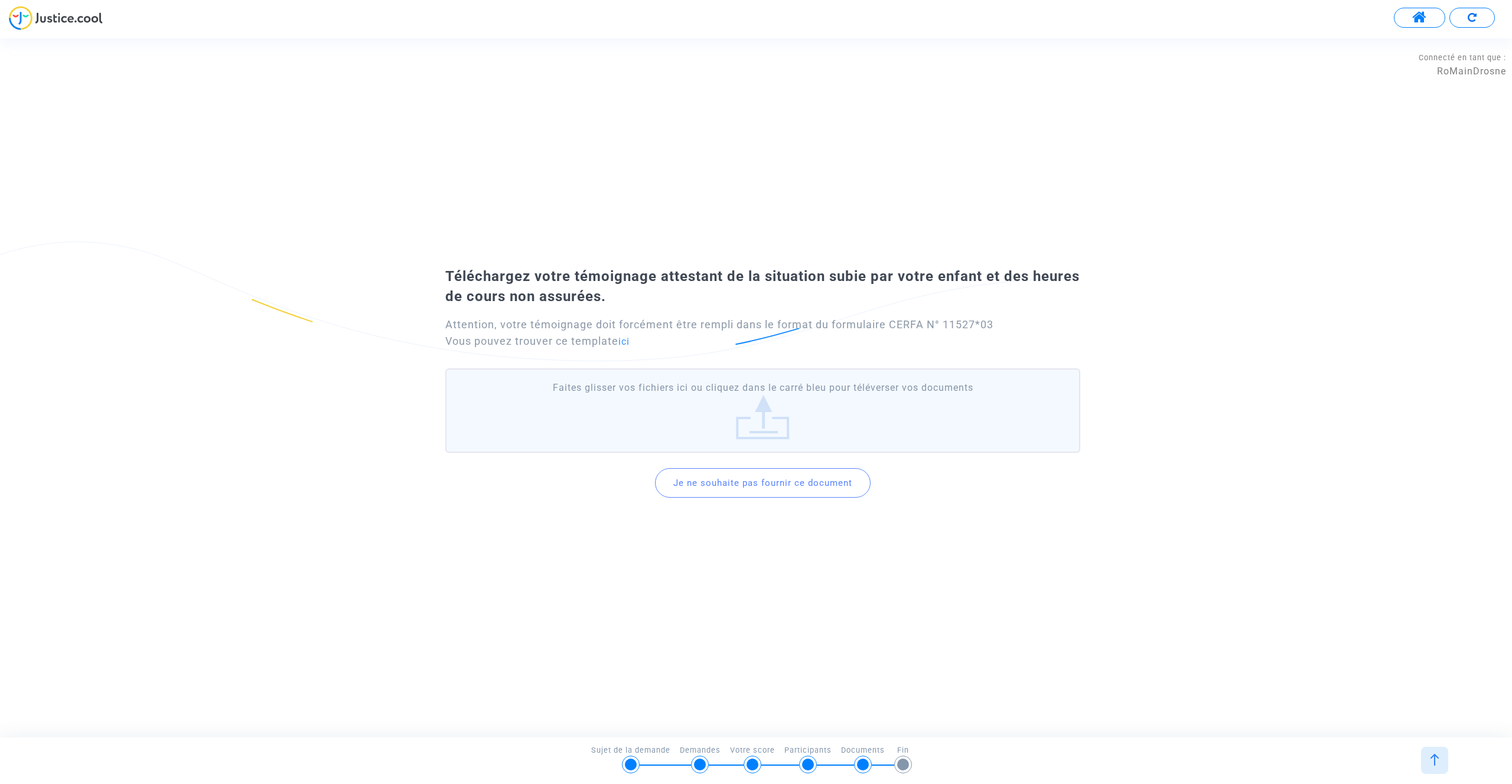
click at [787, 486] on button "Je ne souhaite pas fournir ce document" at bounding box center [762, 483] width 216 height 30
click at [789, 484] on button "Je ne souhaite pas fournir ce document" at bounding box center [762, 482] width 216 height 30
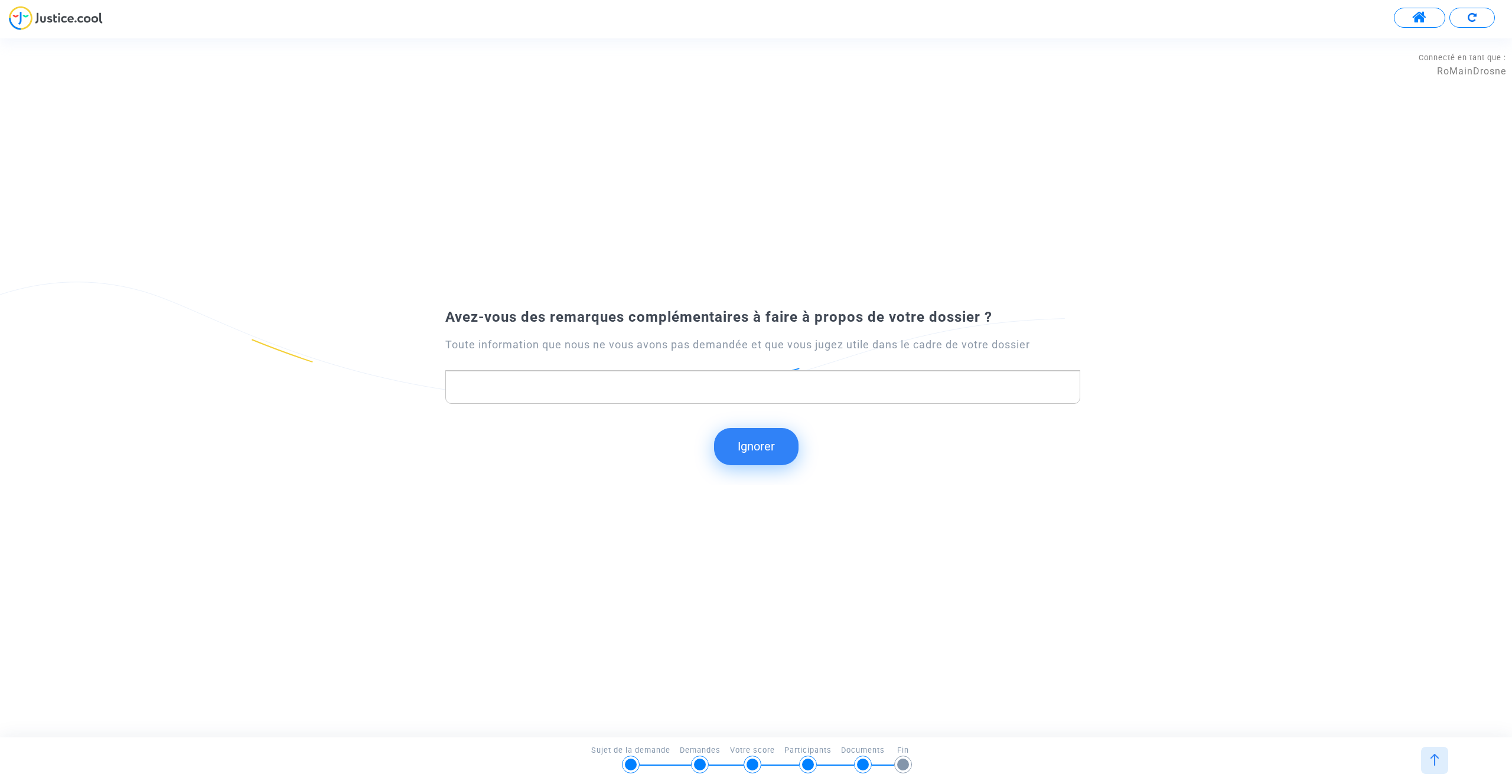
click at [753, 447] on button "Ignorer" at bounding box center [756, 447] width 84 height 37
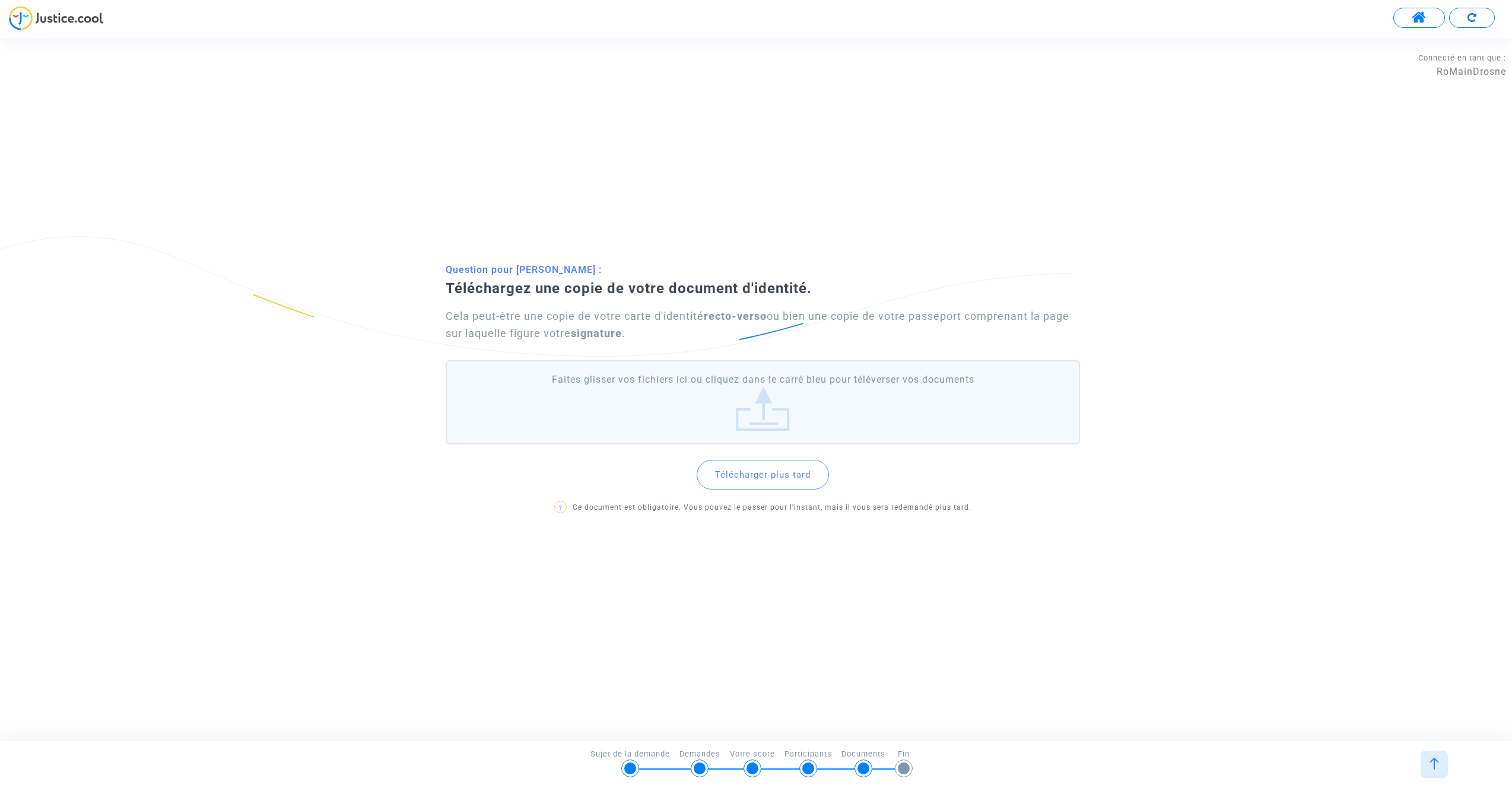
click at [787, 472] on button "Télécharger plus tard" at bounding box center [762, 475] width 132 height 30
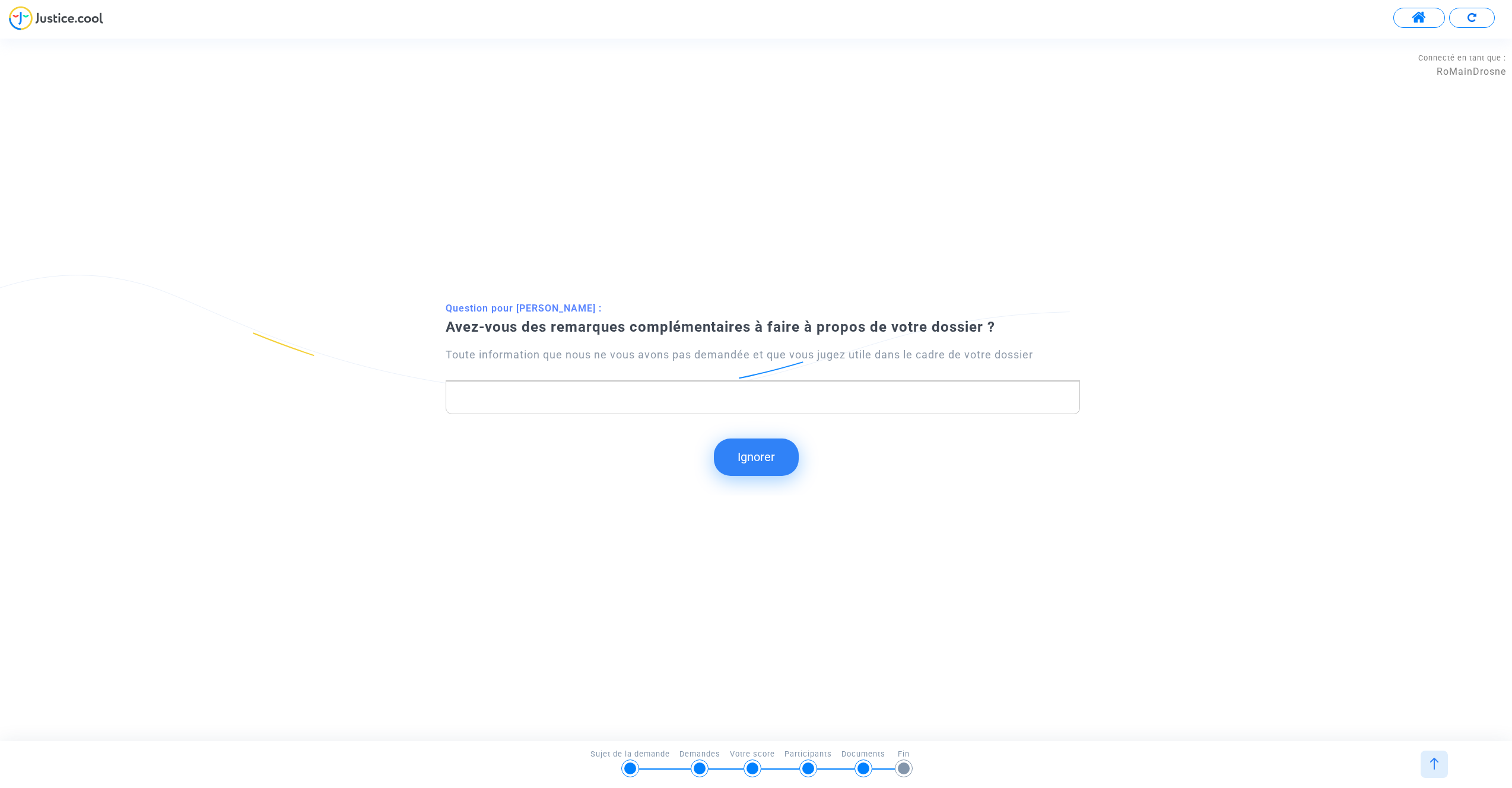
click at [748, 463] on button "Ignorer" at bounding box center [756, 457] width 85 height 37
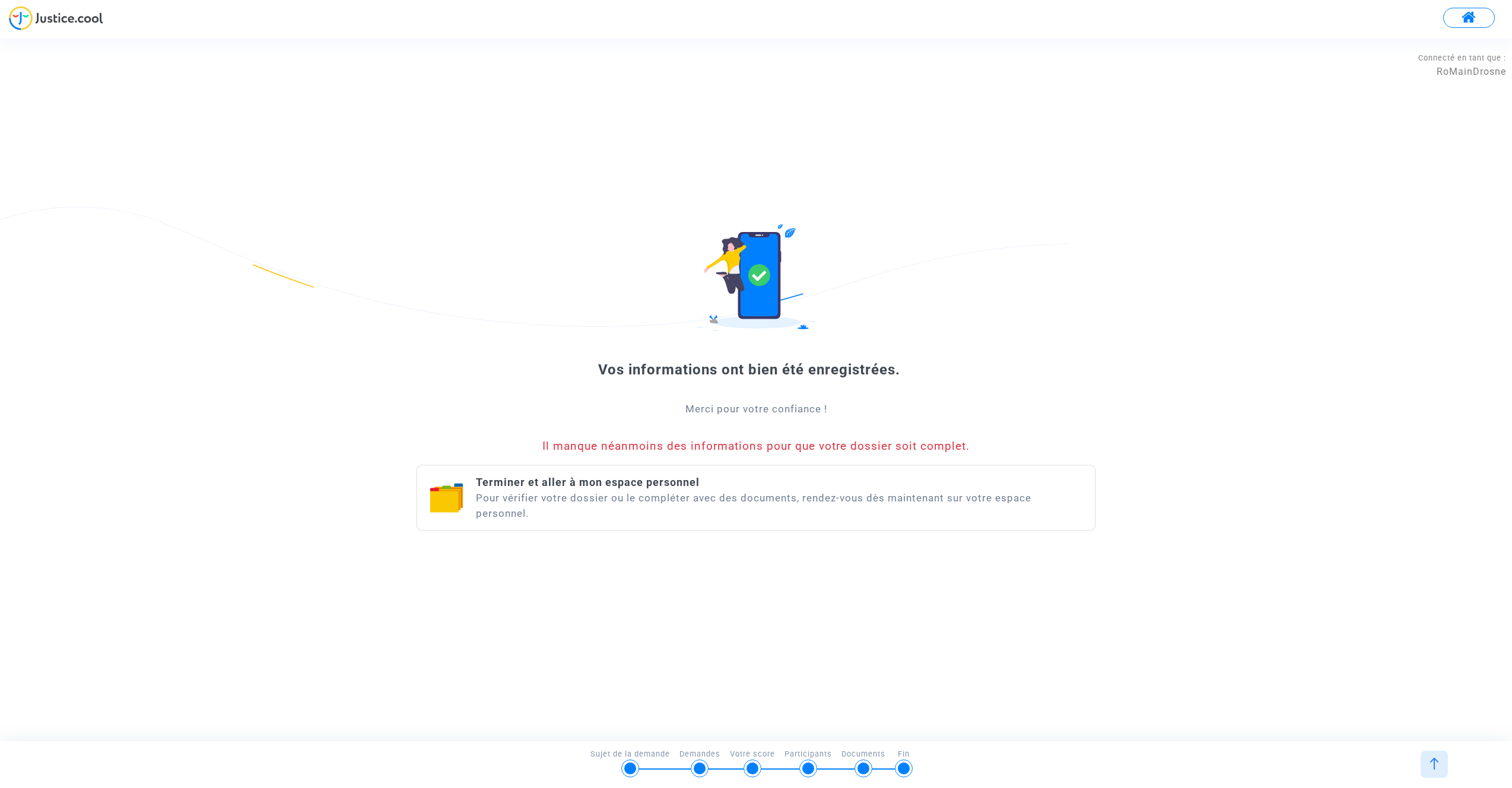
click at [552, 484] on span "Terminer et aller à mon espace personnel" at bounding box center [588, 481] width 224 height 12
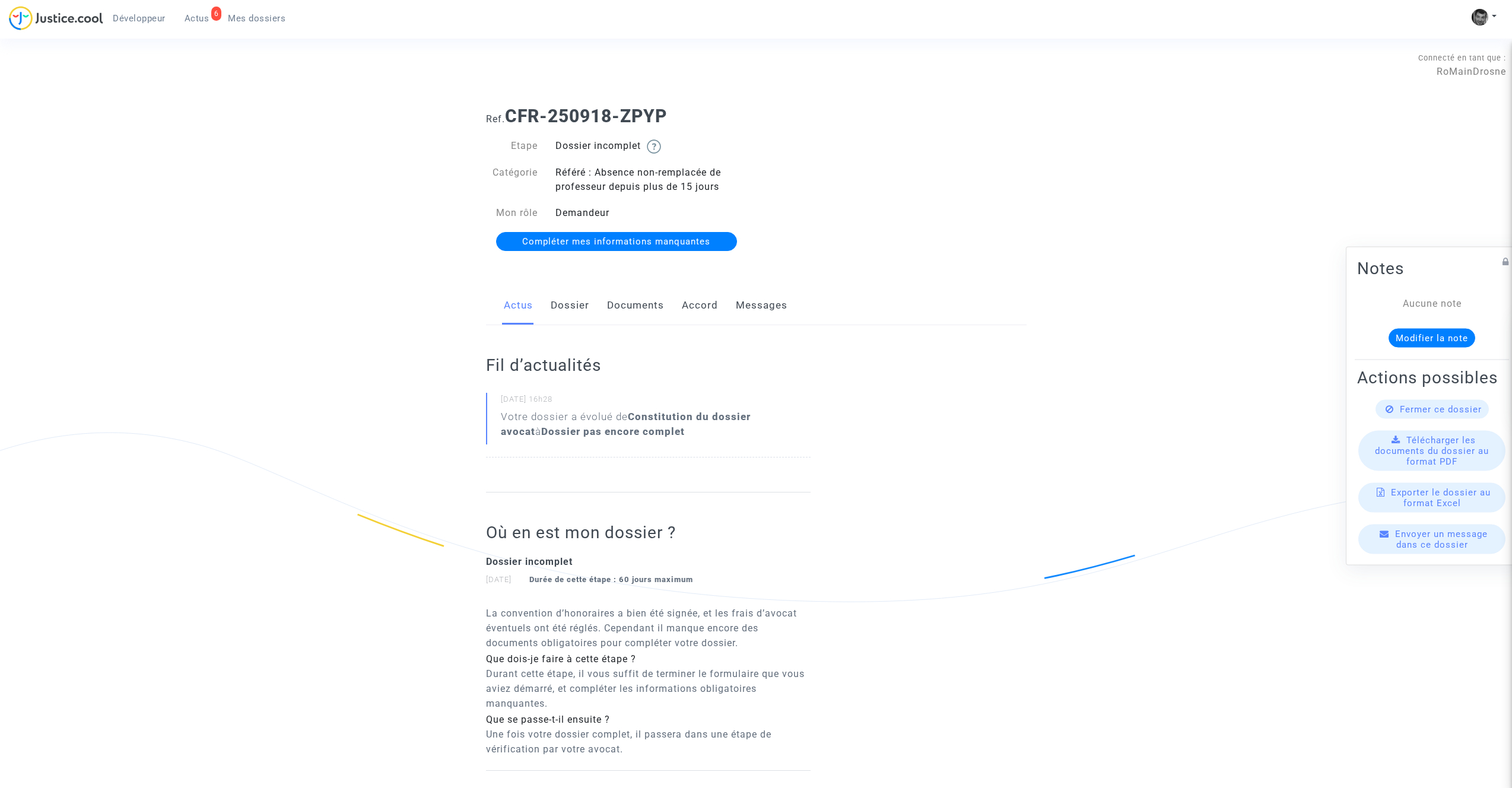
click at [563, 307] on link "Dossier" at bounding box center [570, 305] width 39 height 39
